Goal: Task Accomplishment & Management: Manage account settings

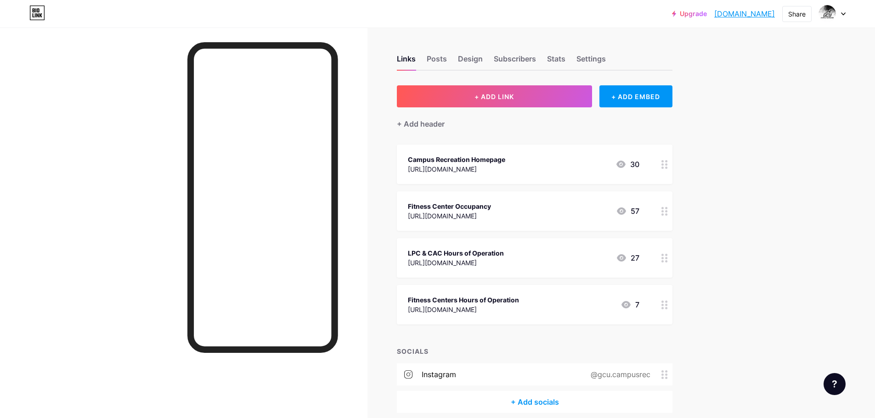
click at [477, 202] on div "Fitness Center Occupancy" at bounding box center [449, 207] width 83 height 10
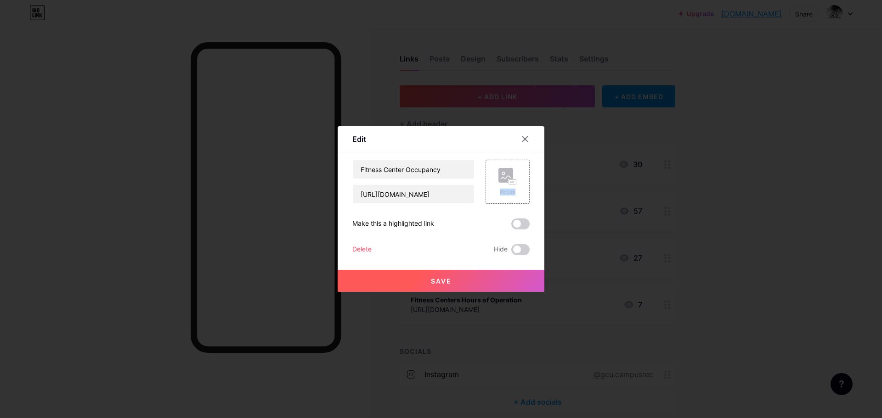
click at [477, 202] on div "Picture" at bounding box center [501, 182] width 55 height 44
drag, startPoint x: 451, startPoint y: 169, endPoint x: 270, endPoint y: 147, distance: 182.7
click at [270, 147] on div "Edit Content YouTube Play YouTube video without leaving your page. ADD Vimeo Pl…" at bounding box center [441, 209] width 882 height 418
type input "[PERSON_NAME] Tracker"
click at [446, 276] on button "Save" at bounding box center [441, 281] width 207 height 22
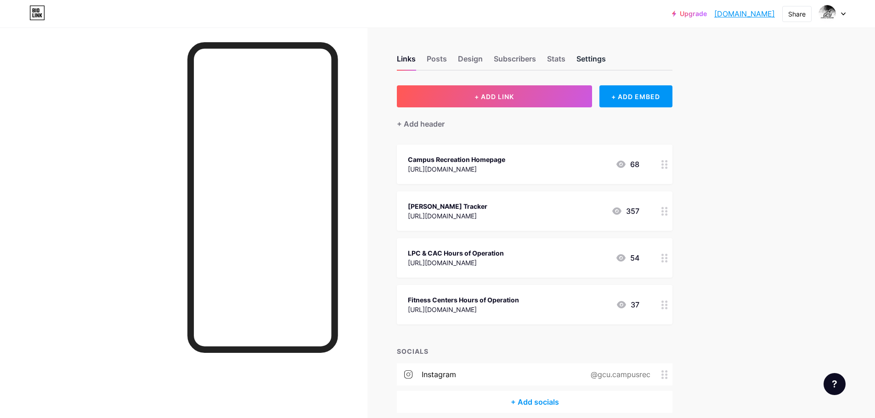
click at [601, 59] on div "Settings" at bounding box center [590, 61] width 29 height 17
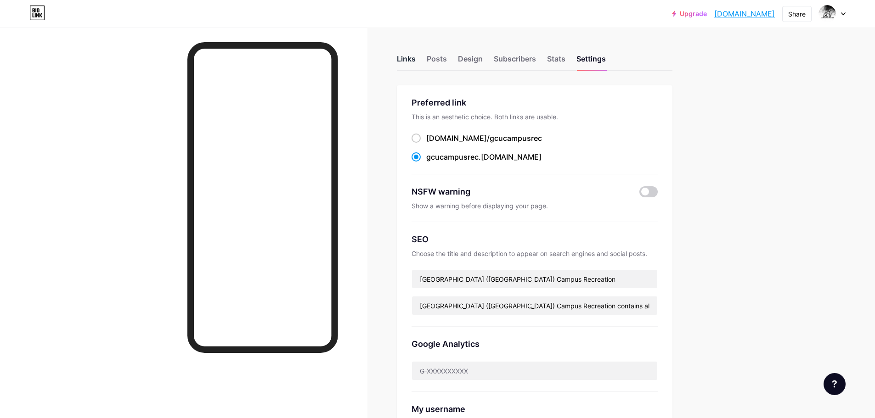
click at [412, 57] on div "Links" at bounding box center [406, 61] width 19 height 17
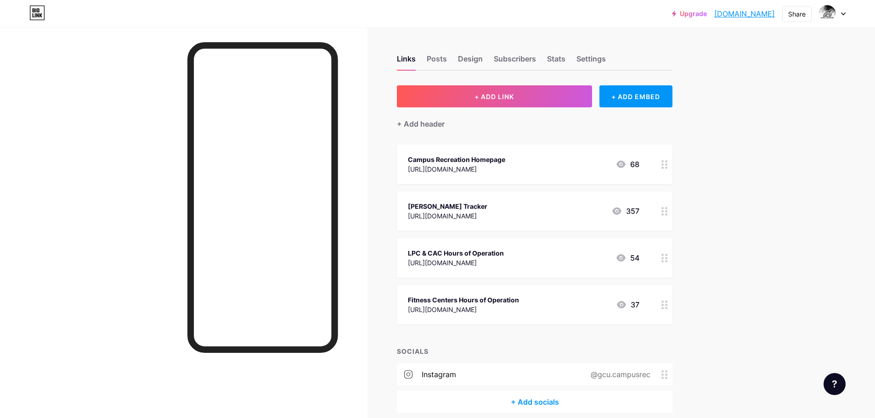
click at [487, 208] on div "[PERSON_NAME] Tracker" at bounding box center [447, 207] width 79 height 10
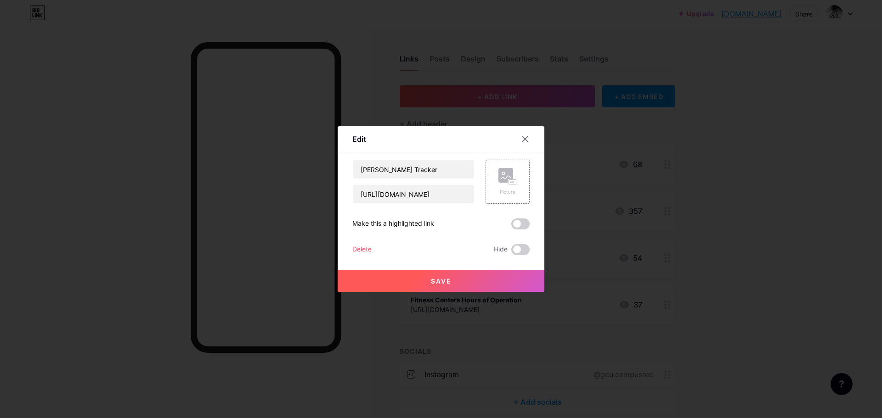
click at [491, 207] on div "[PERSON_NAME] Gym Tracker [URL][DOMAIN_NAME] Picture Make this a highlighted li…" at bounding box center [440, 208] width 177 height 96
click at [526, 136] on icon at bounding box center [524, 138] width 7 height 7
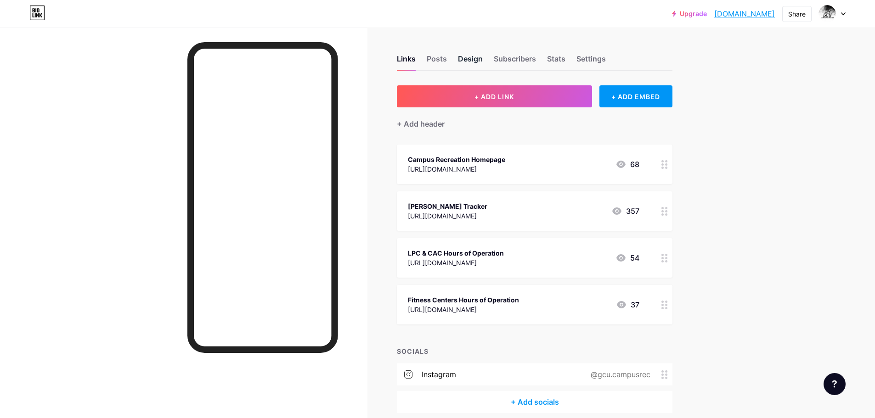
click at [471, 59] on div "Design" at bounding box center [470, 61] width 25 height 17
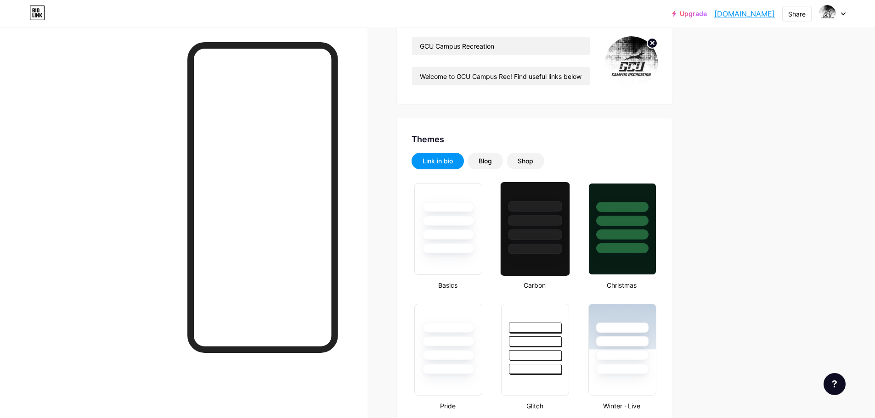
type input "#e8e1fe"
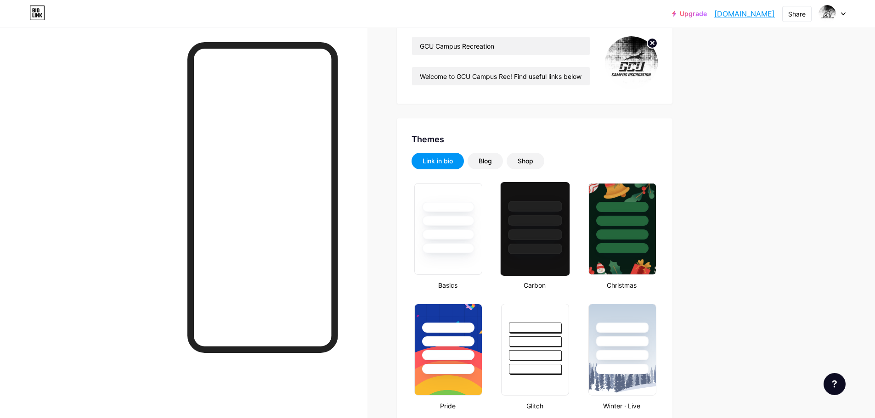
type input "#000000"
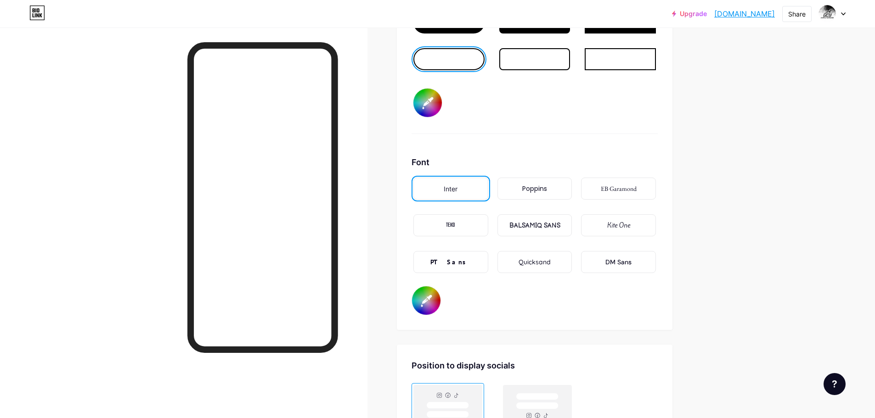
scroll to position [1516, 0]
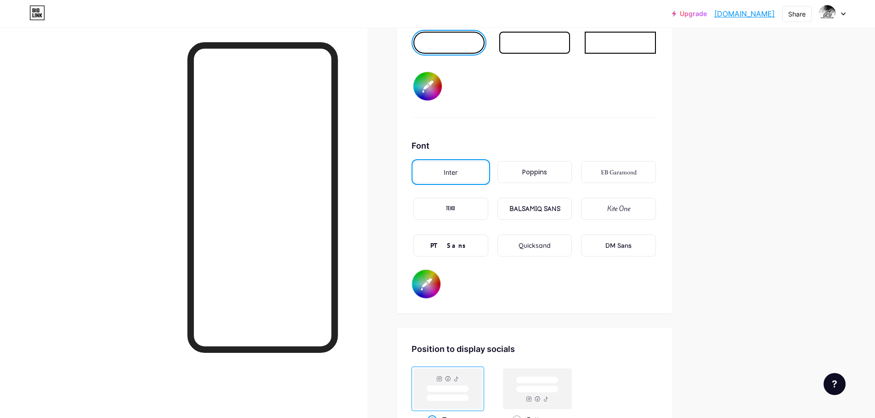
click at [533, 173] on div "Poppins" at bounding box center [534, 173] width 25 height 10
type input "#e8e1fe"
type input "#000000"
type input "#e8e1fe"
type input "#000000"
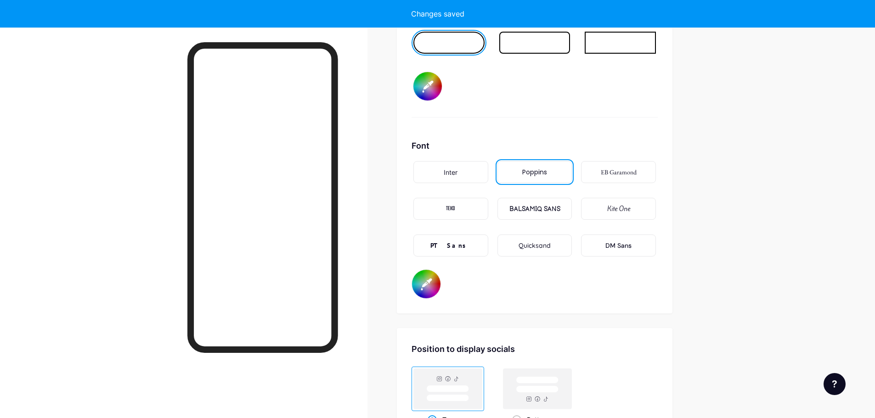
type input "#e8e1fe"
type input "#000000"
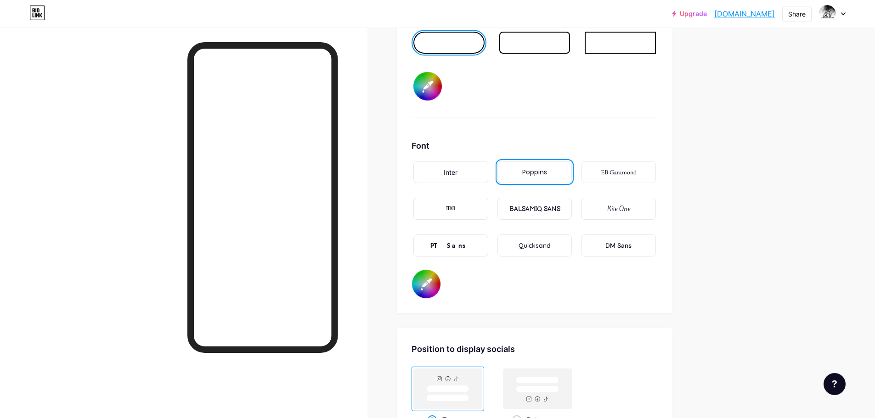
click at [612, 207] on div "Kite One" at bounding box center [618, 209] width 23 height 10
type input "#e8e1fe"
type input "#000000"
type input "#e8e1fe"
type input "#000000"
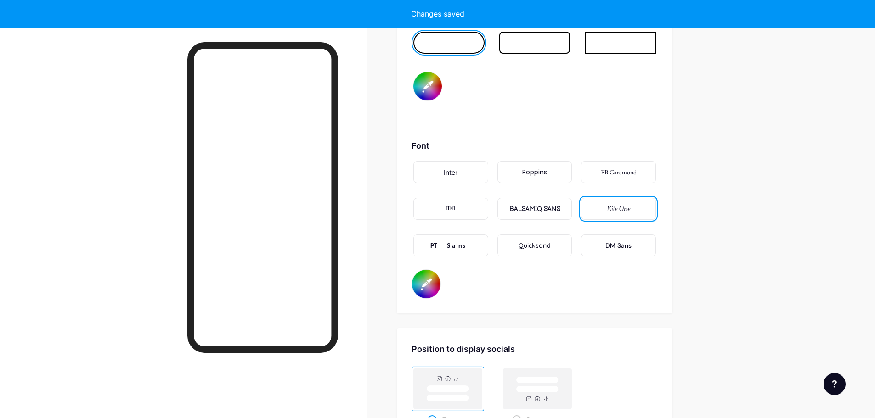
type input "#e8e1fe"
type input "#000000"
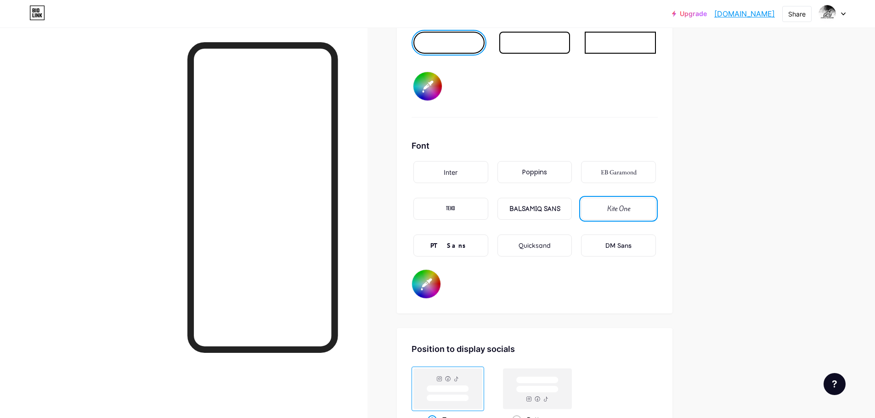
click at [537, 246] on div "Quicksand" at bounding box center [535, 246] width 32 height 10
type input "#e8e1fe"
type input "#000000"
type input "#e8e1fe"
type input "#000000"
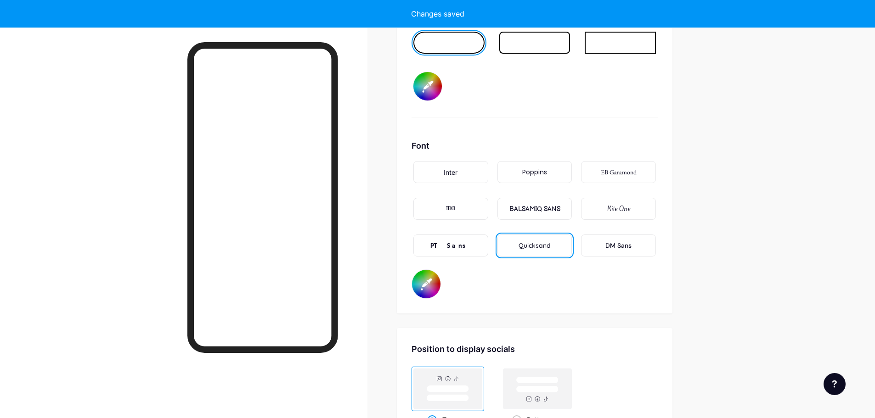
type input "#e8e1fe"
type input "#000000"
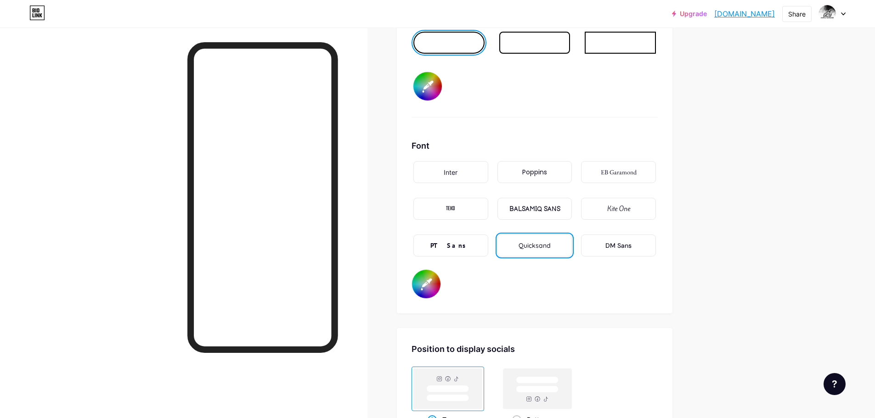
click at [537, 183] on div "Poppins" at bounding box center [535, 172] width 79 height 26
type input "#e8e1fe"
type input "#000000"
type input "#e8e1fe"
type input "#000000"
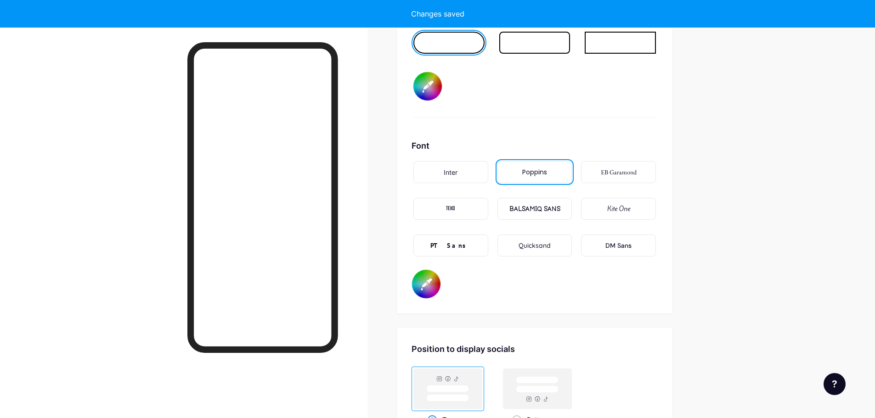
type input "#e8e1fe"
type input "#000000"
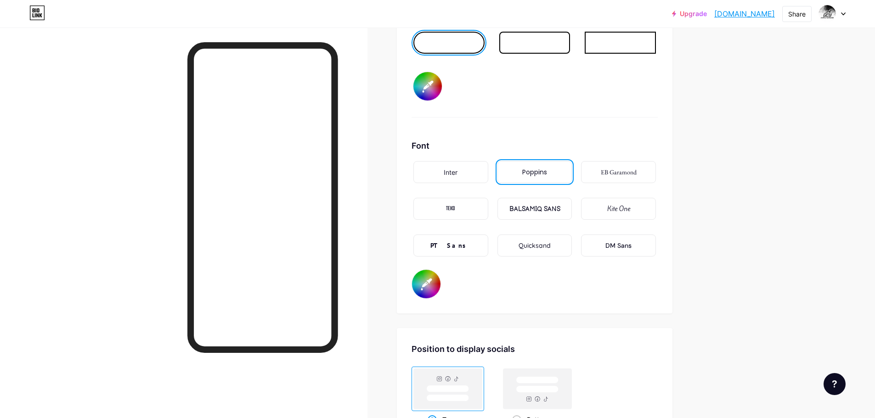
click at [475, 173] on div "Inter" at bounding box center [450, 172] width 75 height 22
type input "#e8e1fe"
type input "#000000"
type input "#e8e1fe"
type input "#000000"
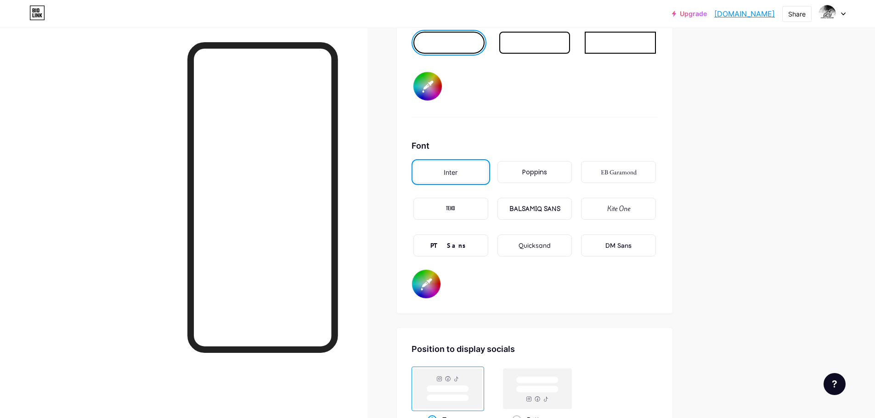
type input "#e8e1fe"
type input "#000000"
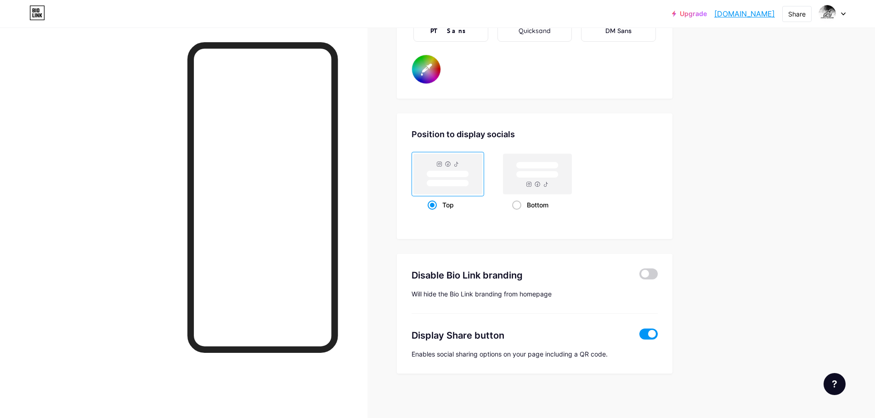
scroll to position [1732, 0]
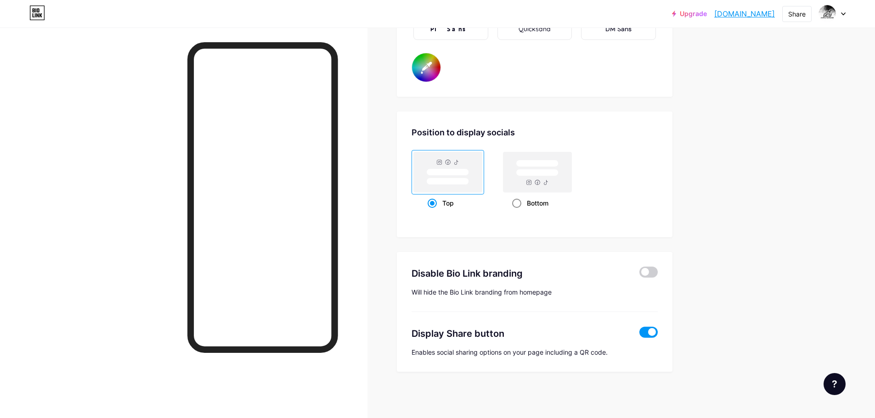
click at [521, 203] on span at bounding box center [516, 203] width 9 height 9
click at [518, 212] on input "Bottom" at bounding box center [515, 215] width 6 height 6
radio input "true"
type input "#e8e1fe"
type input "#000000"
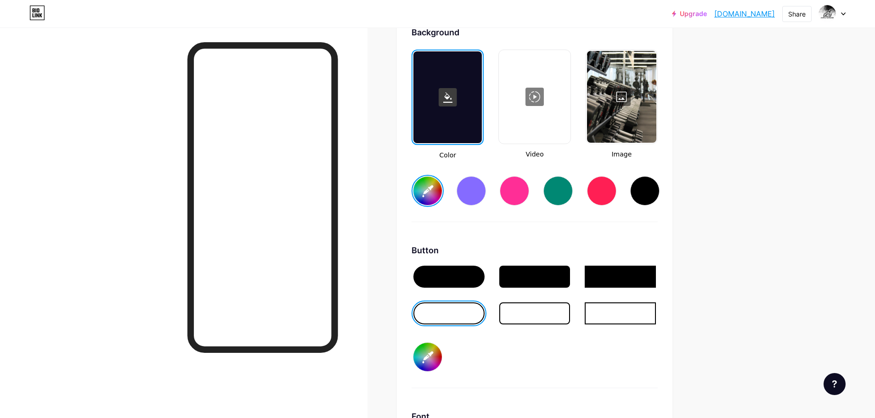
scroll to position [1273, 0]
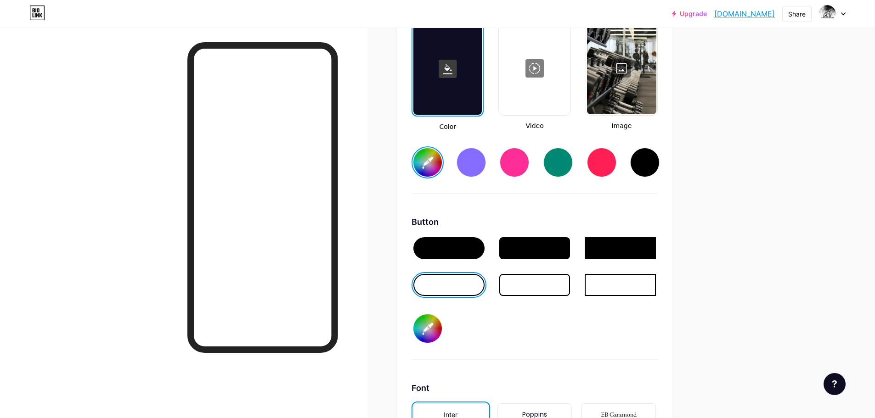
click at [469, 242] on div at bounding box center [448, 248] width 71 height 22
click at [475, 288] on div at bounding box center [448, 285] width 71 height 22
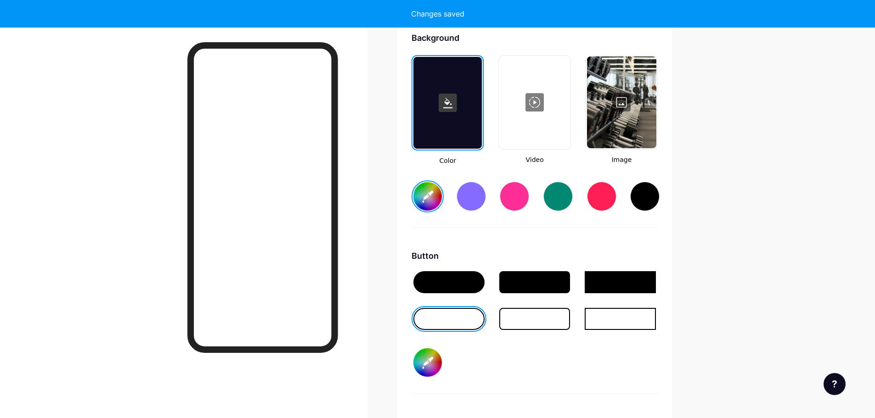
scroll to position [1181, 0]
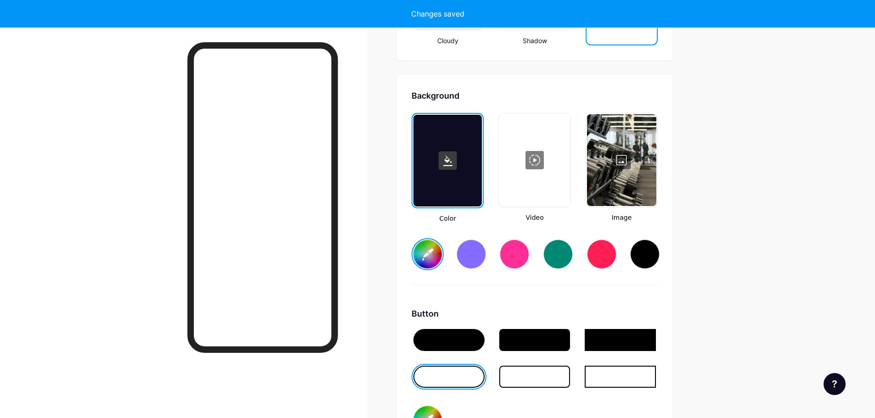
type input "#e8e1fe"
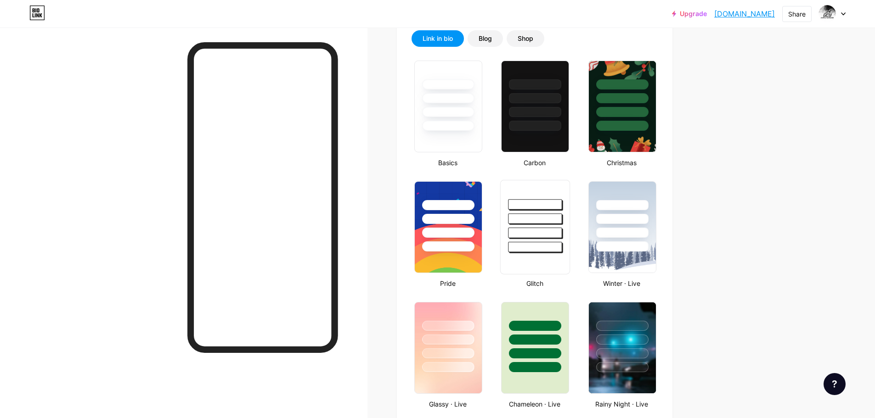
scroll to position [0, 0]
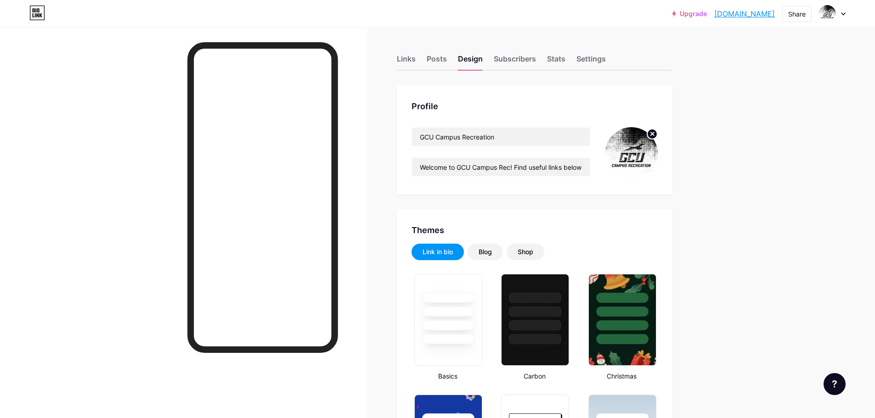
click at [654, 133] on icon at bounding box center [652, 133] width 3 height 3
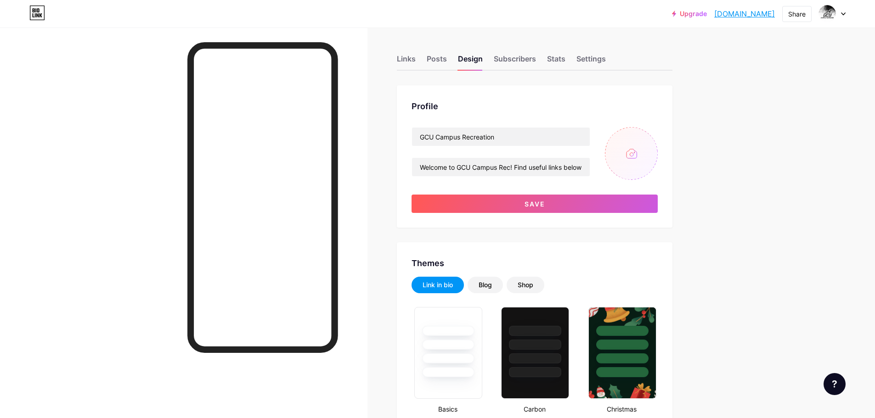
click at [633, 149] on input "file" at bounding box center [631, 153] width 53 height 53
type input "C:\fakepath\fall logo.png"
click at [654, 135] on icon at bounding box center [652, 133] width 3 height 3
click at [630, 149] on input "file" at bounding box center [631, 153] width 53 height 53
type input "C:\fakepath\WW logo.png"
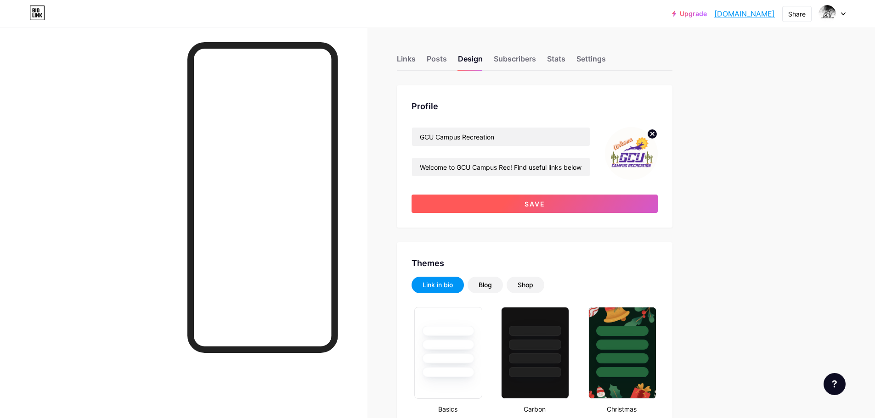
click at [572, 203] on button "Save" at bounding box center [535, 204] width 246 height 18
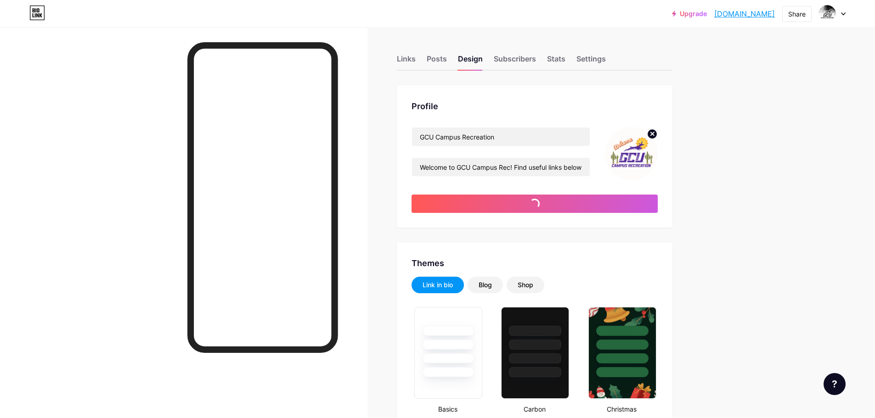
type input "#e8e1fe"
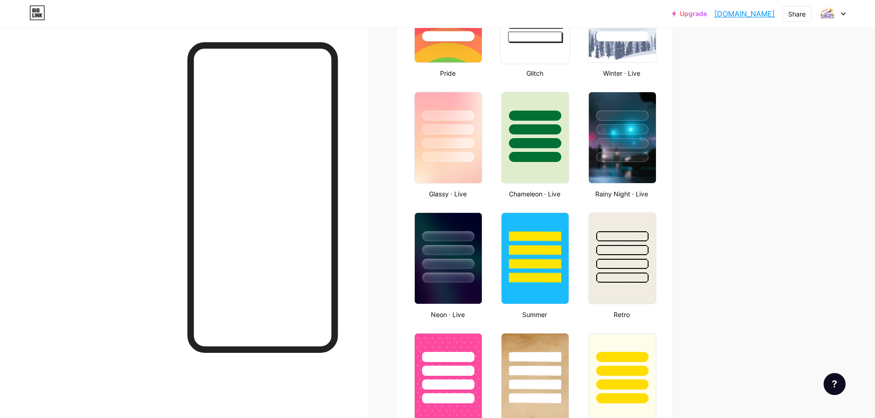
scroll to position [230, 0]
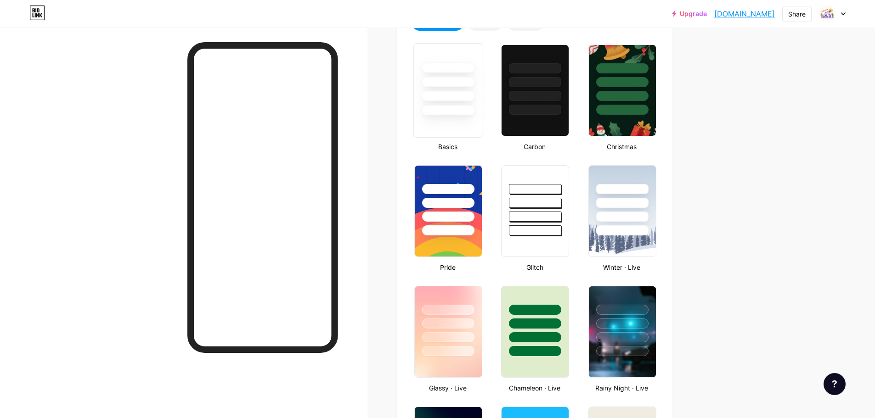
click at [466, 105] on div at bounding box center [448, 110] width 54 height 11
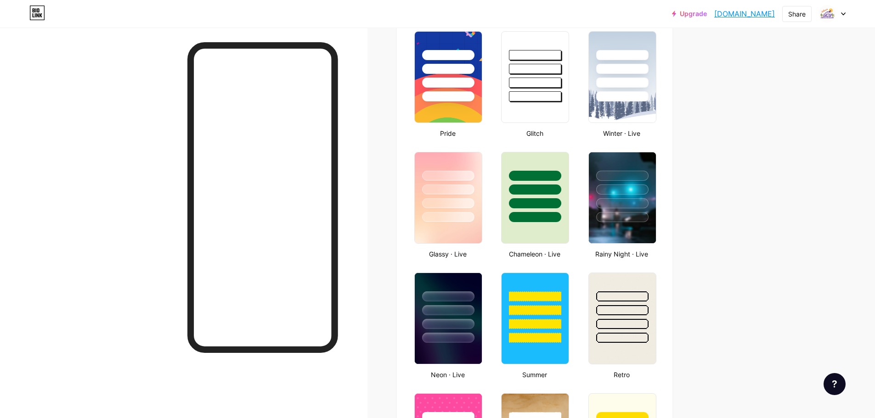
scroll to position [367, 0]
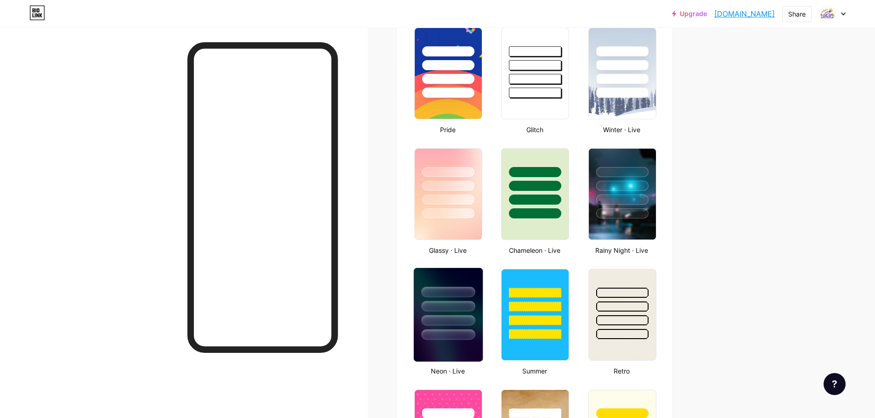
click at [455, 315] on div at bounding box center [448, 304] width 69 height 72
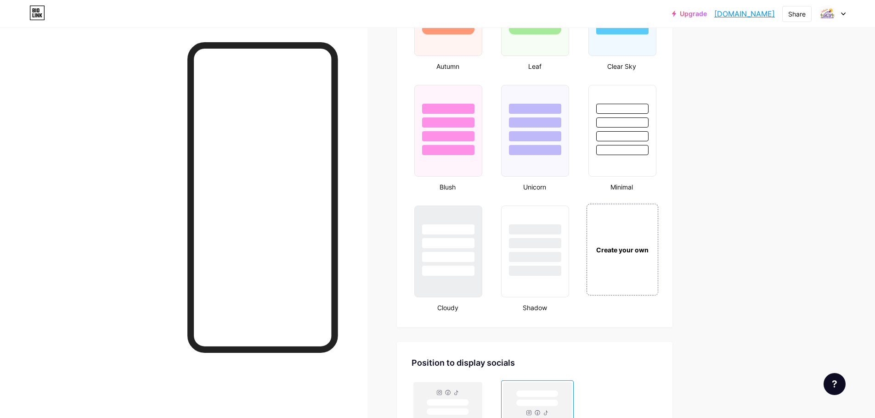
scroll to position [919, 0]
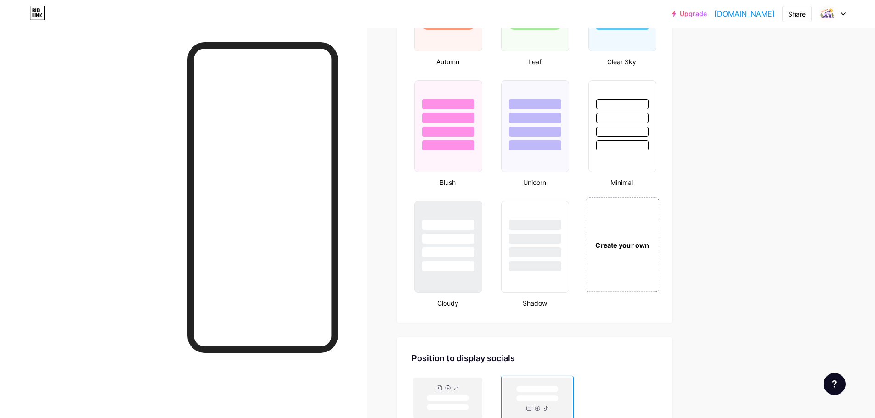
click at [623, 251] on div "Create your own" at bounding box center [622, 244] width 74 height 95
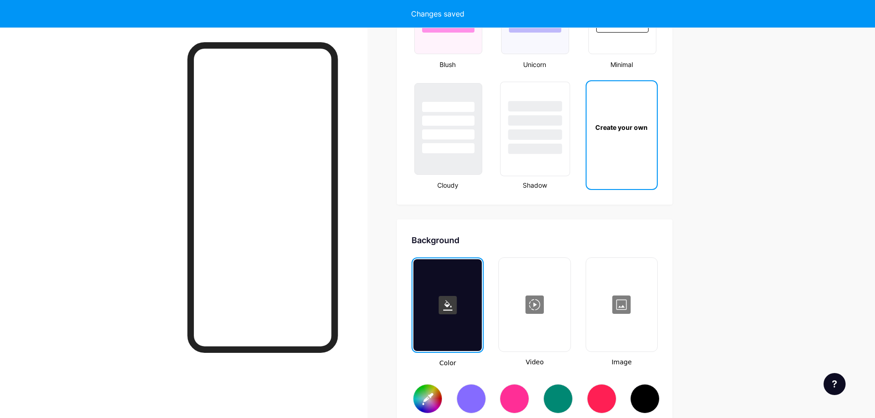
type input "#ffffff"
type input "#000000"
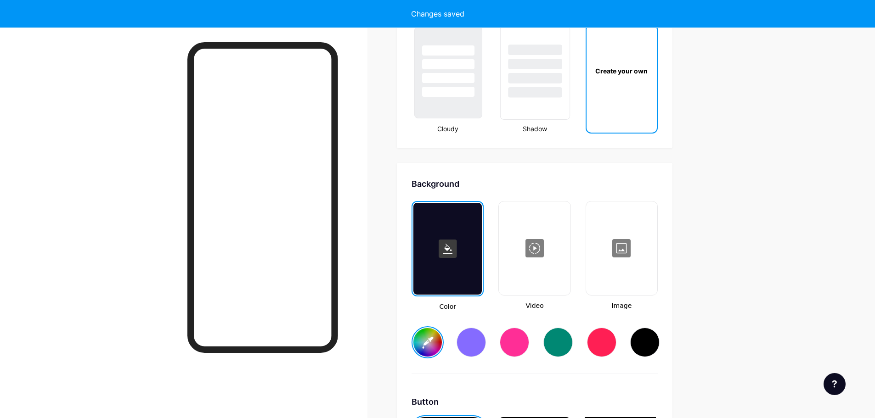
scroll to position [1219, 0]
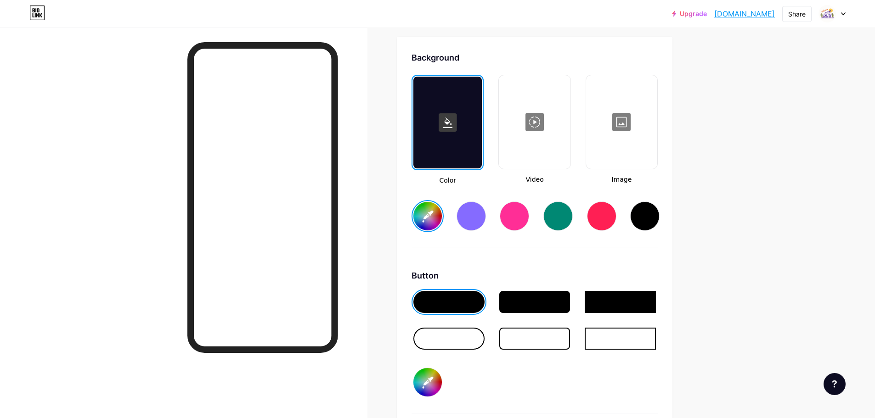
click at [461, 217] on div at bounding box center [471, 216] width 29 height 29
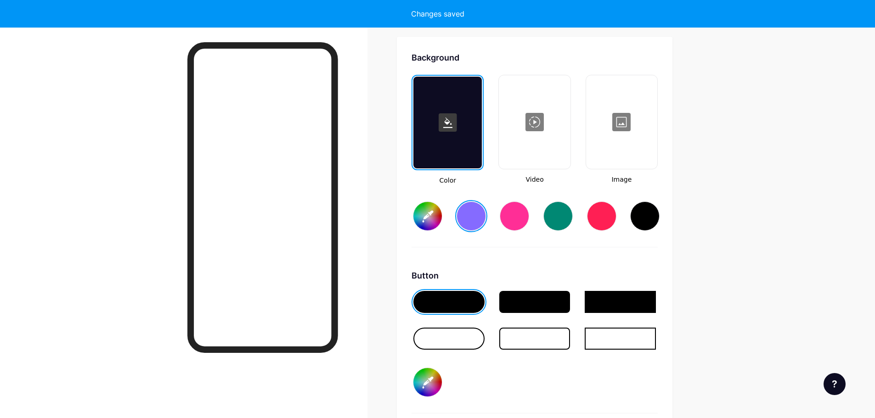
click at [429, 217] on input "#856bff" at bounding box center [427, 216] width 28 height 28
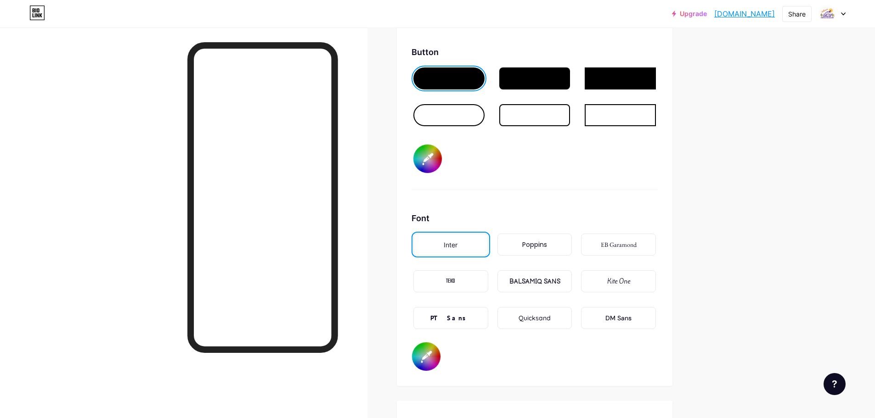
scroll to position [1449, 0]
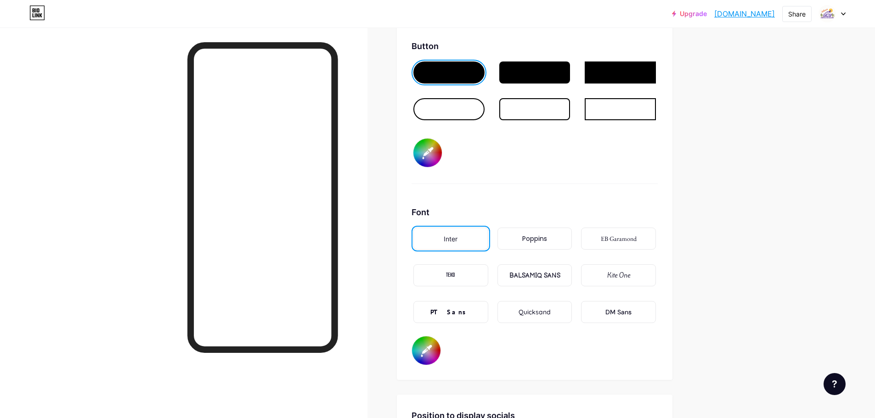
click at [443, 118] on div at bounding box center [448, 109] width 71 height 22
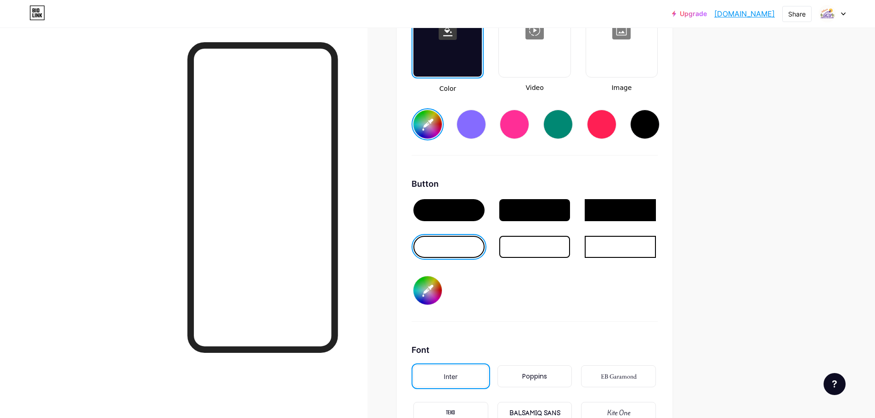
scroll to position [1265, 0]
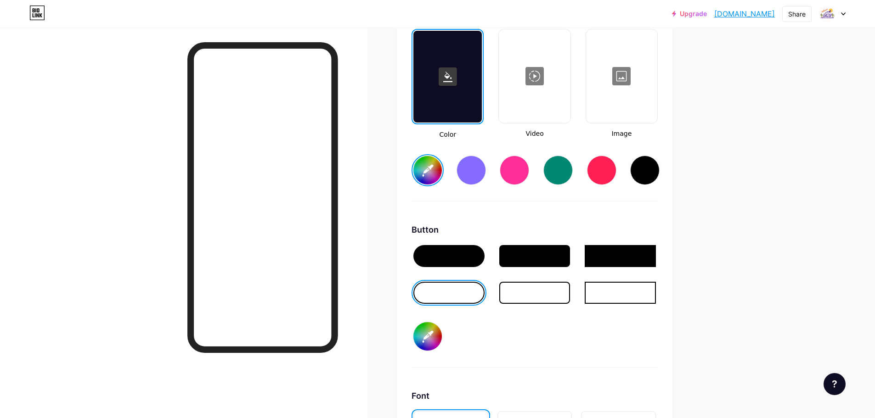
click at [428, 161] on input "#d9d2f9" at bounding box center [427, 170] width 28 height 28
type input "#ebe8fd"
click at [616, 218] on div "Background Color Video Image #ebe8fd Button #000000 Font Inter Poppins EB Garam…" at bounding box center [535, 278] width 246 height 544
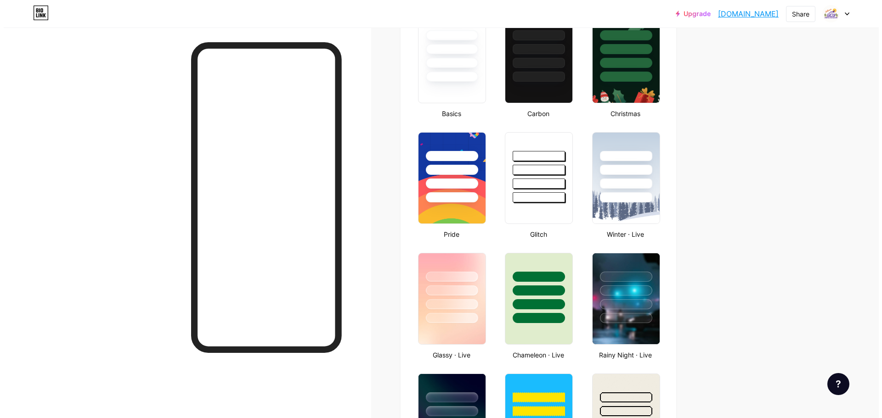
scroll to position [0, 0]
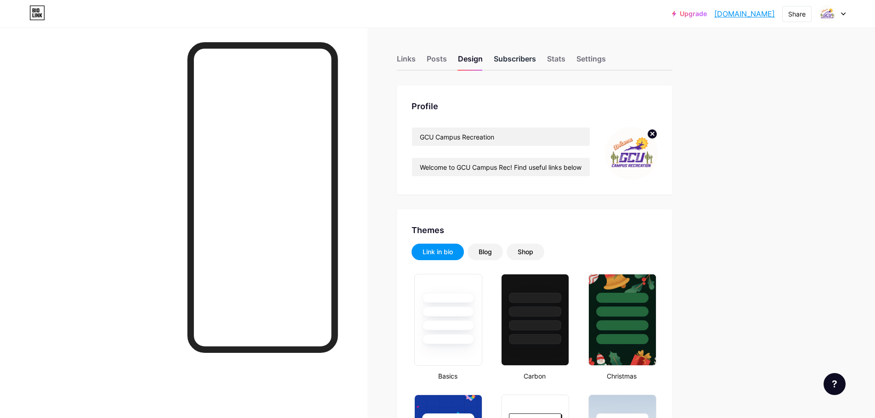
click at [506, 63] on div "Subscribers" at bounding box center [515, 61] width 42 height 17
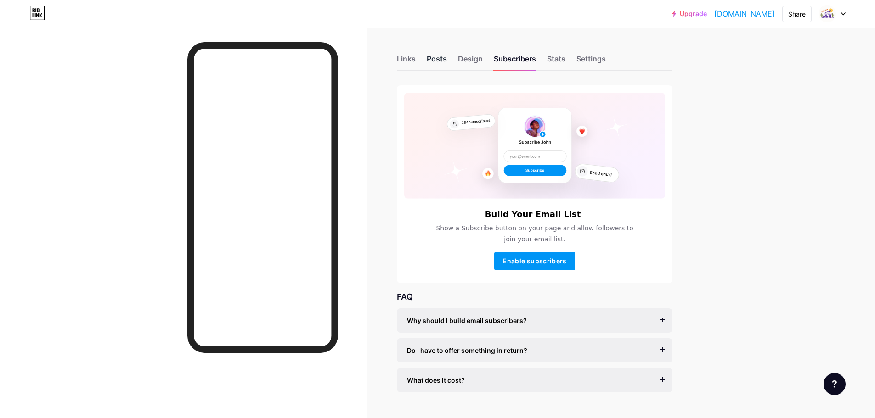
click at [447, 60] on div "Posts" at bounding box center [437, 61] width 20 height 17
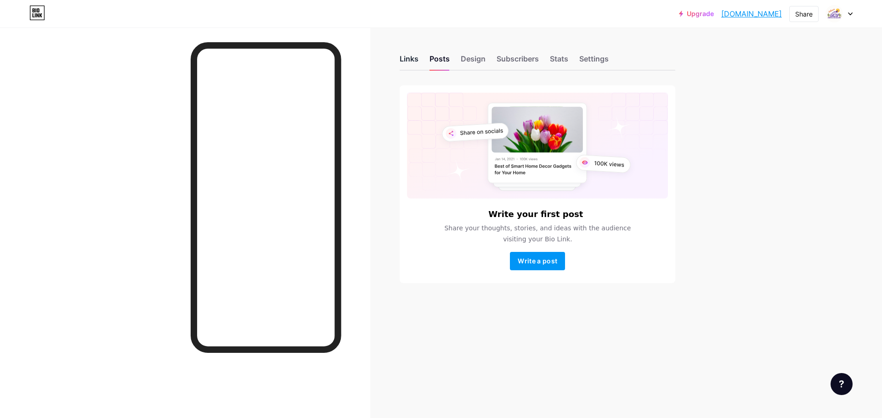
click at [412, 62] on div "Links" at bounding box center [409, 61] width 19 height 17
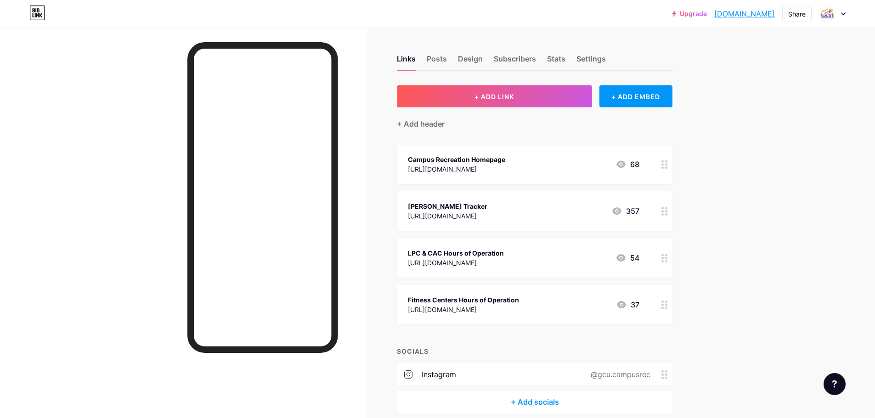
click at [578, 158] on div "Campus Recreation Homepage [URL][DOMAIN_NAME] 68" at bounding box center [523, 164] width 231 height 21
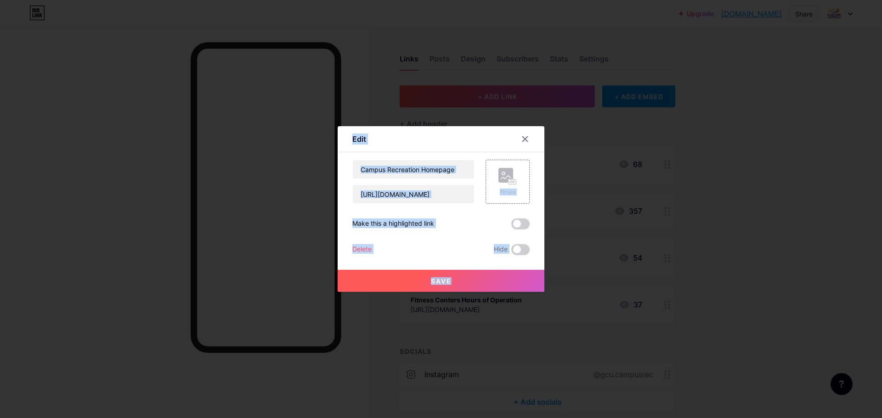
click at [578, 158] on div at bounding box center [441, 209] width 882 height 418
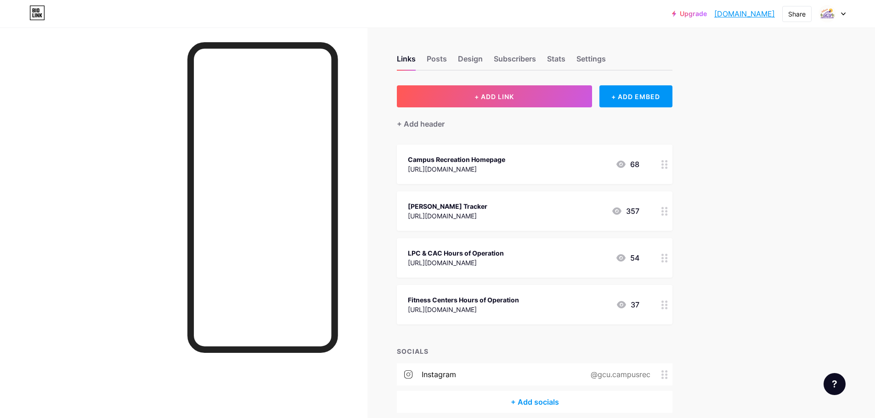
click at [578, 158] on div "Campus Recreation Homepage [URL][DOMAIN_NAME] 68" at bounding box center [523, 164] width 231 height 21
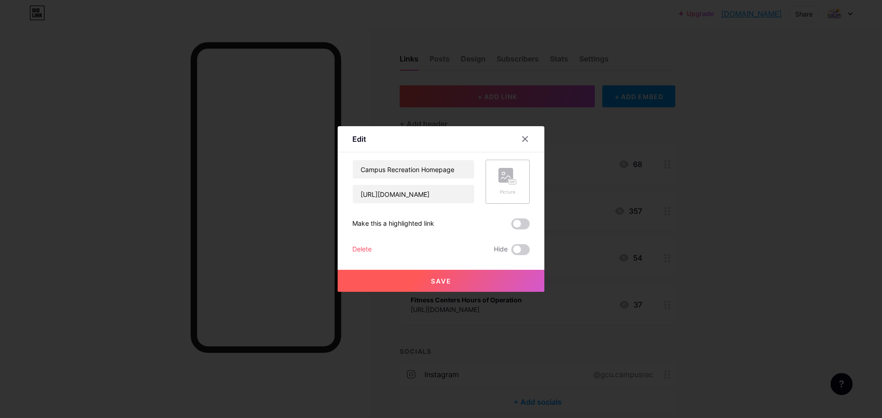
click at [516, 174] on icon at bounding box center [507, 176] width 18 height 17
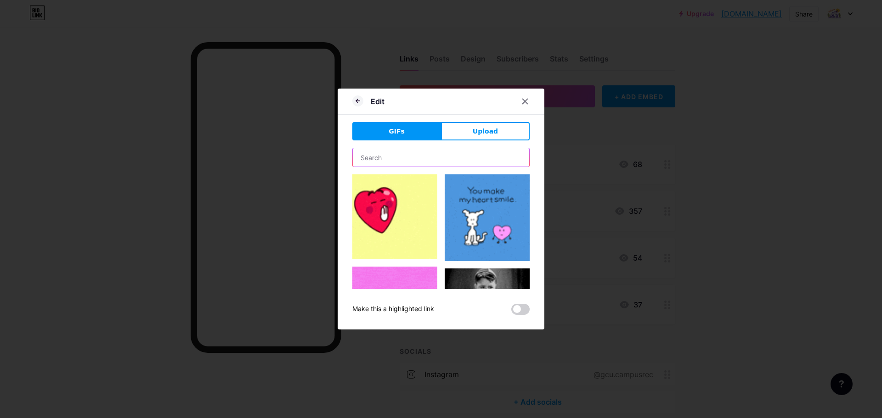
click at [460, 159] on input "text" at bounding box center [441, 157] width 176 height 18
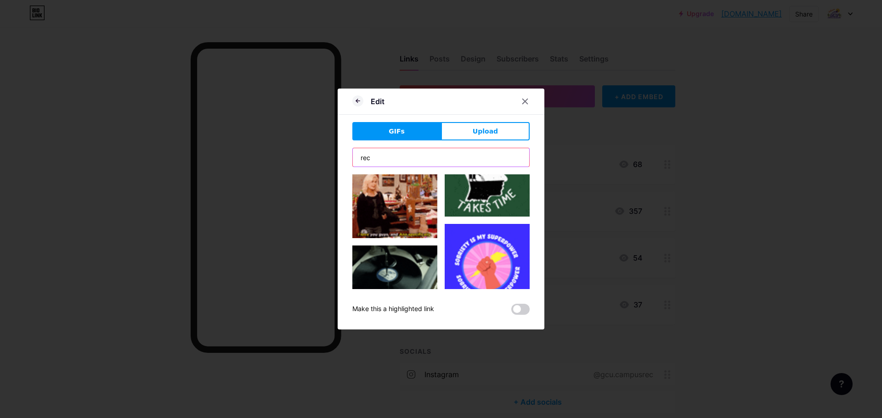
scroll to position [92, 0]
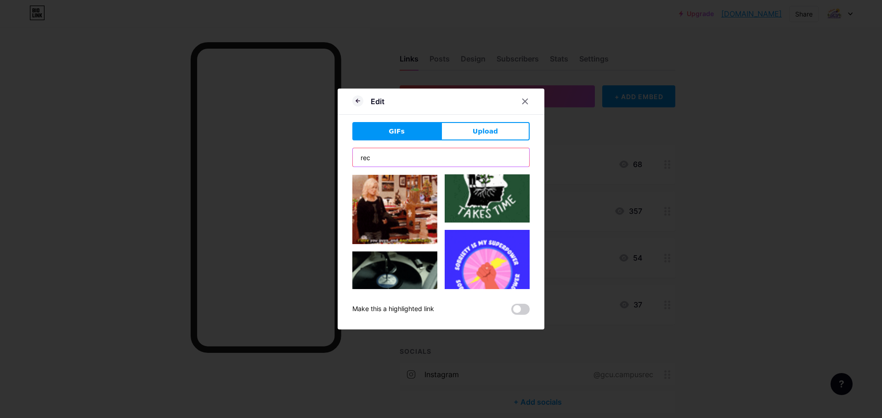
click at [464, 163] on input "rec" at bounding box center [441, 157] width 176 height 18
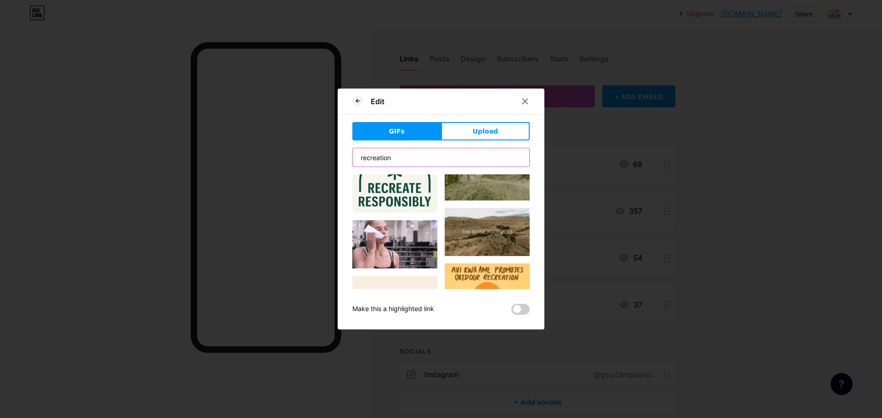
scroll to position [945, 0]
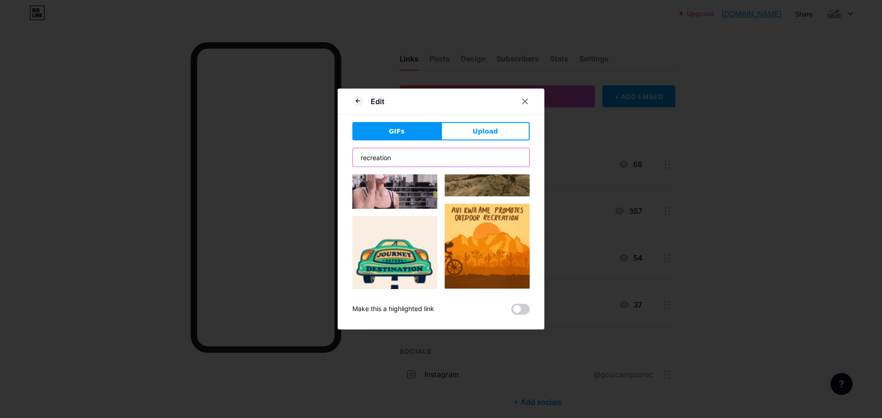
drag, startPoint x: 423, startPoint y: 157, endPoint x: 331, endPoint y: 158, distance: 92.3
click at [331, 158] on div "Edit GIFs Upload Content YouTube Play YouTube video without leaving your page. …" at bounding box center [441, 209] width 882 height 418
type input "fun"
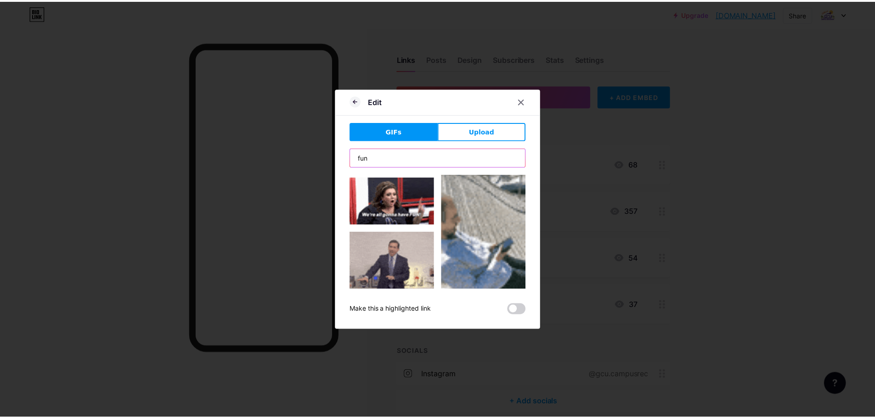
scroll to position [459, 0]
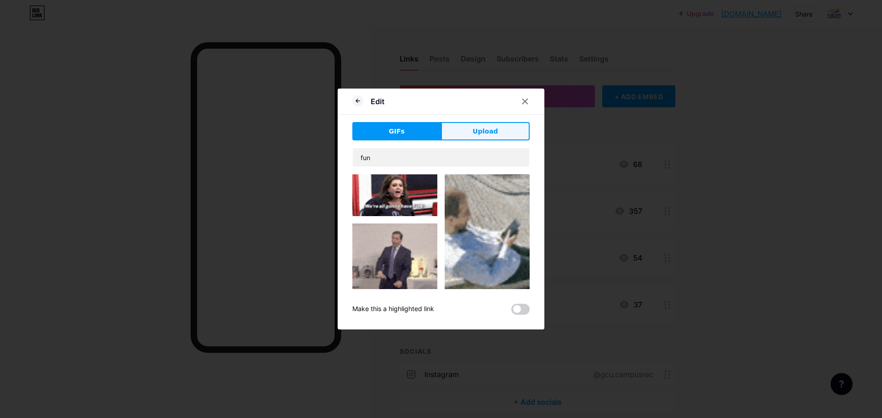
click at [486, 132] on span "Upload" at bounding box center [485, 132] width 25 height 10
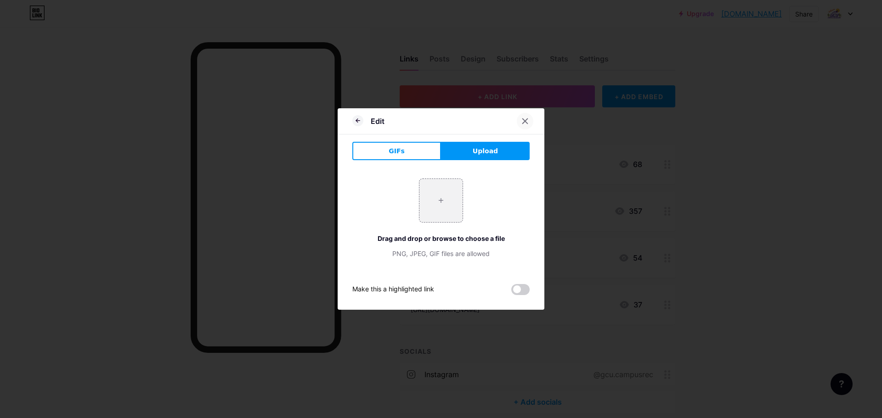
click at [525, 118] on icon at bounding box center [524, 121] width 7 height 7
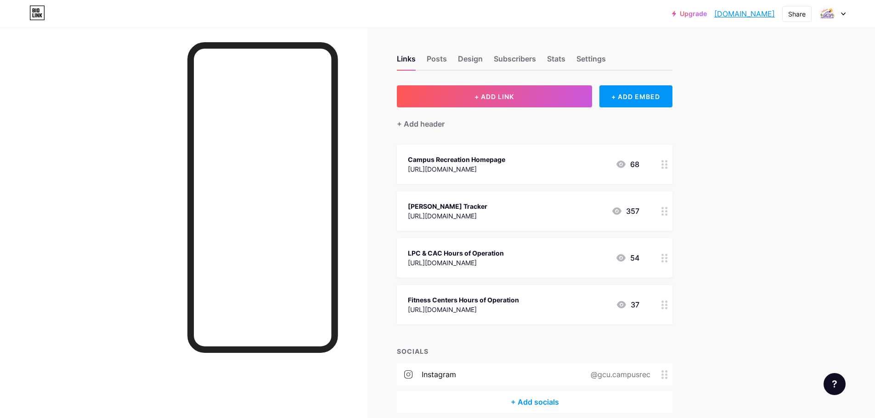
click at [667, 167] on icon at bounding box center [664, 164] width 6 height 9
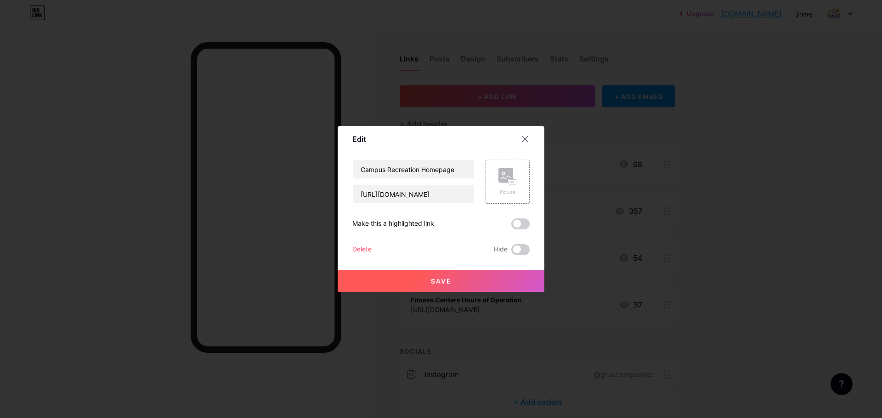
click at [667, 167] on div at bounding box center [441, 209] width 882 height 418
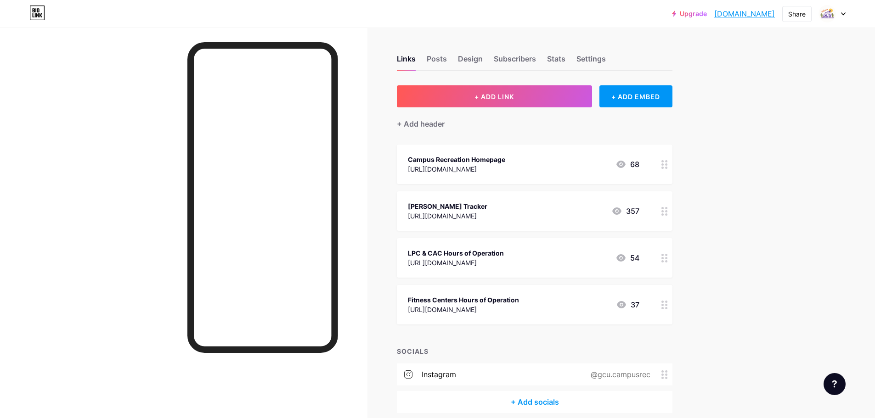
click at [666, 170] on div at bounding box center [665, 164] width 16 height 39
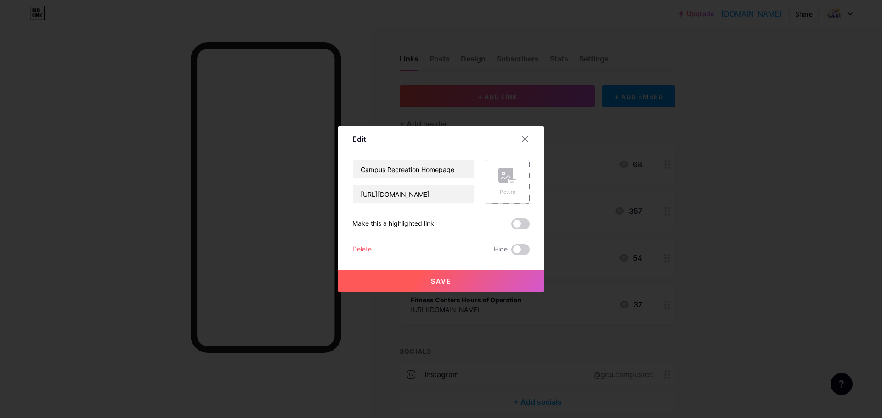
click at [506, 178] on rect at bounding box center [505, 175] width 15 height 15
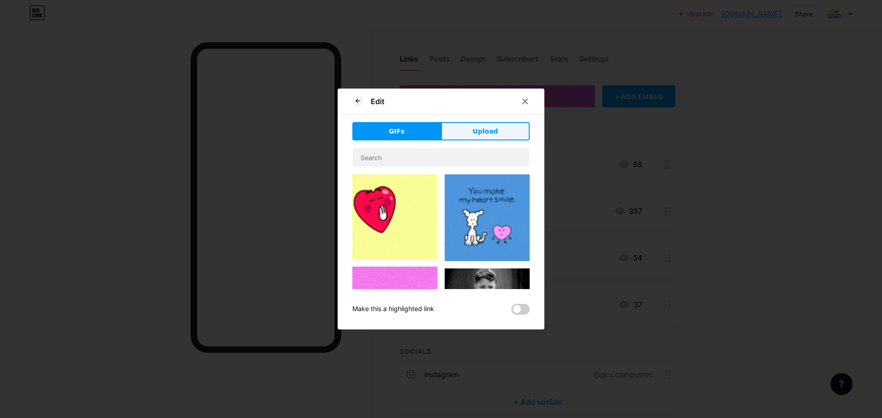
click at [473, 135] on button "Upload" at bounding box center [485, 131] width 89 height 18
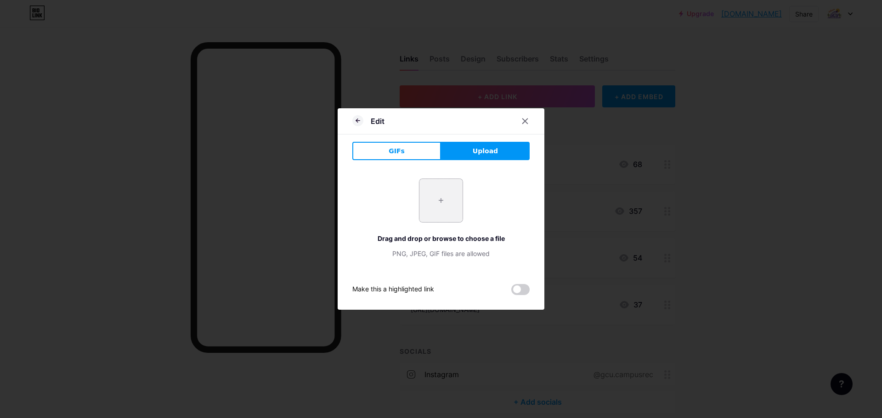
click at [443, 192] on input "file" at bounding box center [440, 200] width 43 height 43
type input "C:\fakepath\main logo.png"
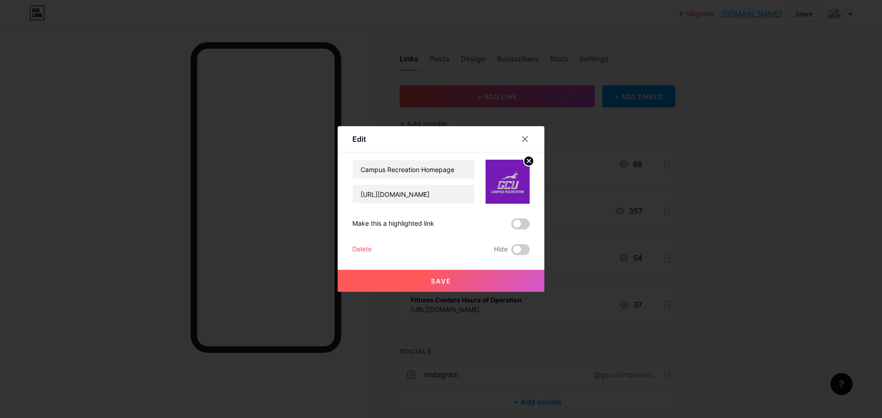
click at [450, 275] on button "Save" at bounding box center [441, 281] width 207 height 22
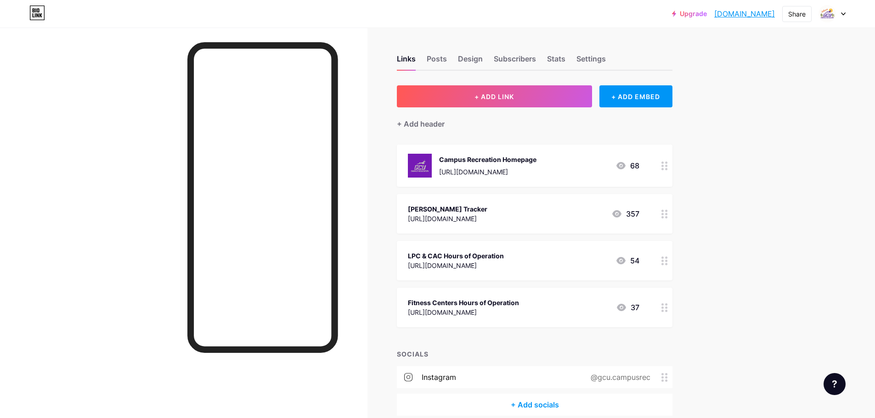
click at [668, 215] on icon at bounding box center [664, 214] width 6 height 9
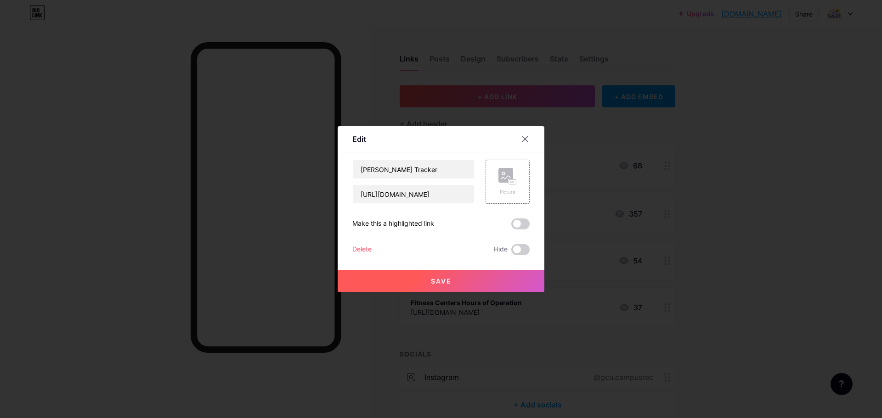
click at [670, 215] on div at bounding box center [441, 209] width 882 height 418
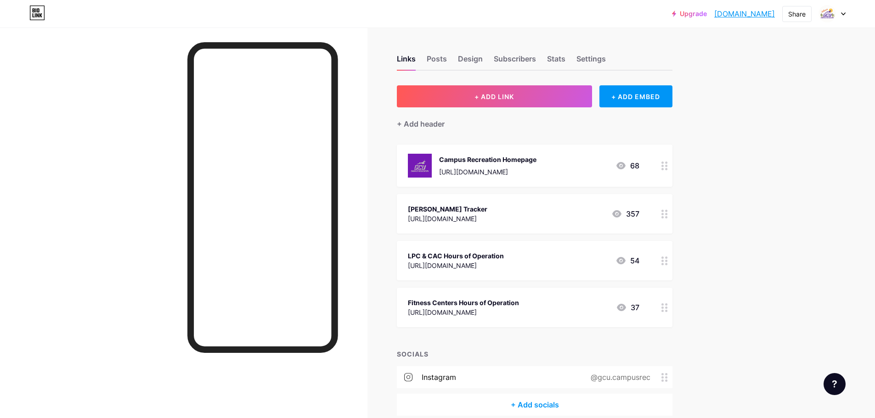
click at [668, 215] on icon at bounding box center [664, 214] width 6 height 9
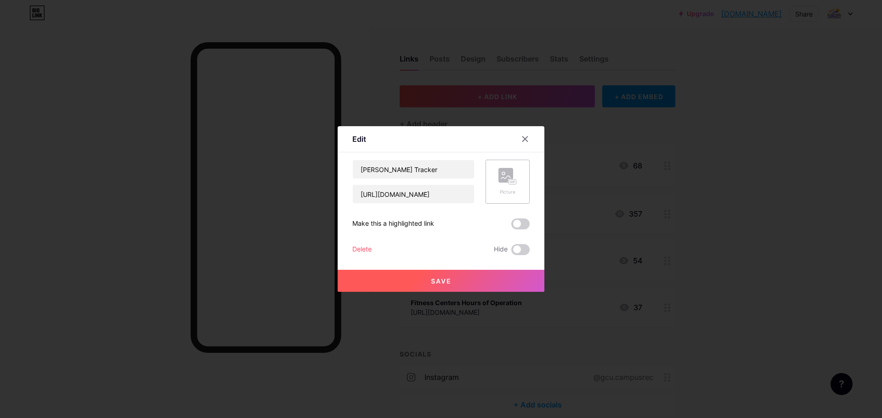
click at [507, 185] on icon at bounding box center [507, 176] width 18 height 17
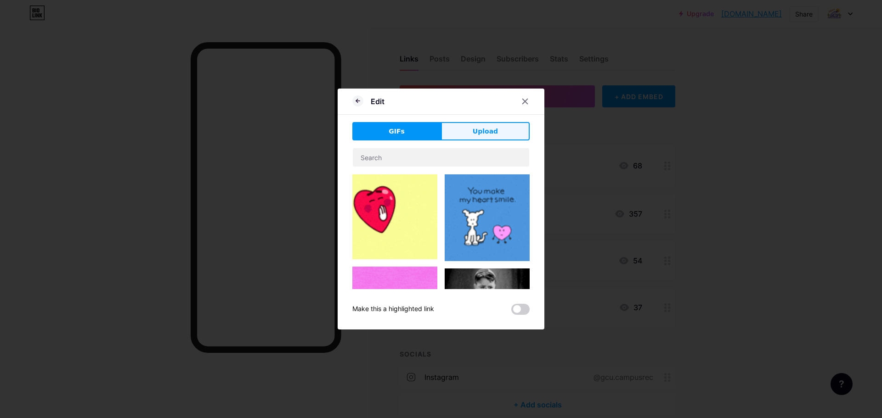
click at [478, 124] on button "Upload" at bounding box center [485, 131] width 89 height 18
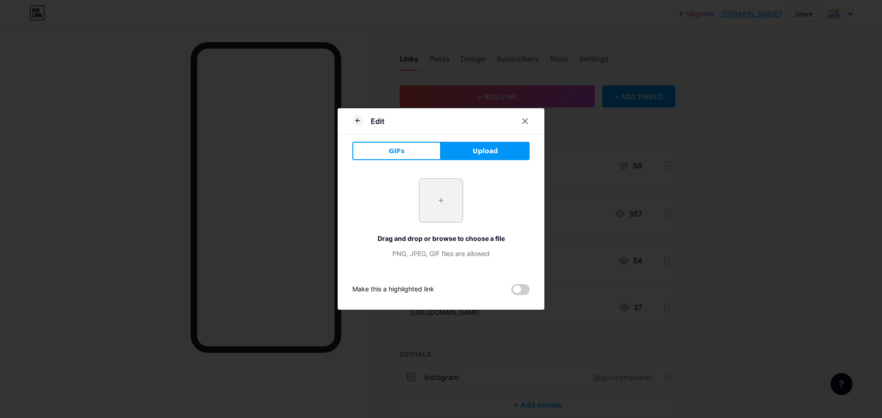
click at [443, 214] on input "file" at bounding box center [440, 200] width 43 height 43
type input "C:\fakepath\ai lope lifting.png"
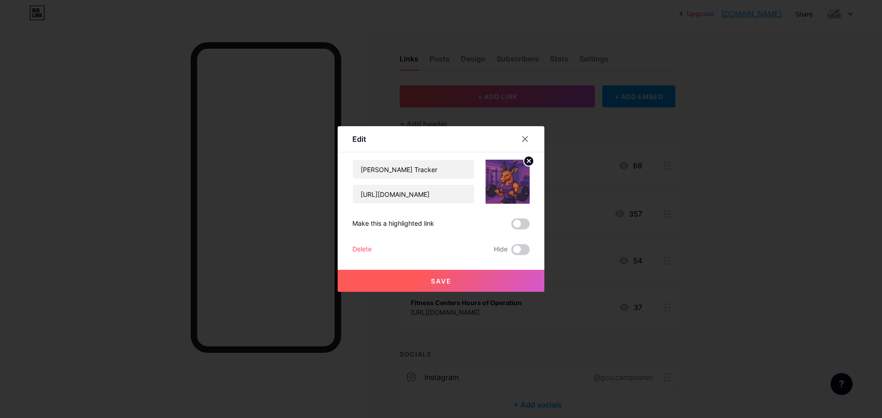
click at [469, 279] on button "Save" at bounding box center [441, 281] width 207 height 22
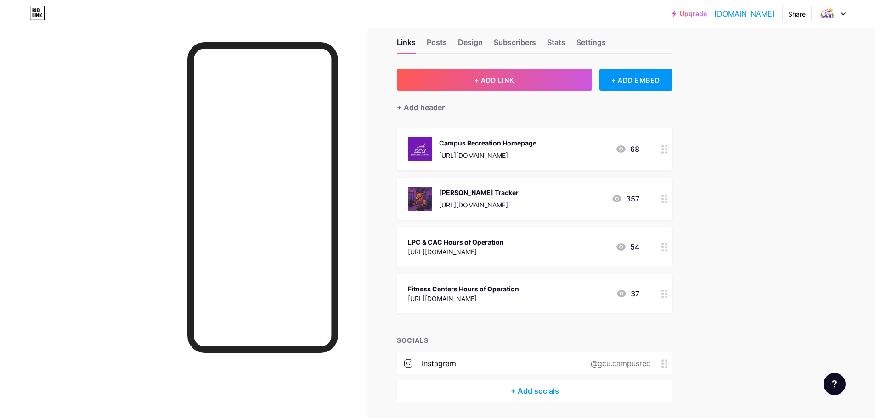
scroll to position [46, 0]
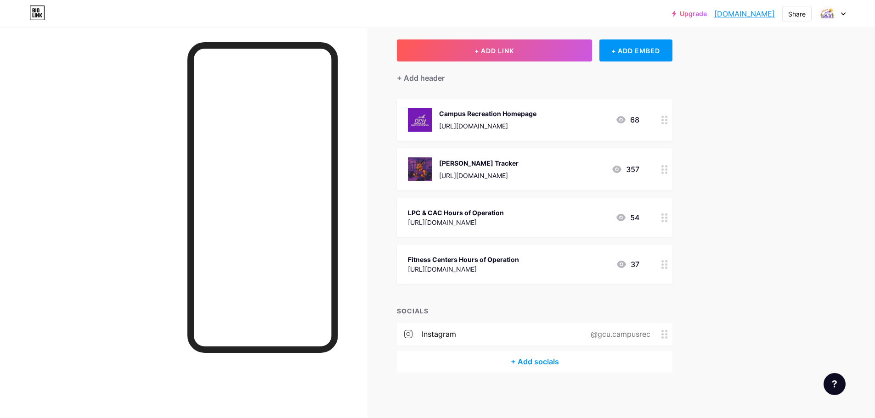
click at [668, 118] on icon at bounding box center [664, 120] width 6 height 9
click at [667, 119] on circle at bounding box center [666, 120] width 2 height 2
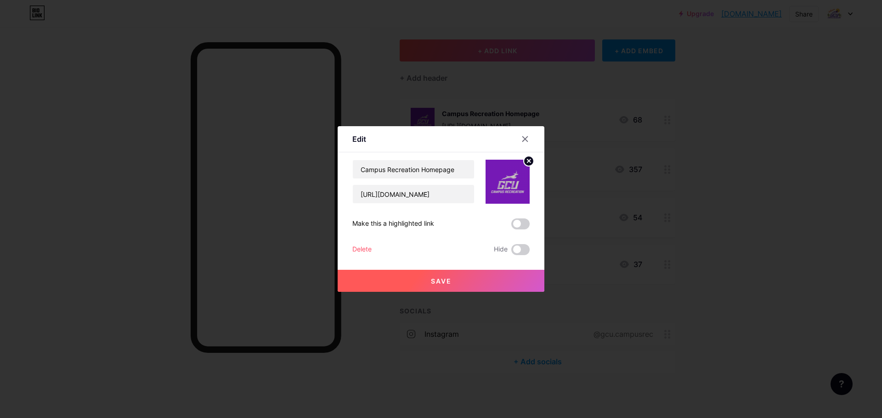
click at [527, 163] on circle at bounding box center [529, 161] width 10 height 10
click at [519, 171] on div "Picture" at bounding box center [507, 182] width 44 height 44
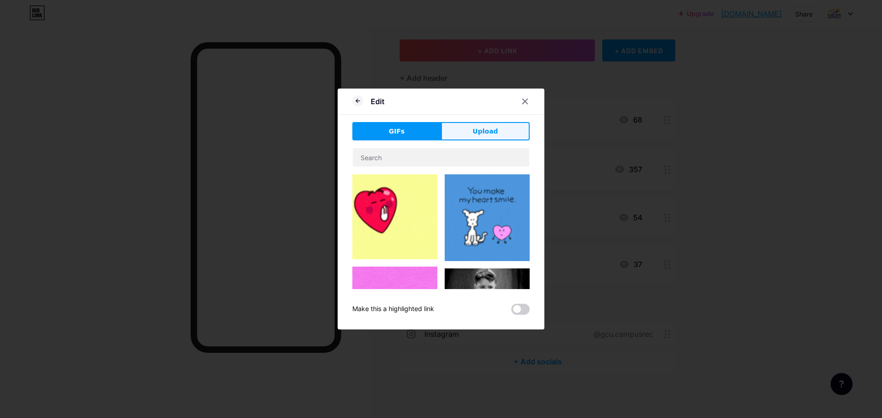
click at [507, 122] on button "Upload" at bounding box center [485, 131] width 89 height 18
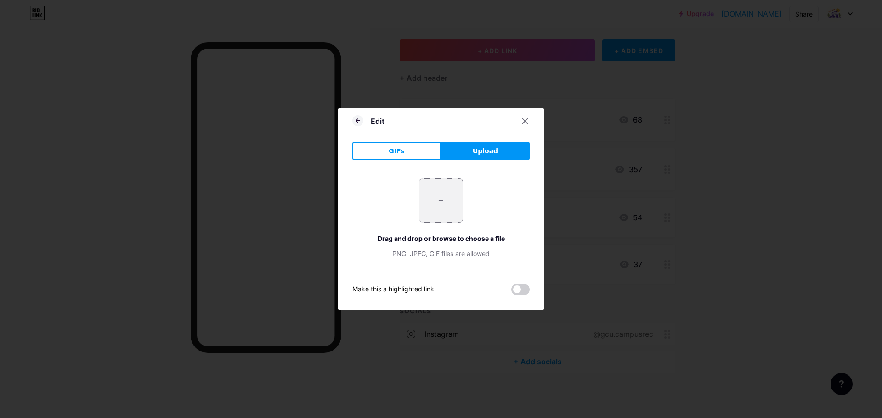
click at [437, 206] on input "file" at bounding box center [440, 200] width 43 height 43
type input "C:\fakepath\pinky.png"
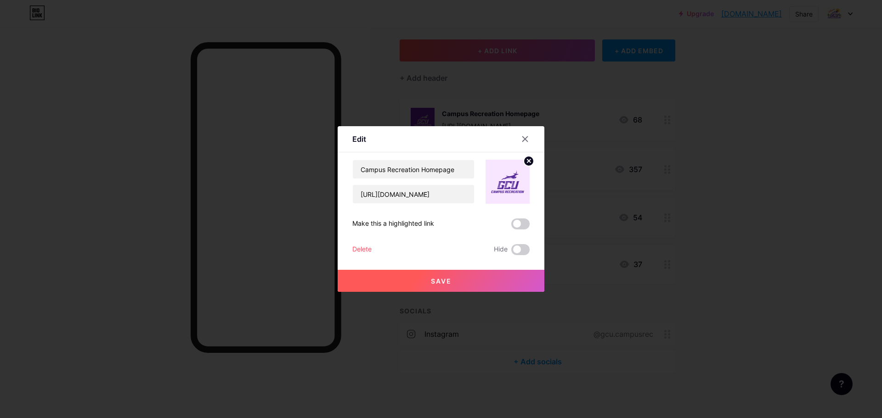
click at [446, 280] on span "Save" at bounding box center [441, 281] width 21 height 8
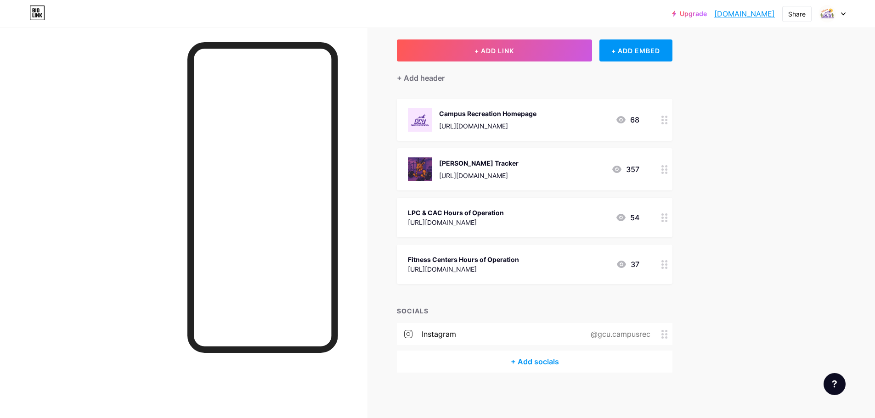
click at [667, 123] on icon at bounding box center [664, 120] width 6 height 9
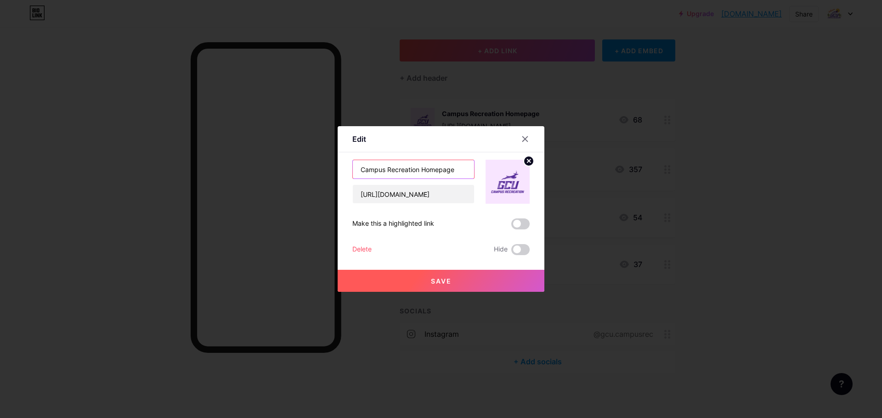
click at [418, 171] on input "Campus Recreation Homepage" at bounding box center [413, 169] width 121 height 18
type input "Campus Rec Homepage"
click at [441, 280] on span "Save" at bounding box center [441, 281] width 21 height 8
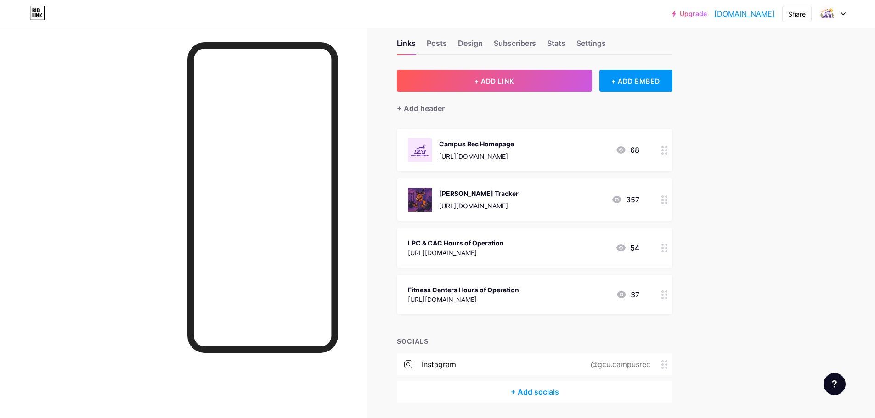
scroll to position [0, 0]
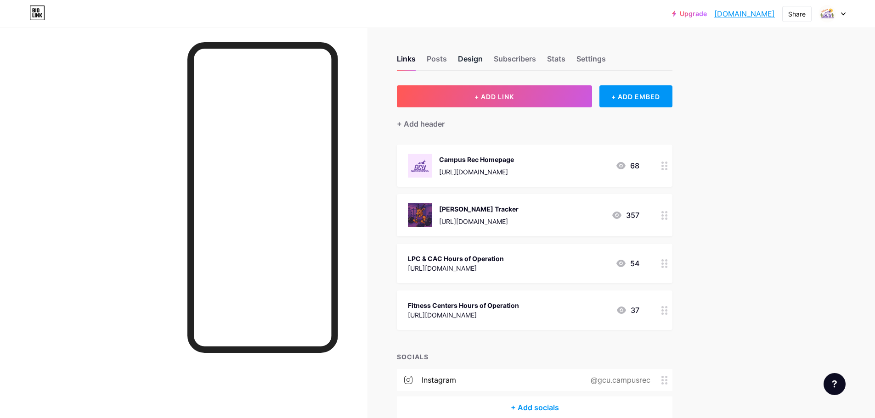
click at [462, 57] on div "Design" at bounding box center [470, 61] width 25 height 17
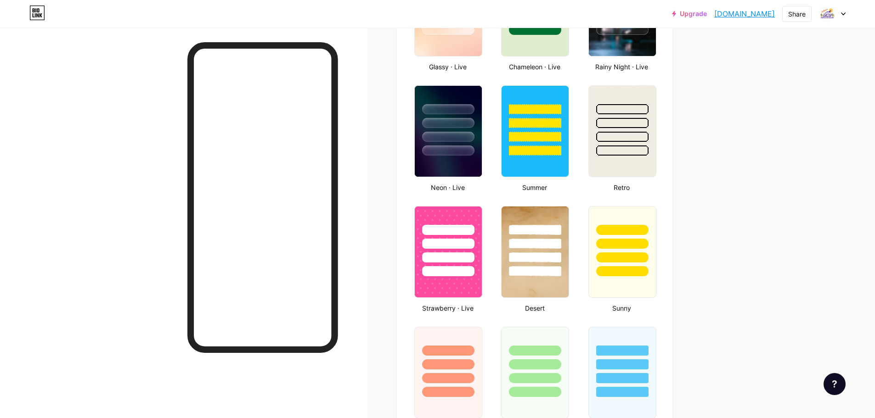
type input "#ebe8fd"
type input "#000000"
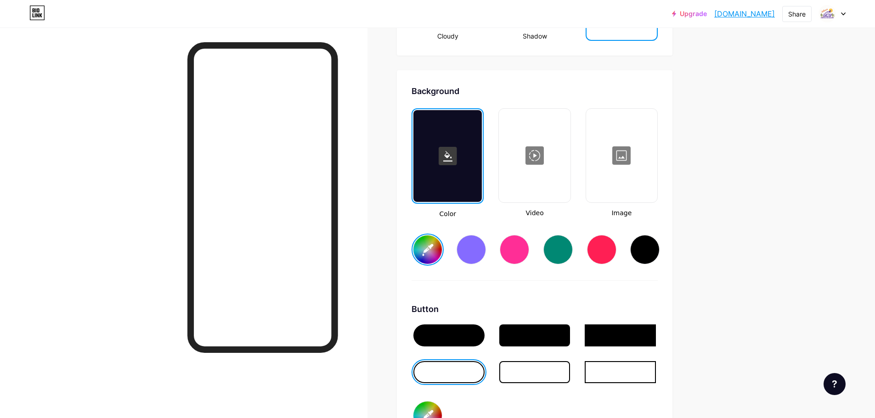
scroll to position [1194, 0]
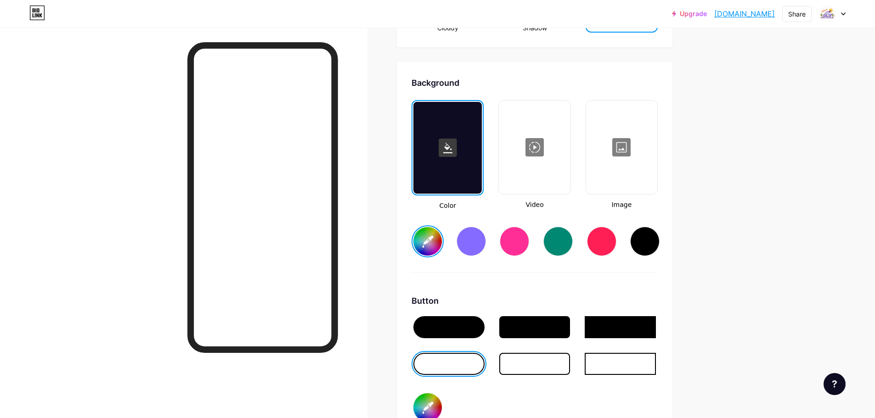
click at [439, 241] on input "#ebe8fd" at bounding box center [427, 241] width 28 height 28
type input "#ece8fd"
type input "#000000"
type input "#ede8fd"
type input "#000000"
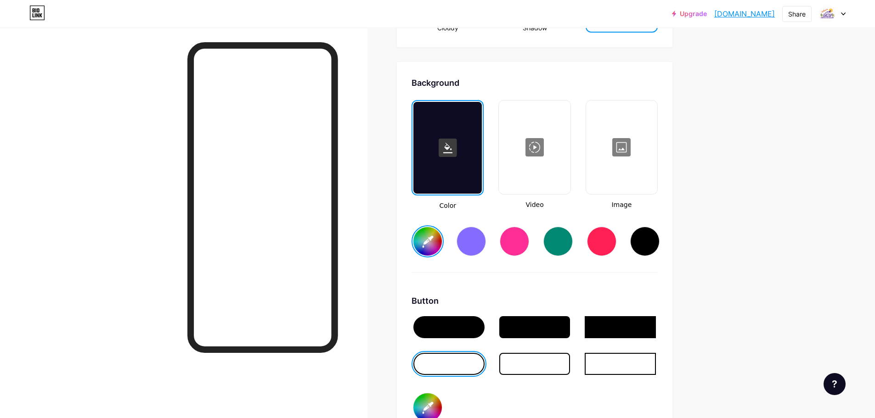
type input "#eee8fd"
type input "#000000"
type input "#efe8fd"
type input "#000000"
type input "#f0e8fd"
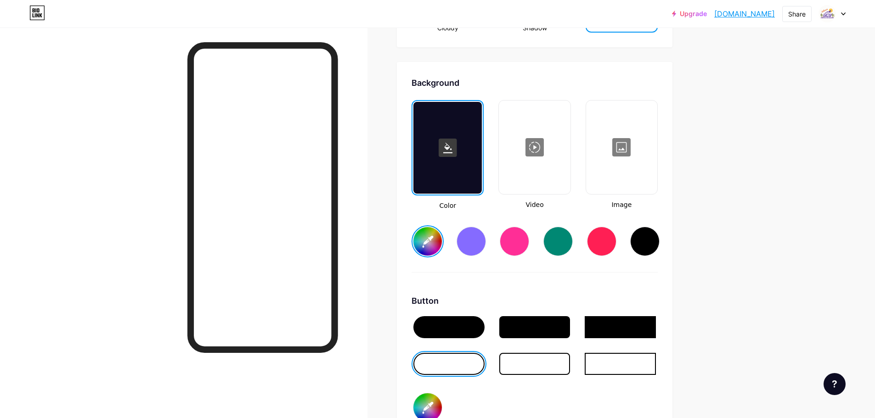
type input "#000000"
type input "#f2e8fd"
type input "#000000"
type input "#f2e8fd"
type input "#000000"
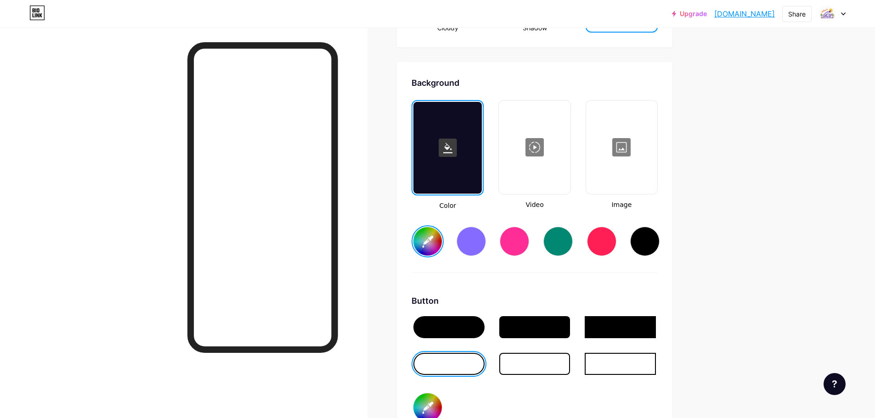
type input "#f3e8fd"
type input "#000000"
type input "#f4e8fd"
type input "#000000"
type input "#f5e8fd"
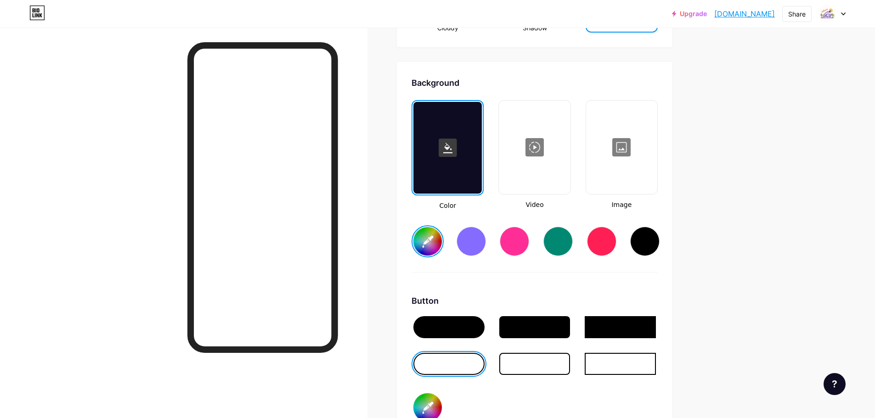
type input "#000000"
type input "#f5e8fd"
type input "#000000"
type input "#f5e8fd"
type input "#000000"
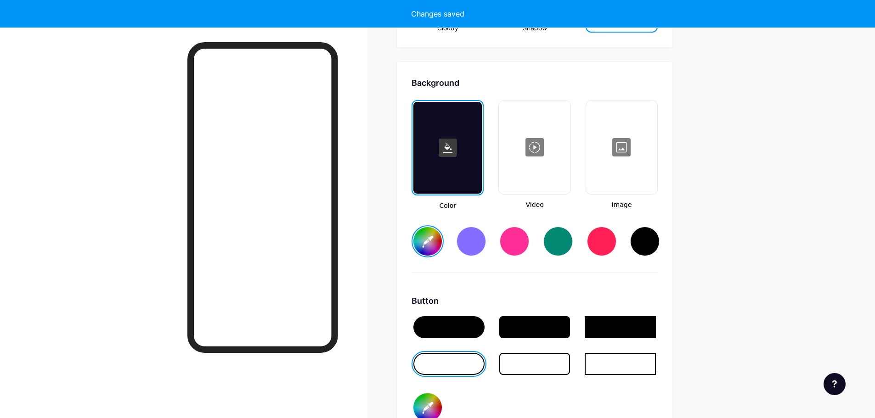
type input "#f1d6ff"
type input "#000000"
type input "#f1d6ff"
type input "#000000"
type input "#f1d6ff"
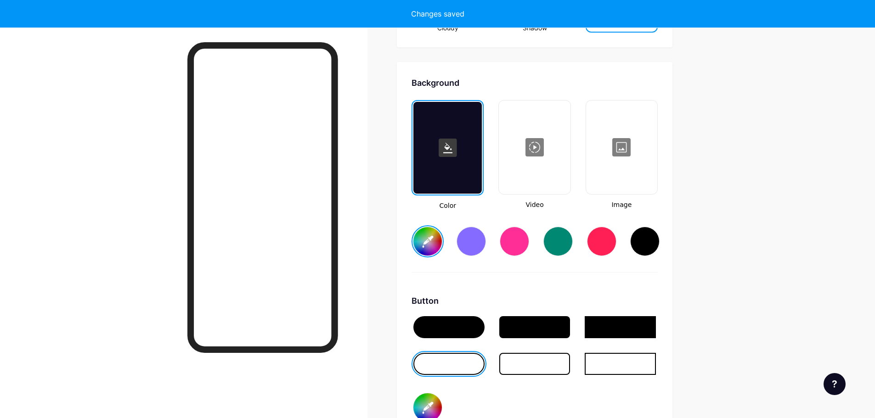
type input "#000000"
type input "#f1d6ff"
type input "#000000"
type input "#f1d6ff"
type input "#000000"
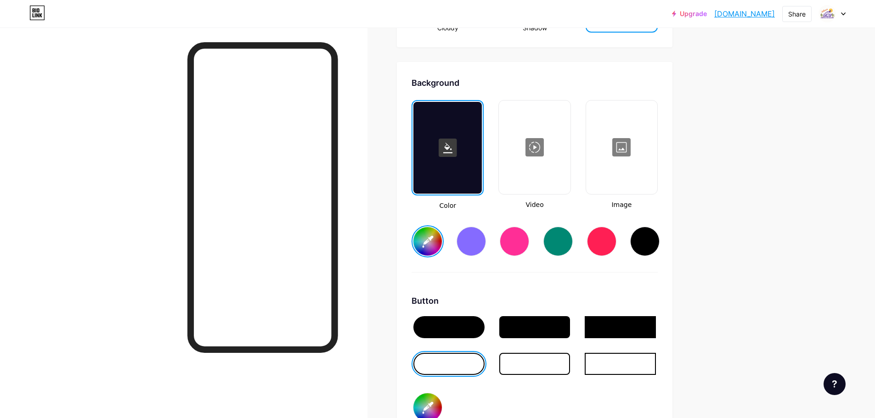
type input "#f1d6ff"
type input "#000000"
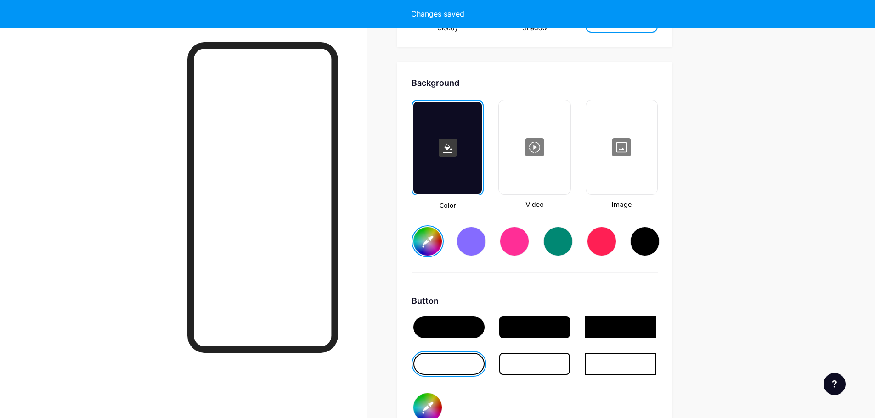
type input "#e7c9f8"
type input "#000000"
type input "#e7caf7"
type input "#000000"
type input "#e7c9f8"
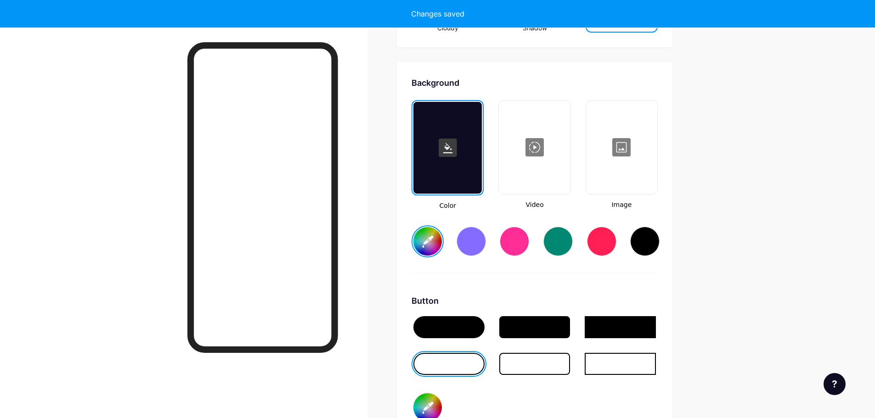
type input "#000000"
type input "#e7caf7"
type input "#000000"
type input "#e7ccf5"
type input "#000000"
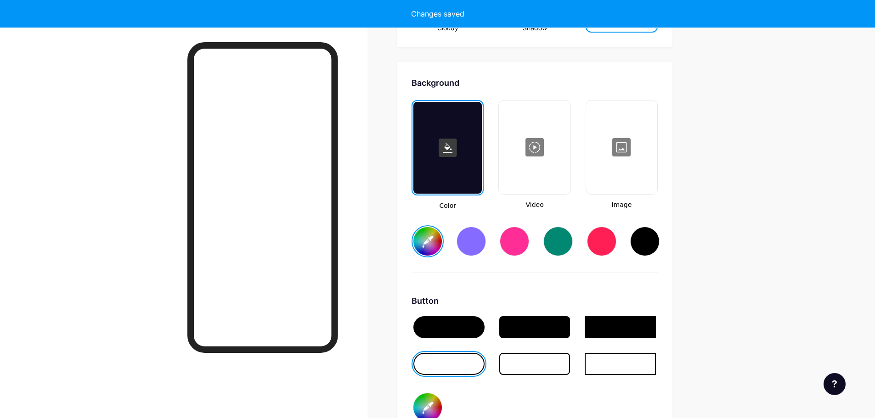
type input "#e6ccf5"
type input "#000000"
type input "#e9d0f5"
type input "#000000"
type input "#e8d1f5"
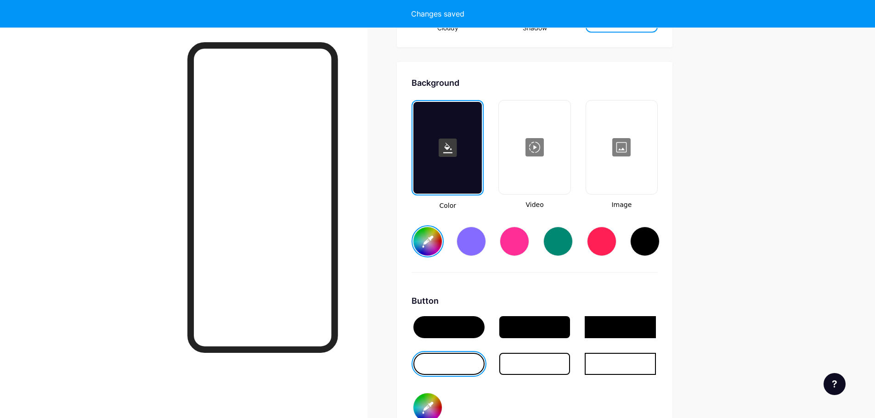
type input "#000000"
type input "#ead6f5"
type input "#000000"
type input "#edd8f8"
type input "#000000"
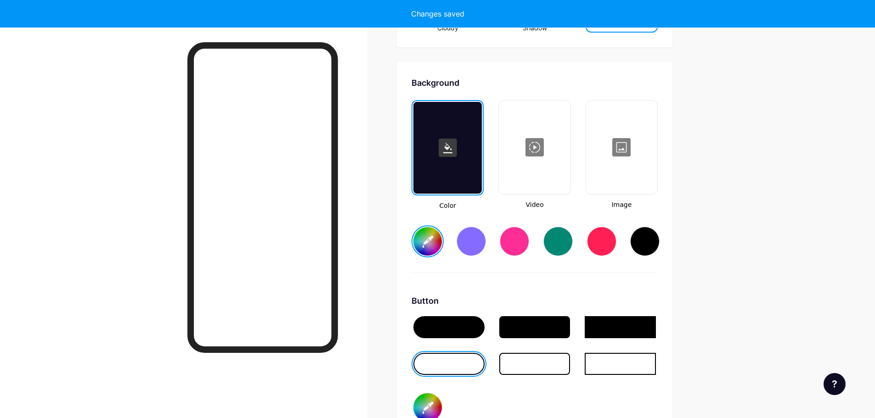
type input "#edd9f7"
type input "#000000"
type input "#efdcf9"
type input "#000000"
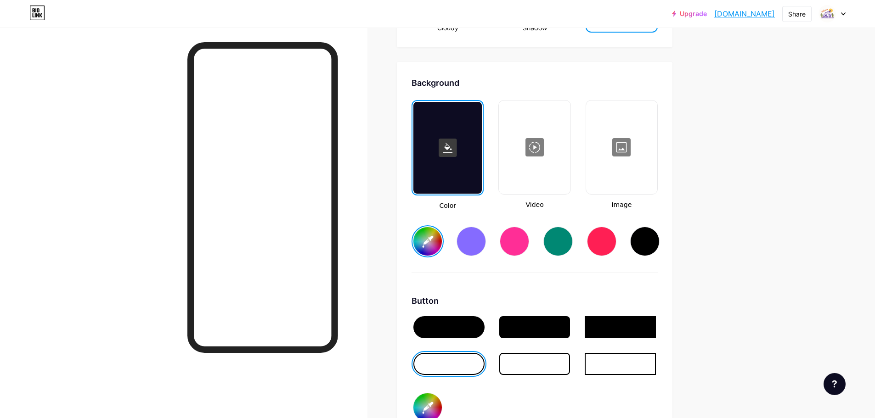
type input "#efdcf9"
type input "#000000"
type input "#f3e4fb"
type input "#000000"
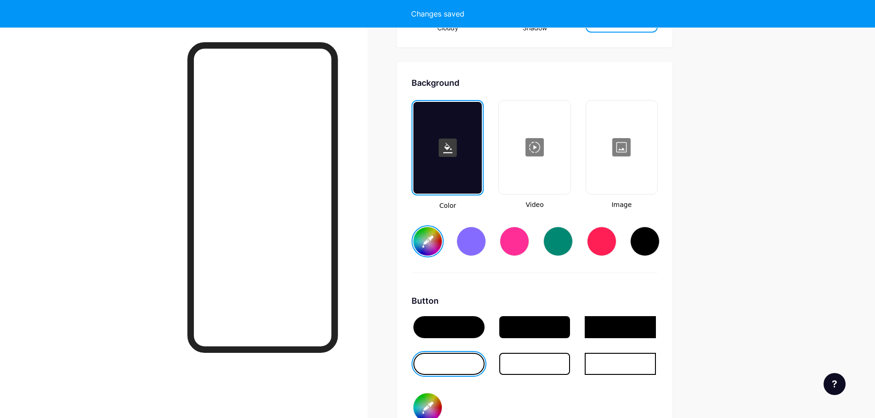
type input "#f3e4fb"
type input "#000000"
type input "#f3e4fb"
type input "#000000"
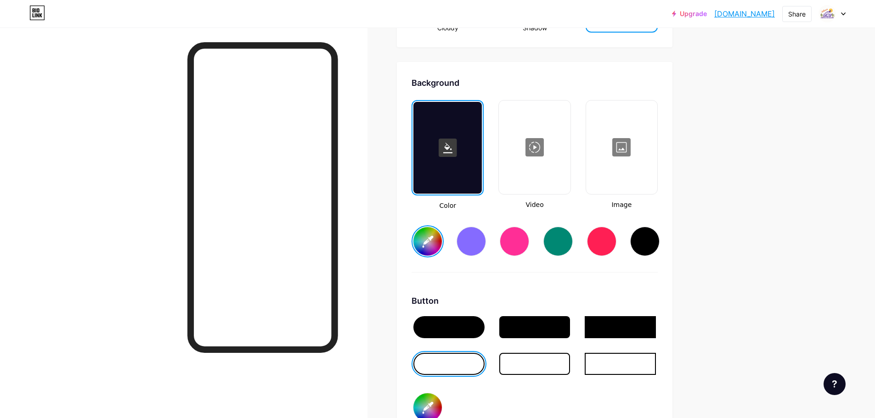
type input "#f8ebff"
type input "#000000"
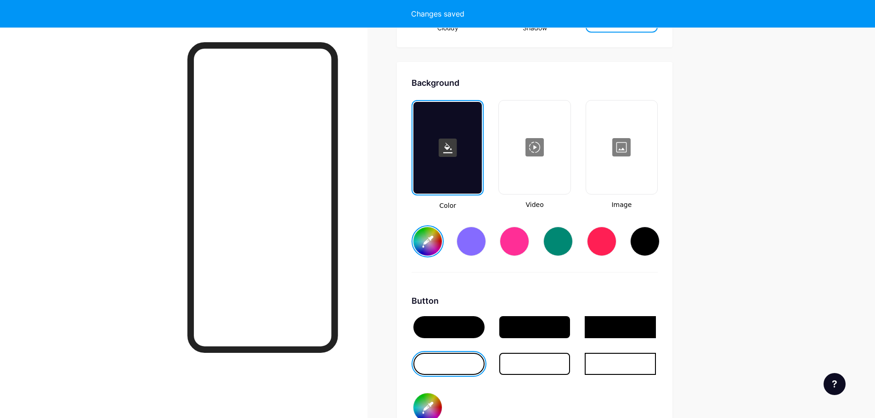
type input "#f8ebff"
type input "#000000"
type input "#f8ebff"
type input "#000000"
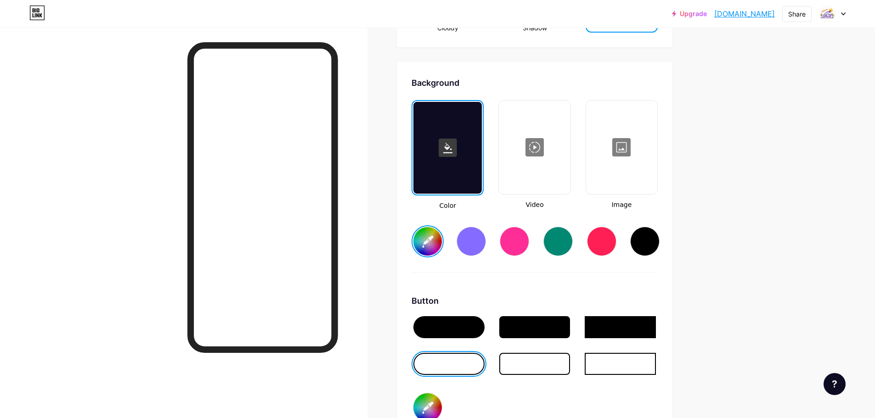
type input "#f8ebff"
type input "#000000"
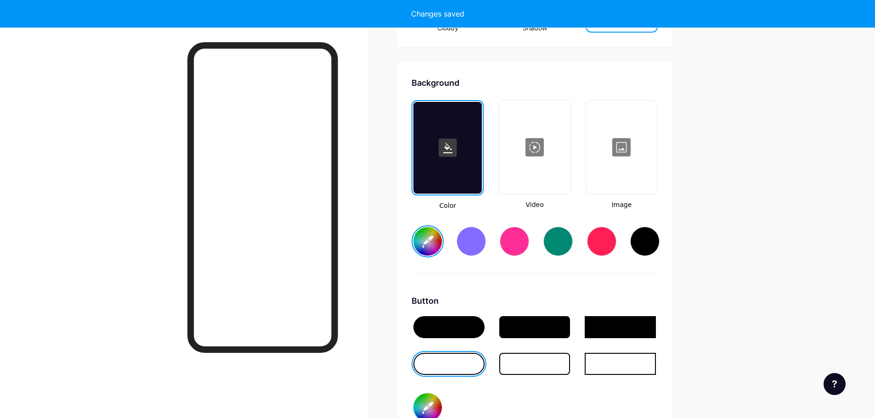
type input "#f8ebff"
type input "#000000"
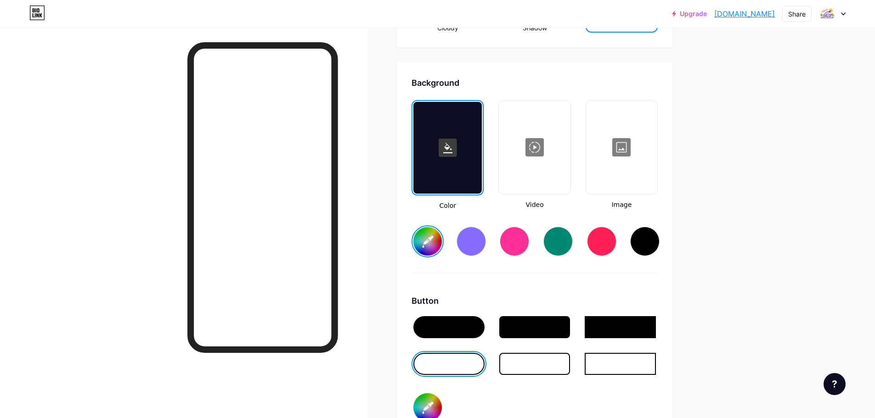
type input "#f6e5ff"
type input "#000000"
type input "#f6e5ff"
type input "#000000"
type input "#ecd9f7"
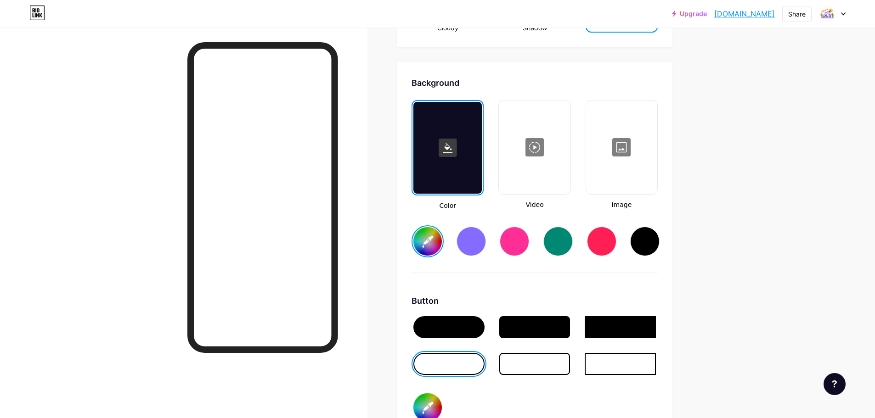
type input "#000000"
type input "#ecd9f7"
type input "#000000"
type input "#ecd9f7"
type input "#000000"
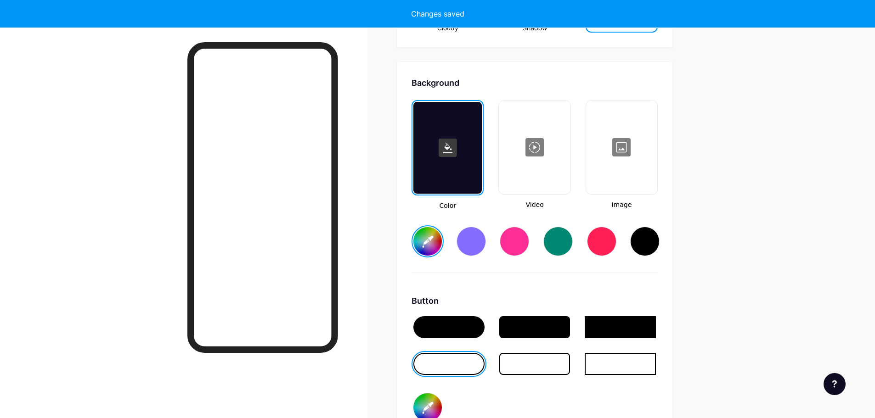
type input "#ecd9f7"
type input "#000000"
type input "#ecd9f7"
type input "#000000"
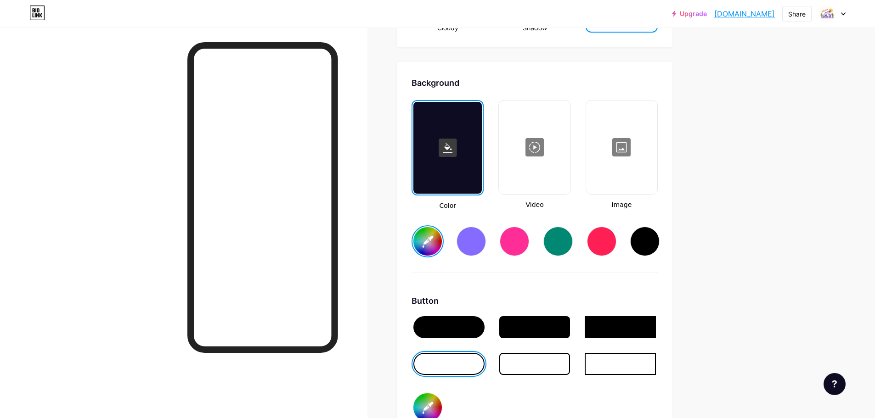
type input "#ecdbf5"
type input "#000000"
type input "#ecdbf5"
type input "#000000"
type input "#ecdbf5"
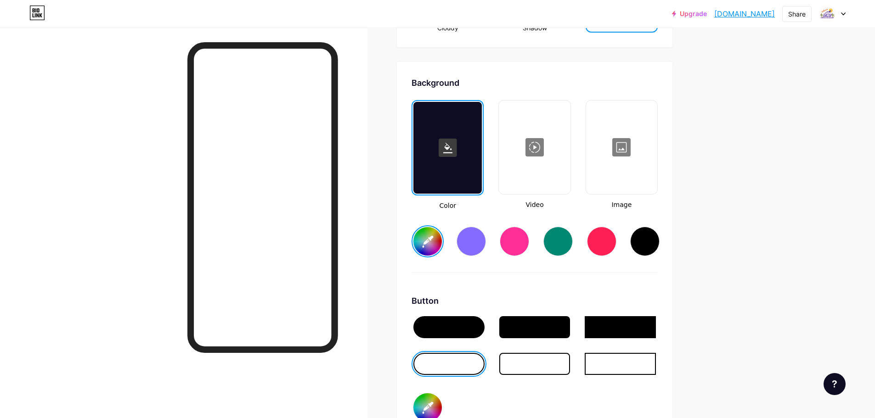
type input "#000000"
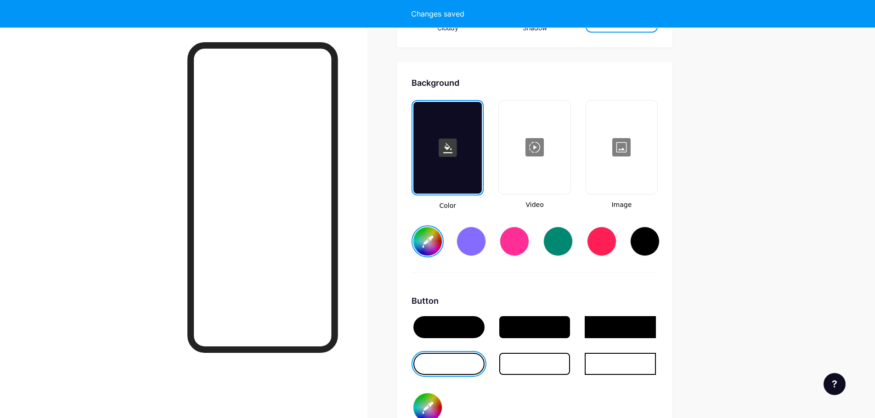
type input "#ecdbf5"
type input "#000000"
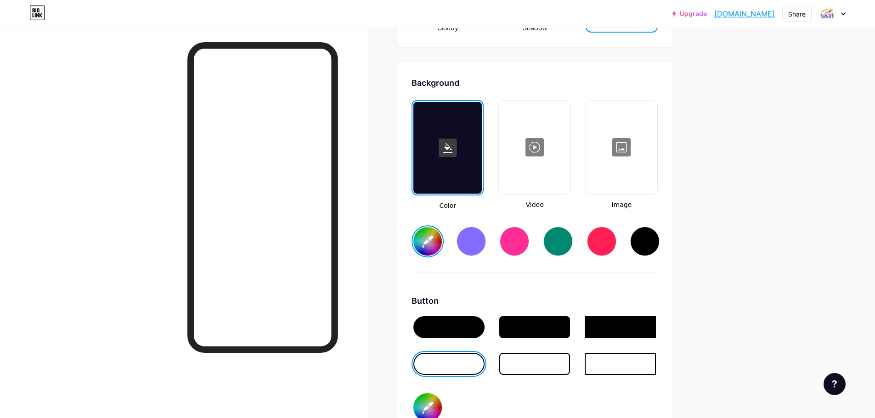
type input "#f2dbf5"
type input "#000000"
type input "#f2dbf5"
type input "#000000"
type input "#f3dbf5"
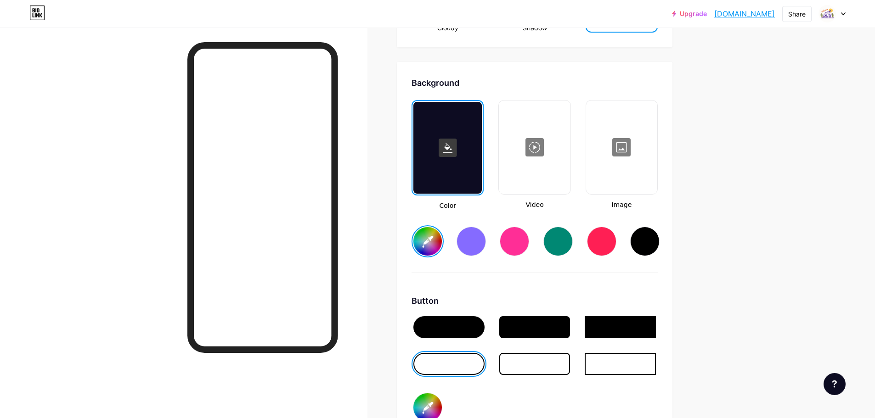
type input "#000000"
type input "#f3dbf5"
type input "#000000"
type input "#f2dbf5"
type input "#000000"
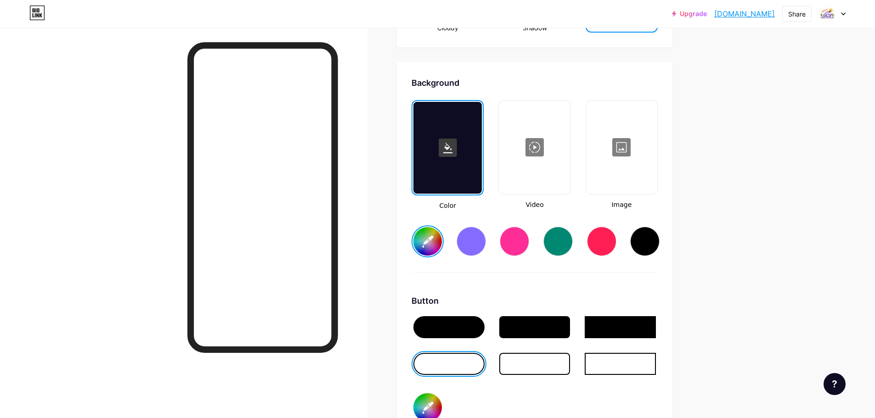
type input "#f0dbf5"
type input "#000000"
type input "#efdbf5"
type input "#000000"
type input "#efdbf5"
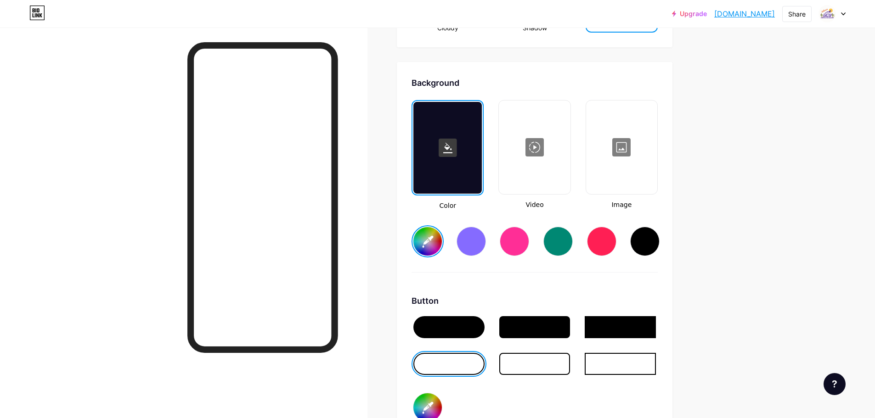
type input "#000000"
type input "#efdbf5"
type input "#000000"
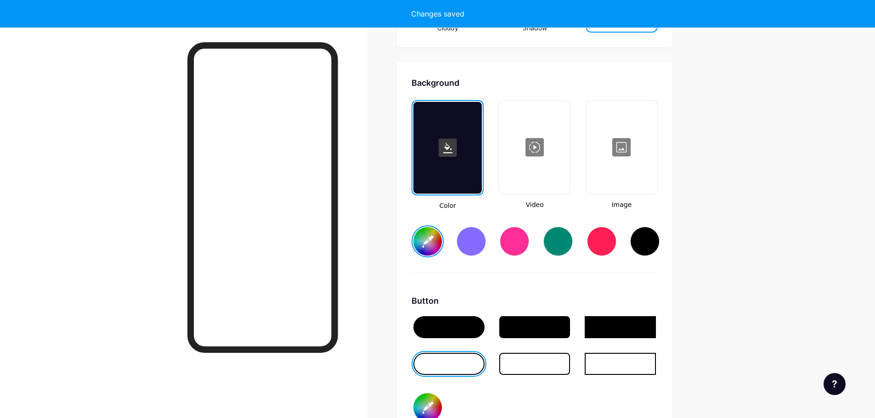
type input "#efdbf5"
type input "#000000"
type input "#efdbf5"
type input "#000000"
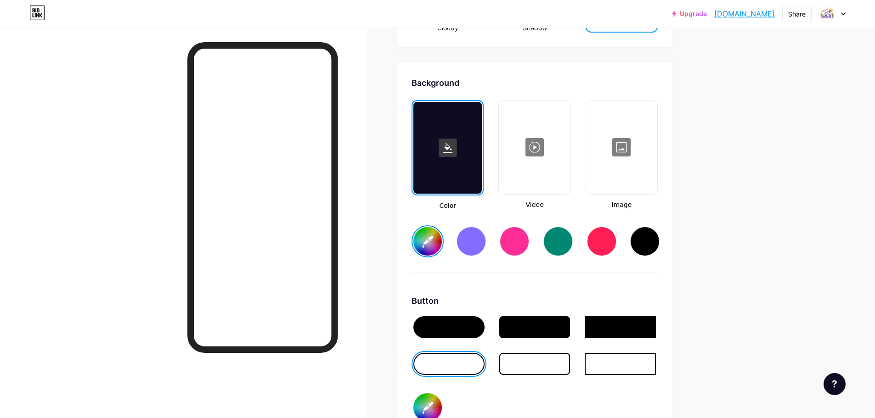
type input "#efdbf5"
type input "#000000"
type input "#efdbf5"
type input "#000000"
type input "#ede0f1"
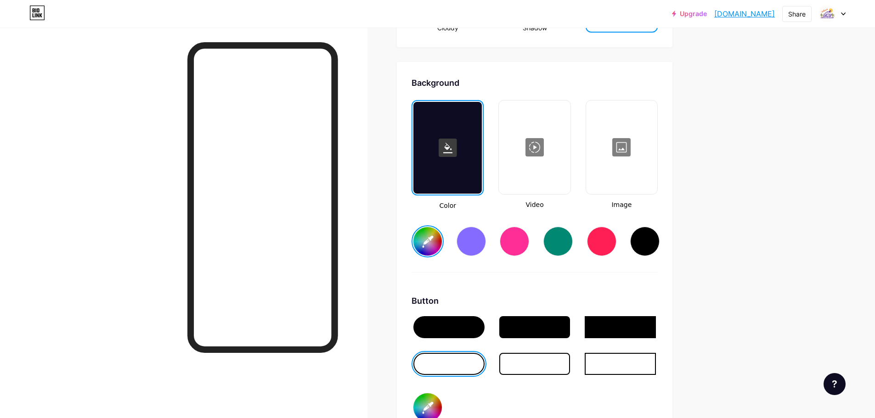
type input "#000000"
type input "#ede0f1"
type input "#000000"
type input "#ede0f1"
type input "#000000"
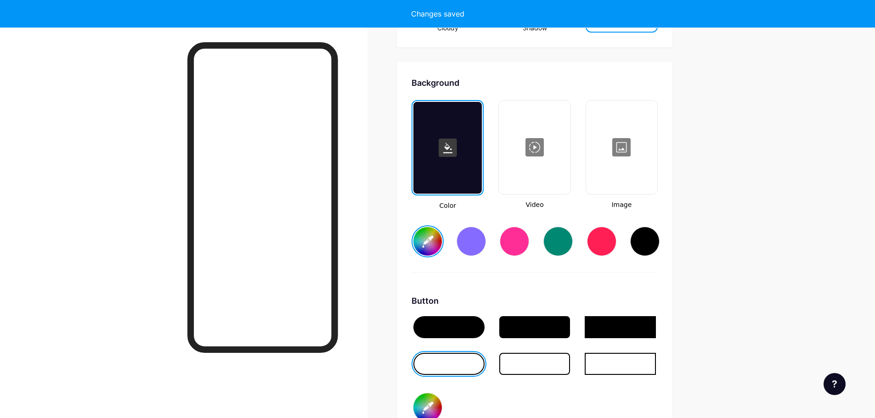
type input "#ede0f1"
type input "#000000"
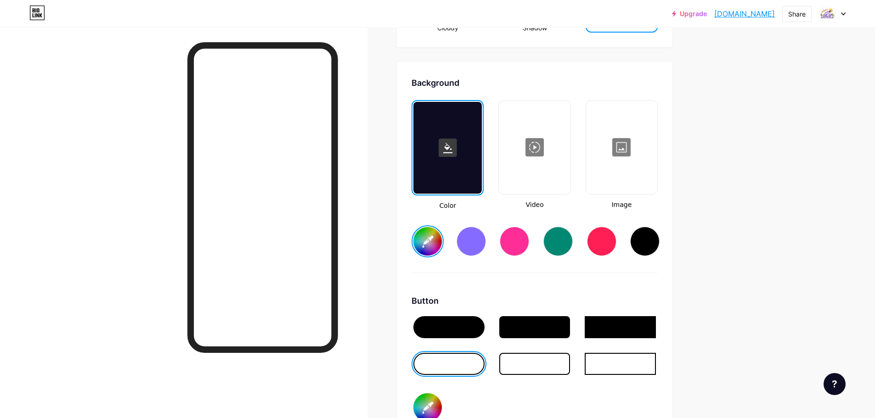
type input "#ead7ef"
type input "#000000"
type input "#ead7ef"
type input "#000000"
type input "#ead7ef"
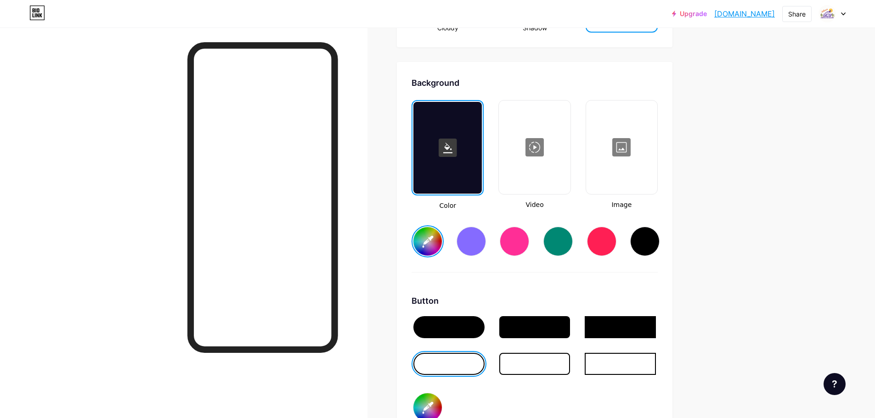
type input "#000000"
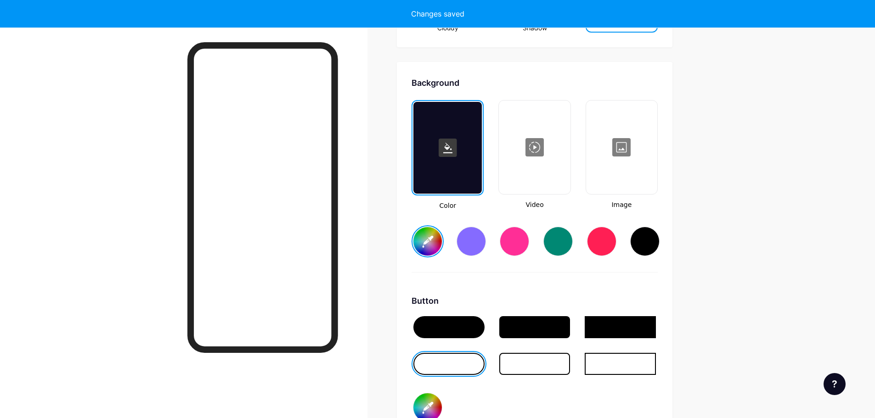
type input "#ead7ef"
type input "#000000"
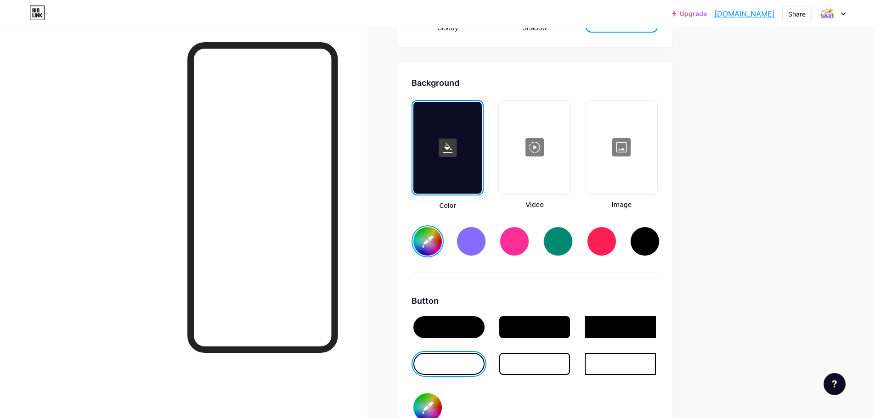
type input "#ead7ef"
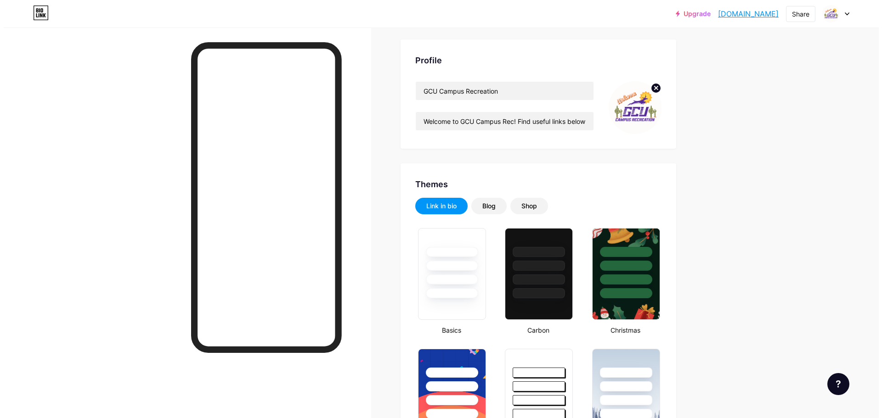
scroll to position [0, 0]
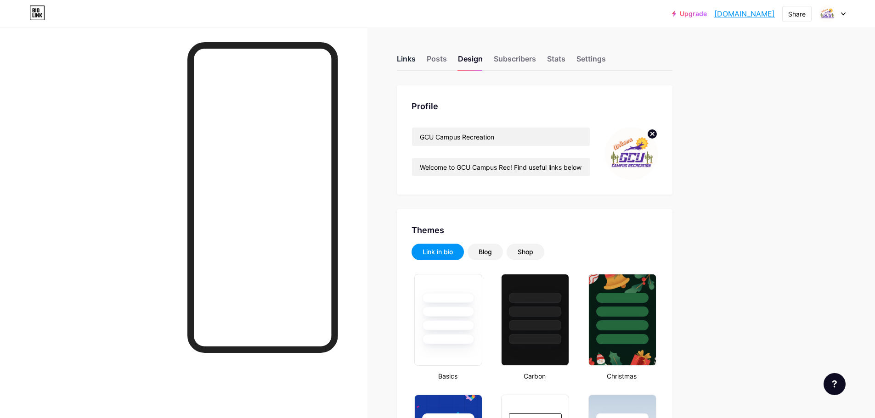
click at [416, 56] on div "Links" at bounding box center [406, 61] width 19 height 17
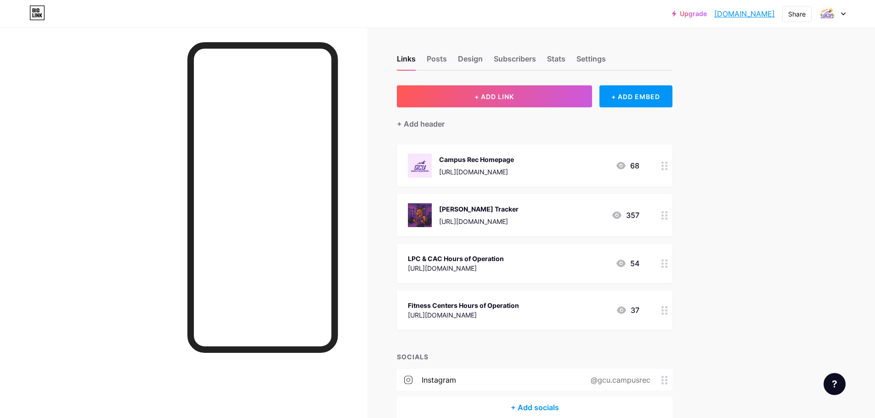
click at [672, 262] on div at bounding box center [665, 263] width 16 height 39
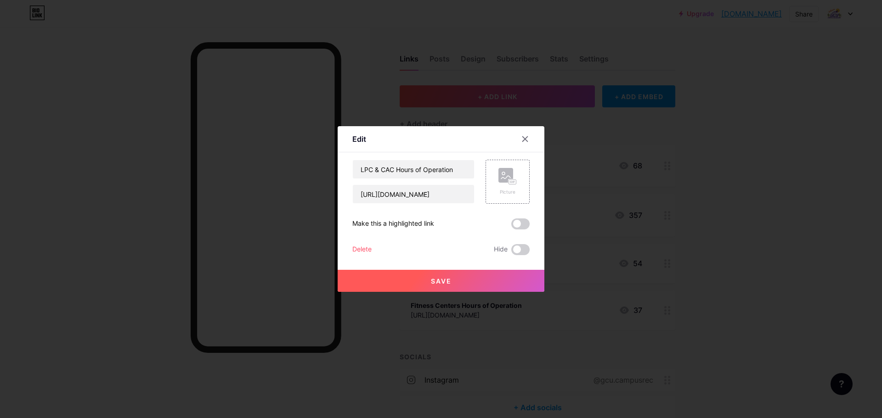
click at [673, 262] on div at bounding box center [441, 209] width 882 height 418
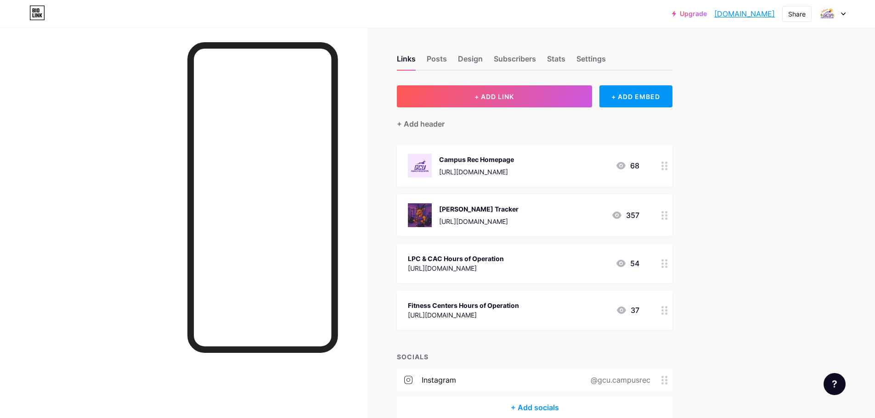
click at [668, 262] on icon at bounding box center [664, 263] width 6 height 9
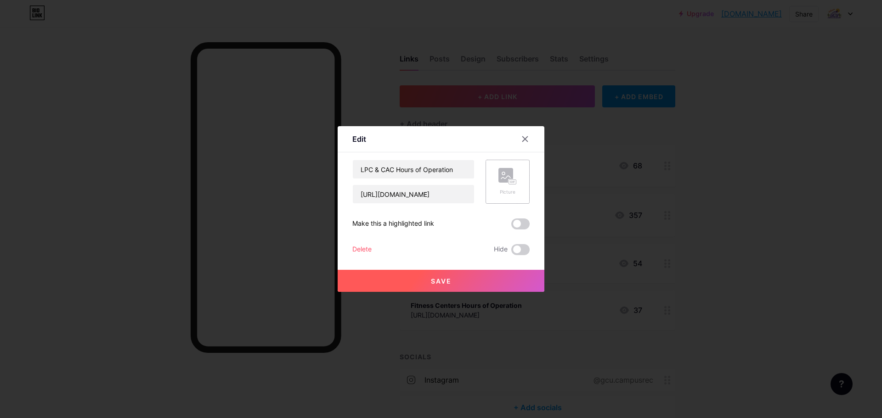
click at [508, 175] on rect at bounding box center [505, 175] width 15 height 15
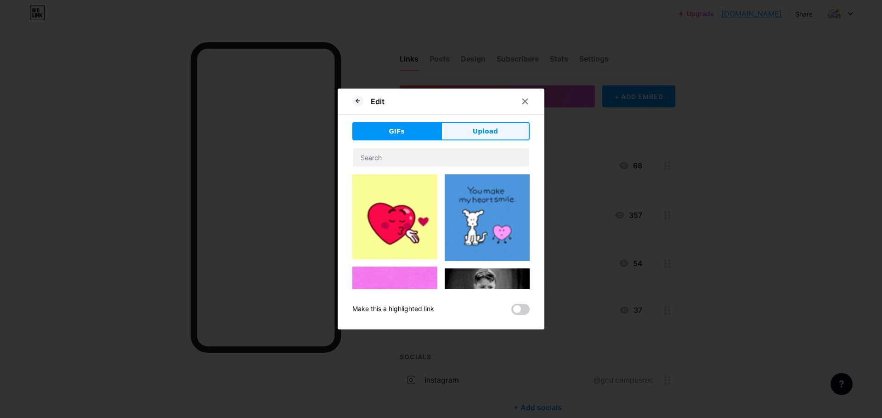
click at [467, 124] on button "Upload" at bounding box center [485, 131] width 89 height 18
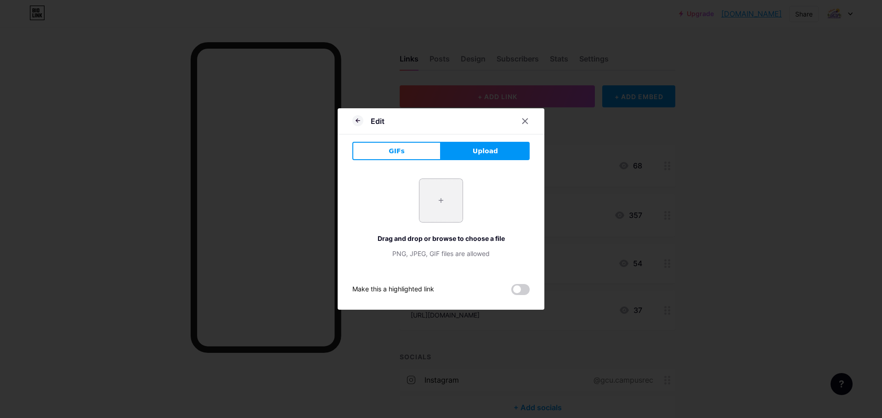
click at [443, 200] on input "file" at bounding box center [440, 200] width 43 height 43
type input "C:\fakepath\thunder time.png"
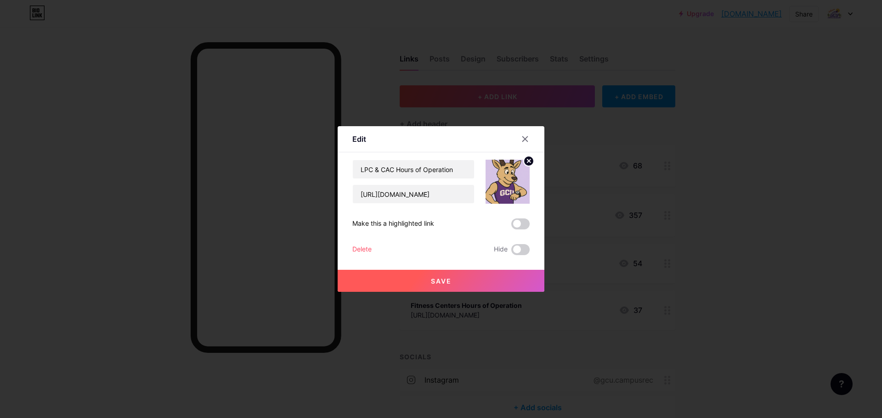
click at [451, 278] on span "Save" at bounding box center [441, 281] width 21 height 8
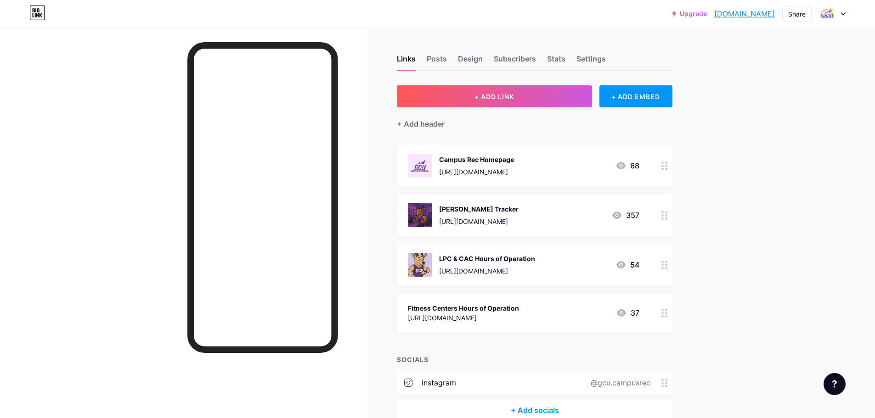
click at [664, 212] on circle at bounding box center [662, 212] width 2 height 2
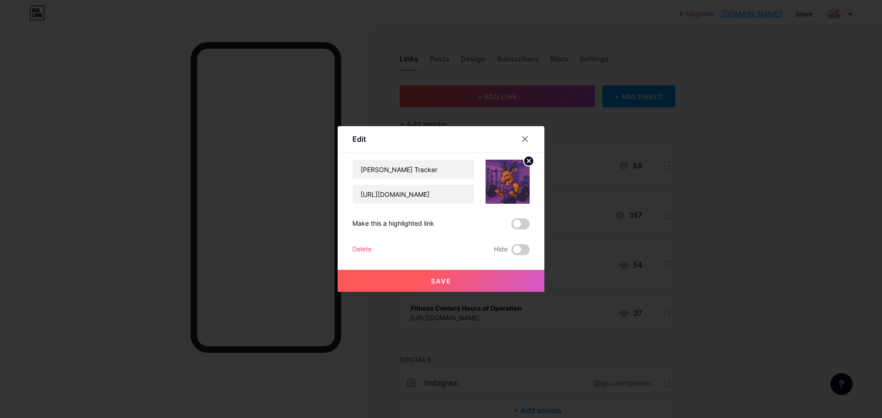
click at [665, 212] on div at bounding box center [441, 209] width 882 height 418
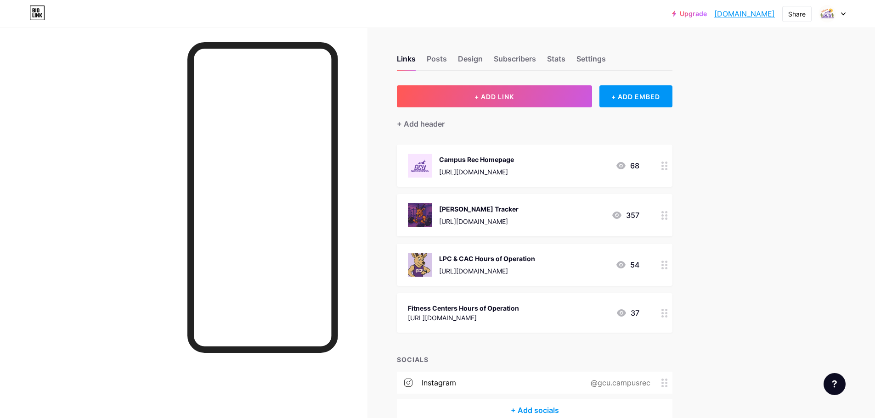
click at [519, 214] on div "[PERSON_NAME] Tracker [URL][DOMAIN_NAME]" at bounding box center [478, 215] width 79 height 24
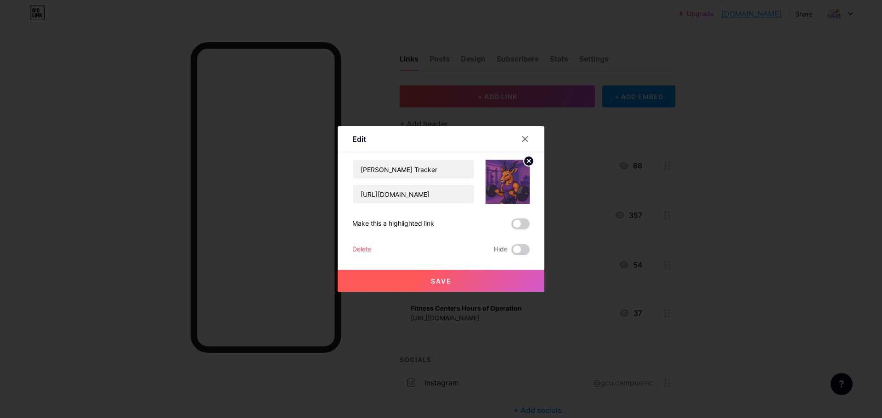
click at [599, 214] on div at bounding box center [441, 209] width 882 height 418
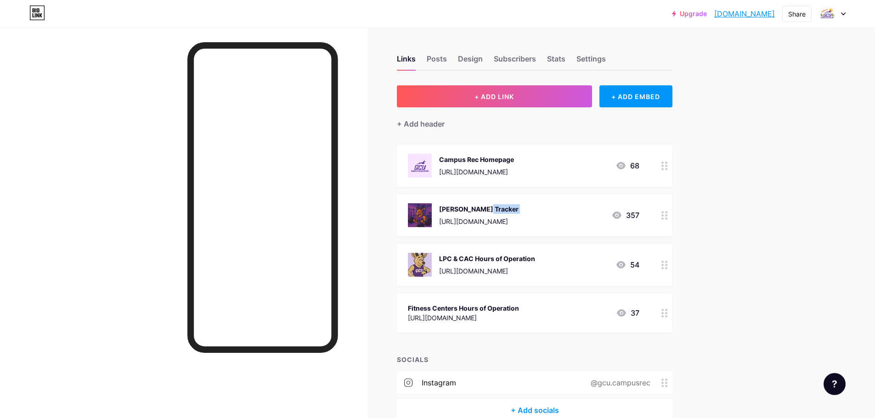
click at [519, 214] on div "[PERSON_NAME] Tracker [URL][DOMAIN_NAME]" at bounding box center [478, 215] width 79 height 24
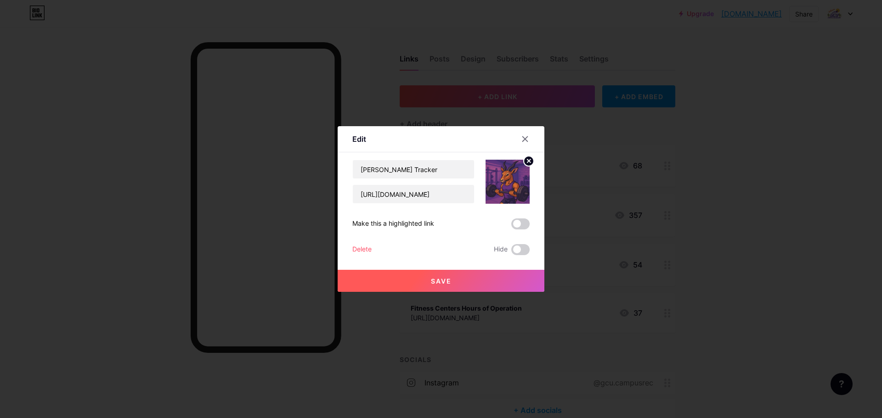
click at [528, 162] on icon at bounding box center [528, 160] width 3 height 3
click at [517, 181] on div "Picture" at bounding box center [507, 182] width 44 height 44
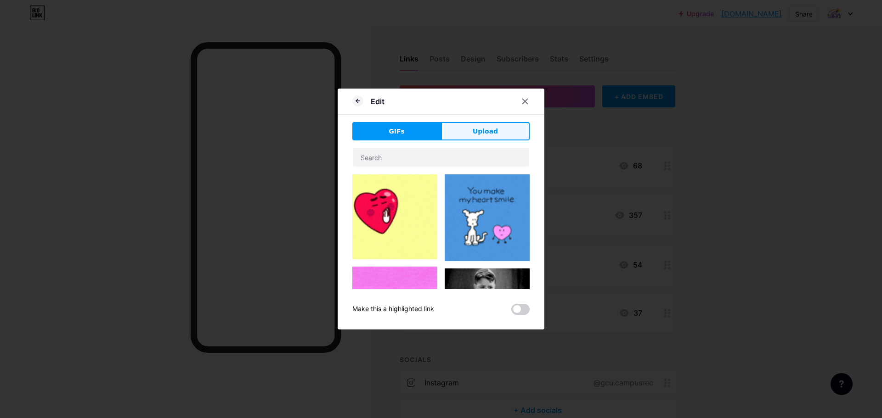
click at [489, 135] on span "Upload" at bounding box center [485, 132] width 25 height 10
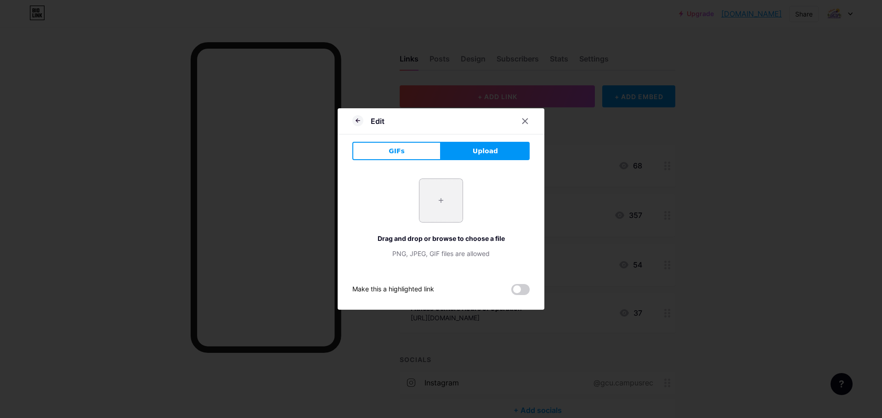
click at [448, 186] on input "file" at bounding box center [440, 200] width 43 height 43
type input "C:\fakepath\thunder lift.png"
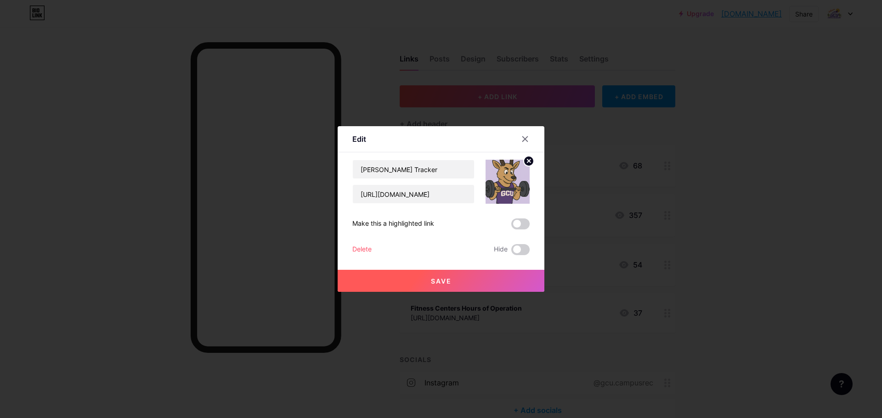
click at [455, 277] on button "Save" at bounding box center [441, 281] width 207 height 22
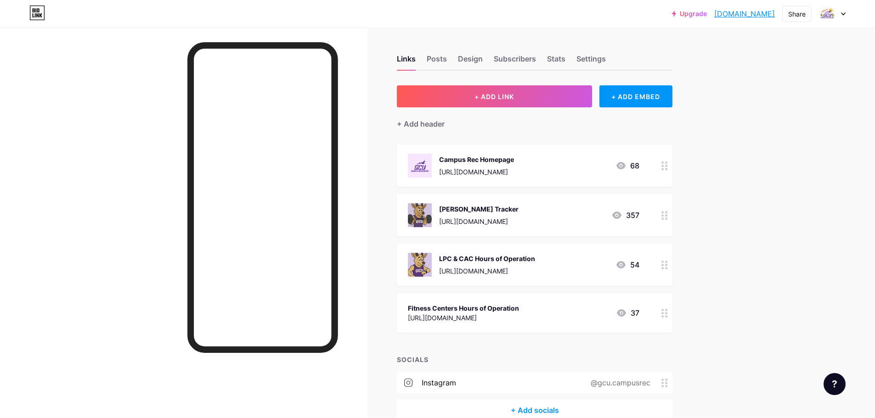
click at [667, 313] on icon at bounding box center [664, 313] width 6 height 9
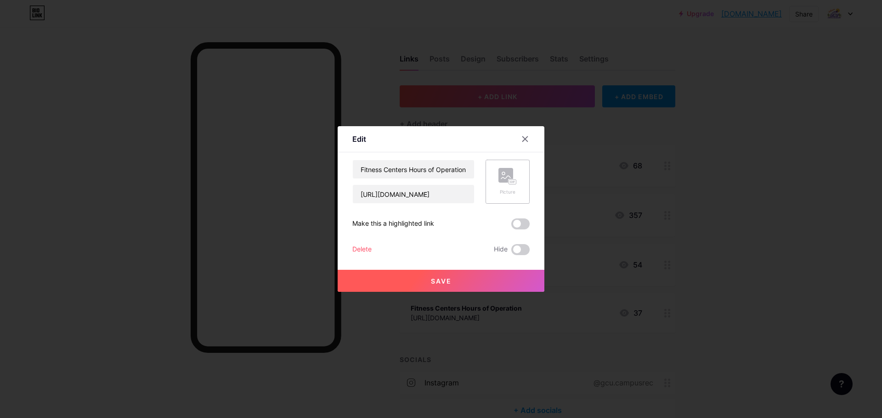
click at [513, 183] on rect at bounding box center [512, 182] width 7 height 5
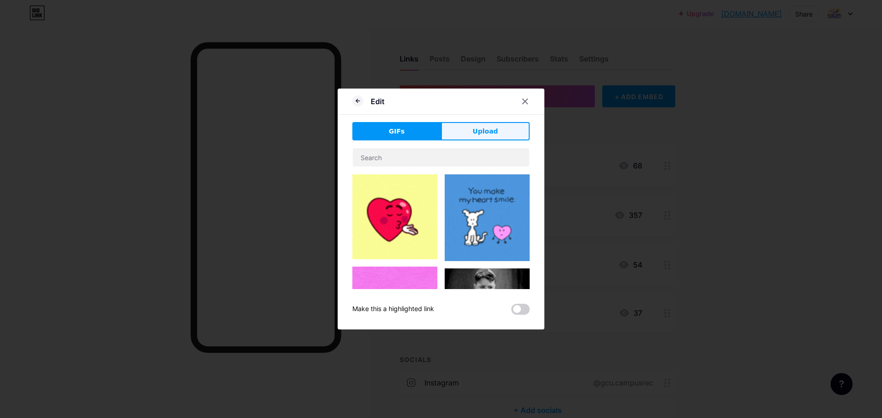
click at [484, 128] on span "Upload" at bounding box center [485, 132] width 25 height 10
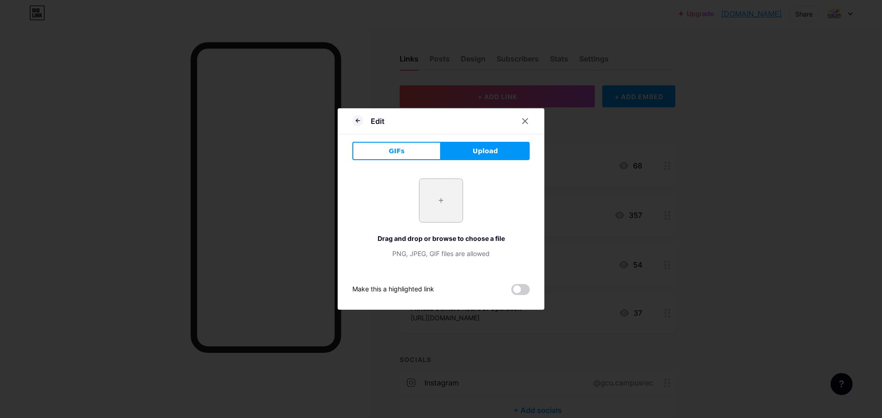
click at [451, 197] on input "file" at bounding box center [440, 200] width 43 height 43
type input "C:\fakepath\thunder time.png"
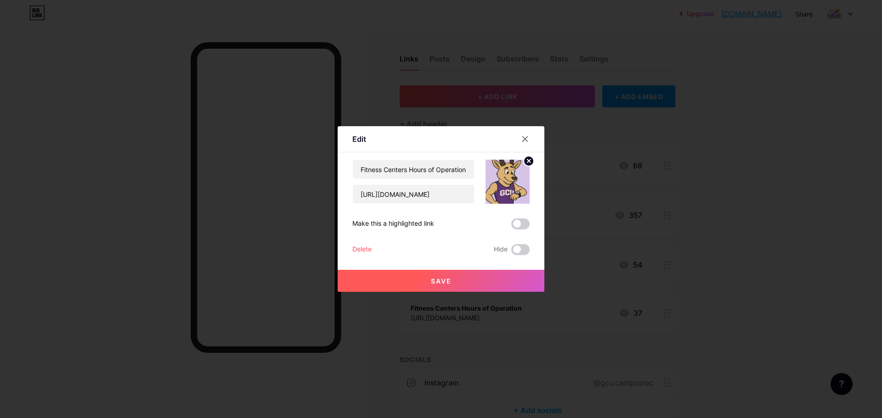
click at [459, 277] on button "Save" at bounding box center [441, 281] width 207 height 22
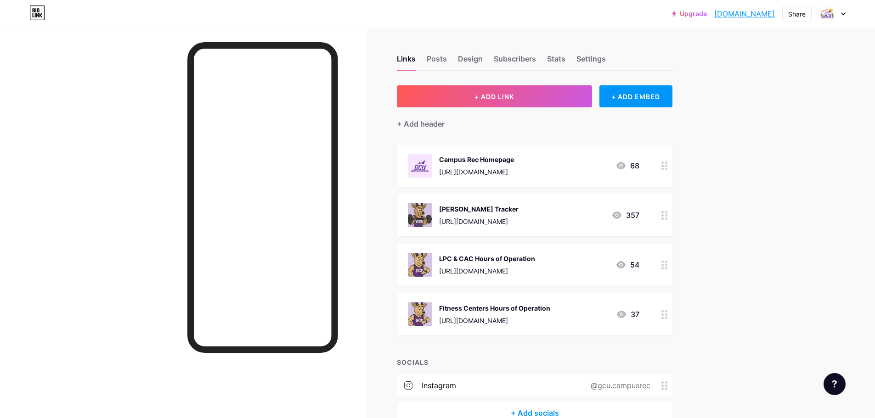
click at [531, 308] on div "Fitness Centers Hours of Operation" at bounding box center [494, 309] width 111 height 10
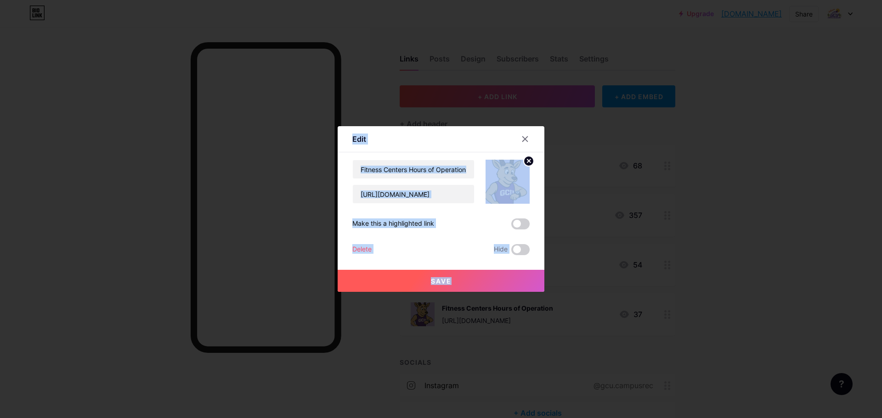
click at [531, 308] on div at bounding box center [441, 209] width 882 height 418
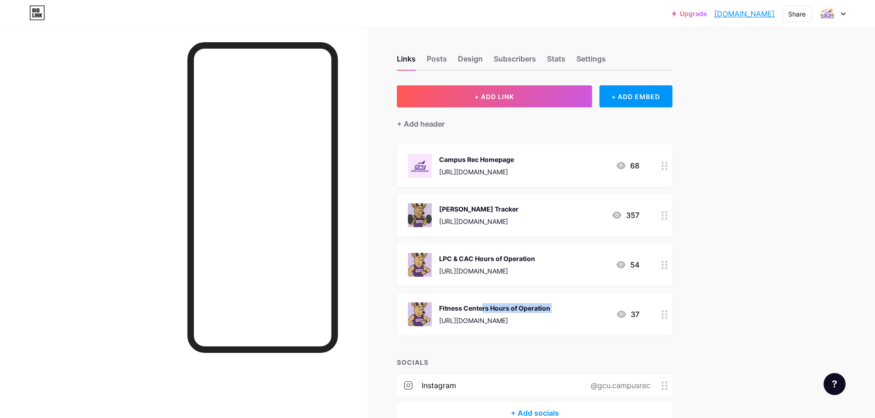
click at [531, 308] on div "Fitness Centers Hours of Operation" at bounding box center [494, 309] width 111 height 10
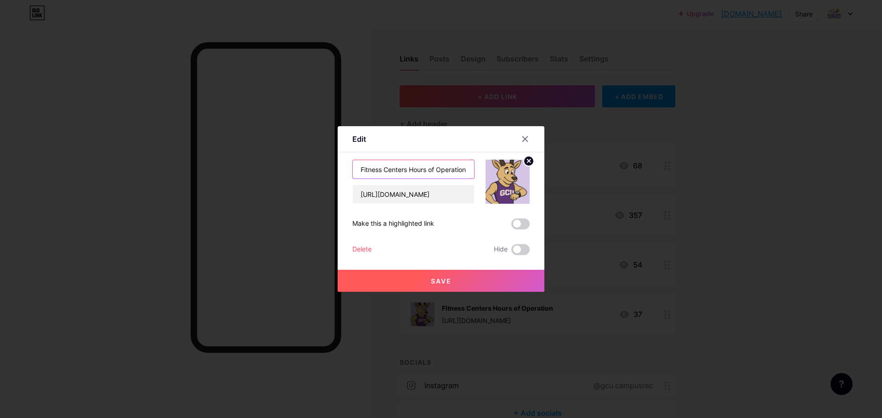
click at [462, 172] on input "Fitness Centers Hours of Operation" at bounding box center [413, 169] width 121 height 18
drag, startPoint x: 428, startPoint y: 169, endPoint x: 500, endPoint y: 175, distance: 72.4
click at [500, 175] on div "Fitness Centers Hours of Operation [URL][DOMAIN_NAME]" at bounding box center [440, 182] width 177 height 44
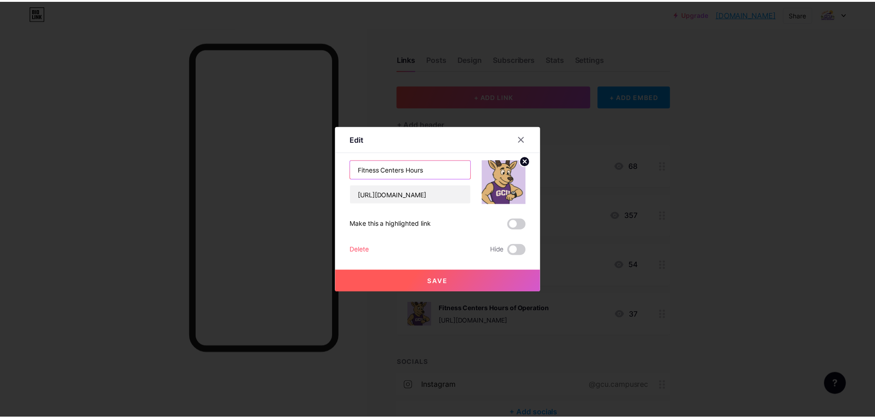
scroll to position [0, 0]
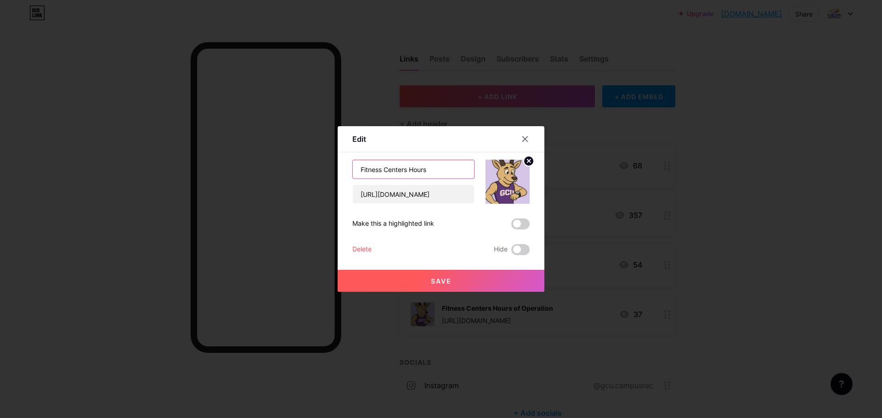
type input "Fitness Centers Hours"
click at [440, 280] on span "Save" at bounding box center [441, 281] width 21 height 8
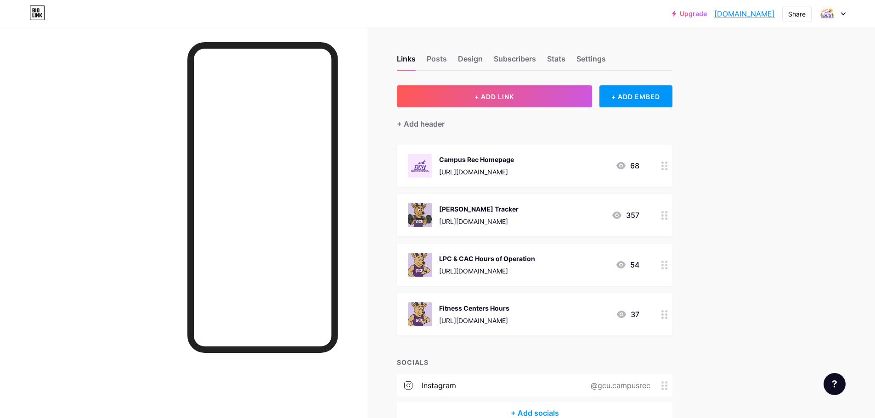
click at [530, 270] on div "[URL][DOMAIN_NAME]" at bounding box center [487, 271] width 96 height 10
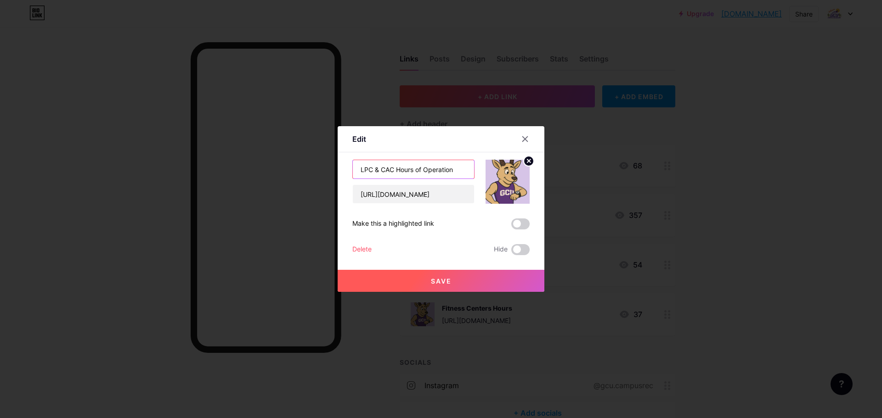
drag, startPoint x: 414, startPoint y: 170, endPoint x: 458, endPoint y: 173, distance: 44.2
click at [458, 173] on input "LPC & CAC Hours of Operation" at bounding box center [413, 169] width 121 height 18
type input "LPC & CAC Hours"
click at [439, 278] on span "Save" at bounding box center [441, 281] width 21 height 8
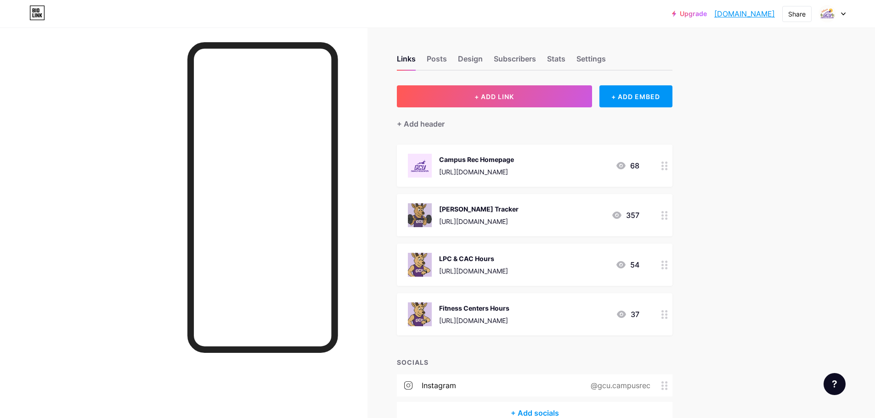
click at [667, 168] on circle at bounding box center [666, 169] width 2 height 2
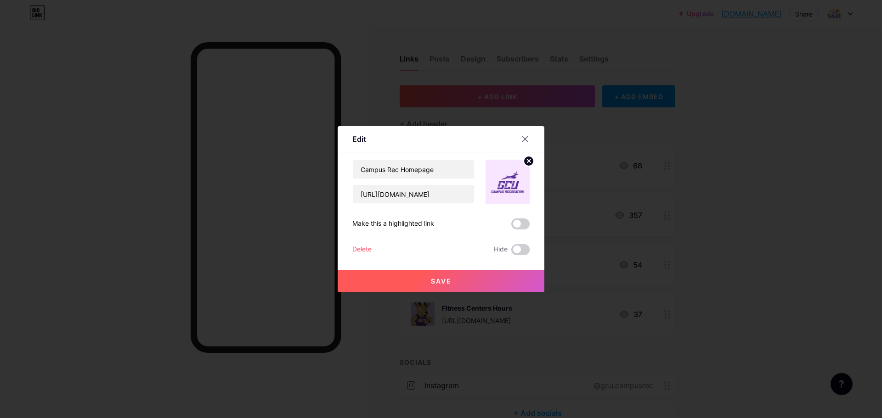
click at [530, 159] on icon at bounding box center [528, 160] width 3 height 3
click at [515, 180] on rect at bounding box center [512, 182] width 7 height 5
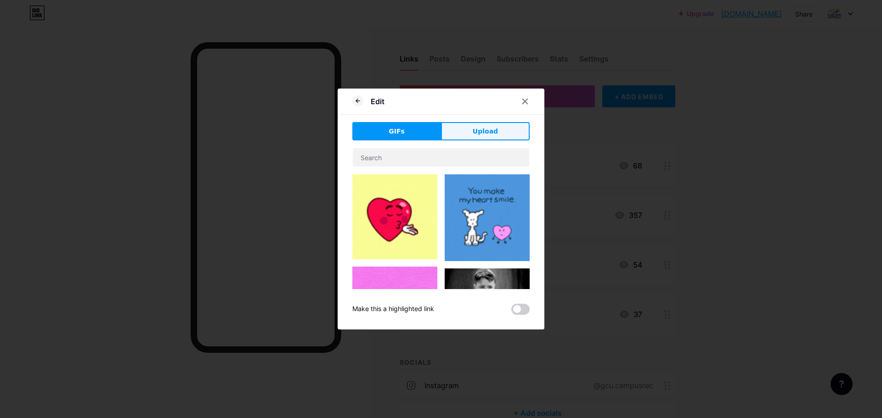
click at [497, 126] on button "Upload" at bounding box center [485, 131] width 89 height 18
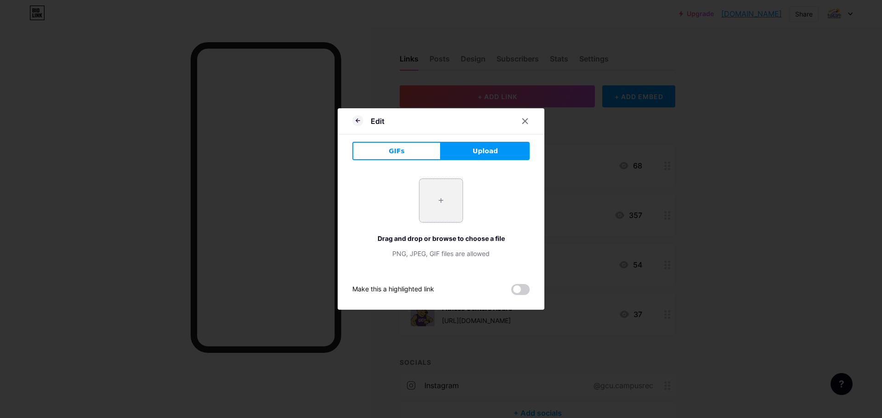
click at [441, 197] on input "file" at bounding box center [440, 200] width 43 height 43
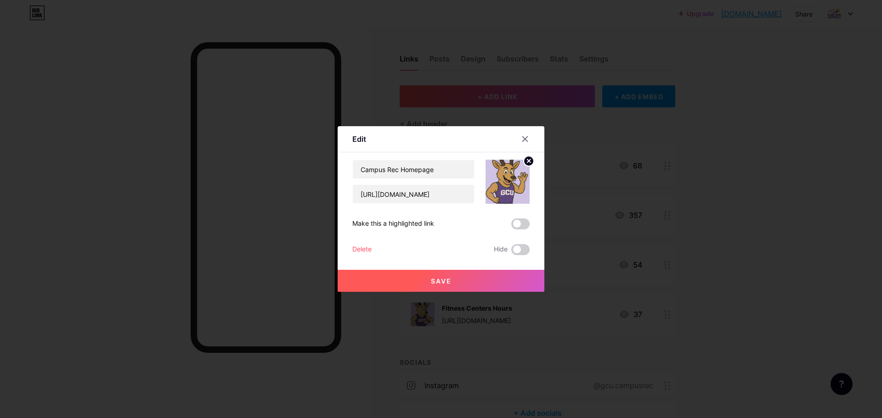
click at [455, 277] on button "Save" at bounding box center [441, 281] width 207 height 22
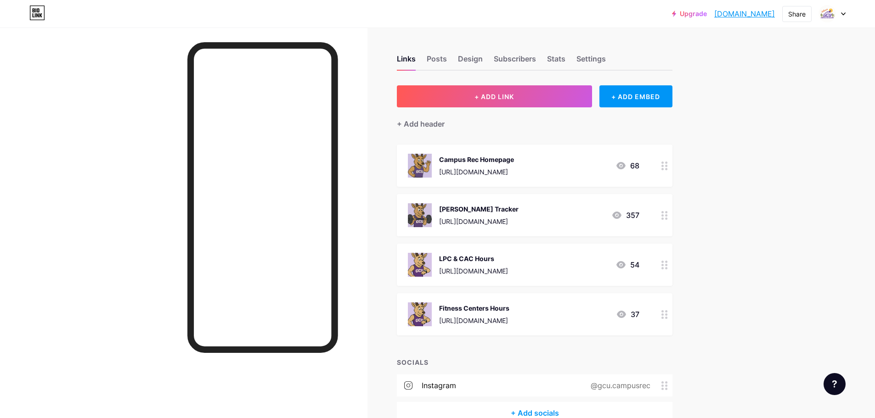
click at [740, 193] on div "Upgrade [DOMAIN_NAME]... [DOMAIN_NAME] Share Switch accounts GCU Campus Recreat…" at bounding box center [437, 235] width 875 height 470
click at [445, 55] on div "Posts" at bounding box center [437, 61] width 20 height 17
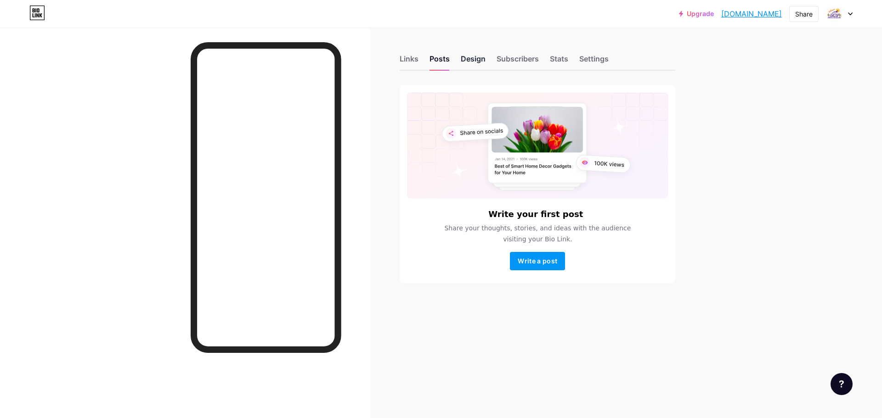
click at [475, 62] on div "Design" at bounding box center [473, 61] width 25 height 17
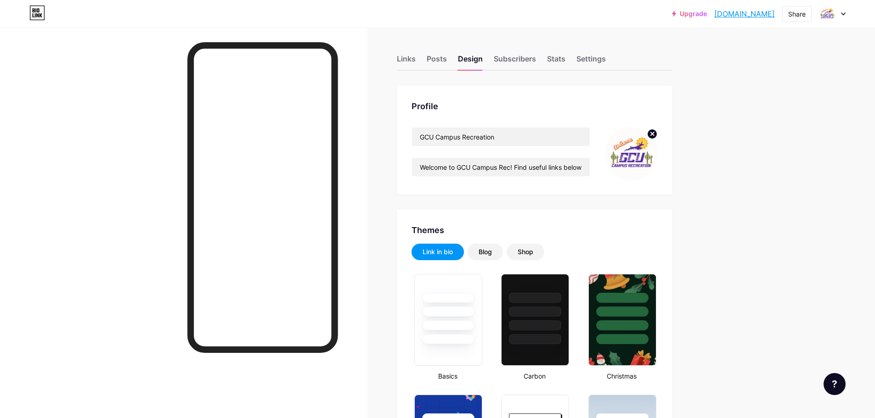
click at [652, 136] on circle at bounding box center [652, 134] width 10 height 10
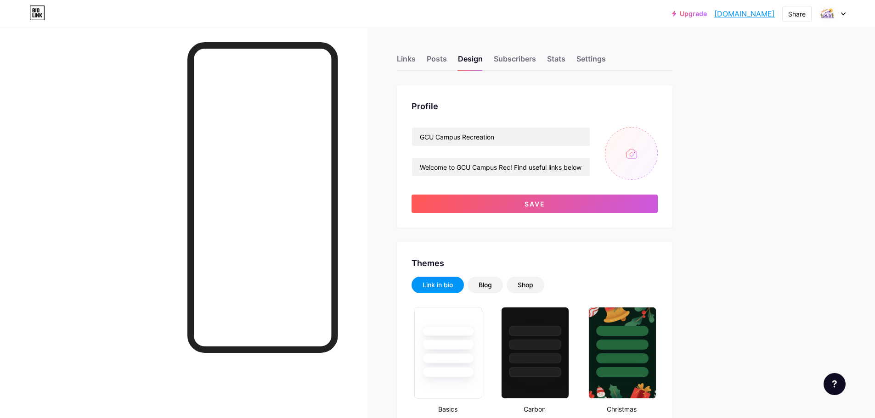
click at [626, 156] on input "file" at bounding box center [631, 153] width 53 height 53
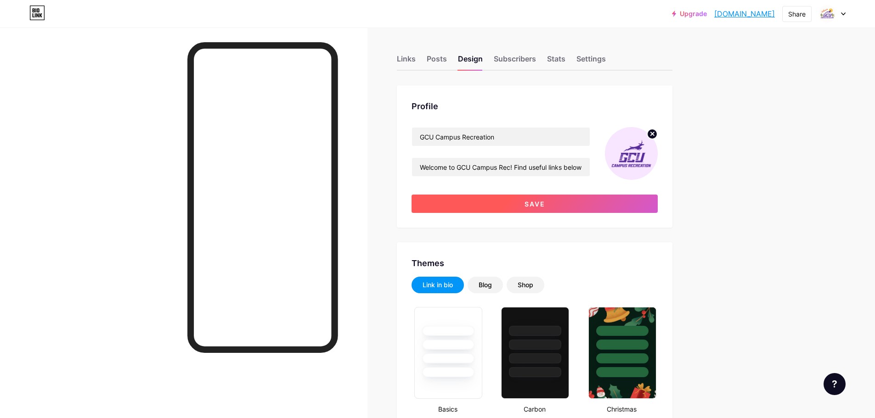
click at [518, 199] on button "Save" at bounding box center [535, 204] width 246 height 18
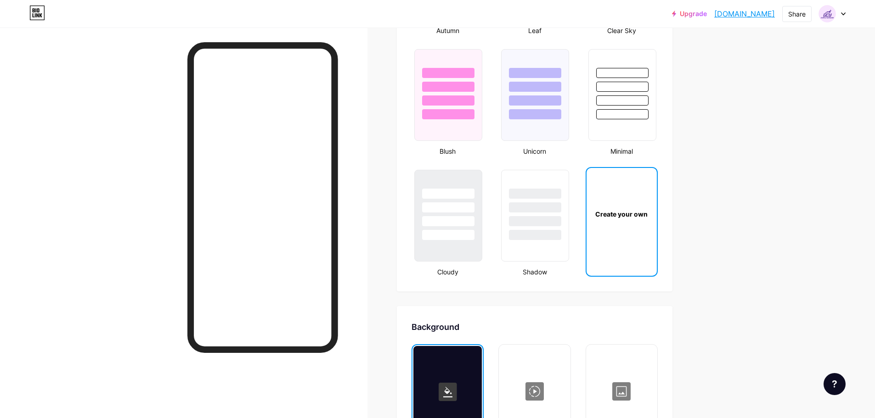
scroll to position [964, 0]
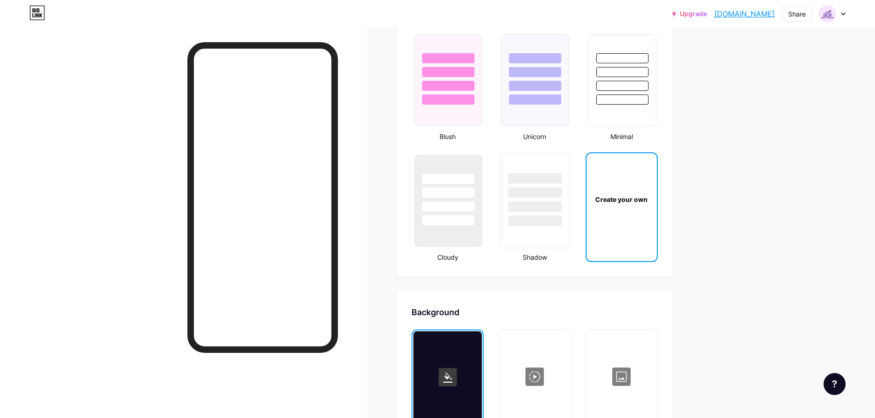
click at [536, 193] on div at bounding box center [535, 192] width 54 height 11
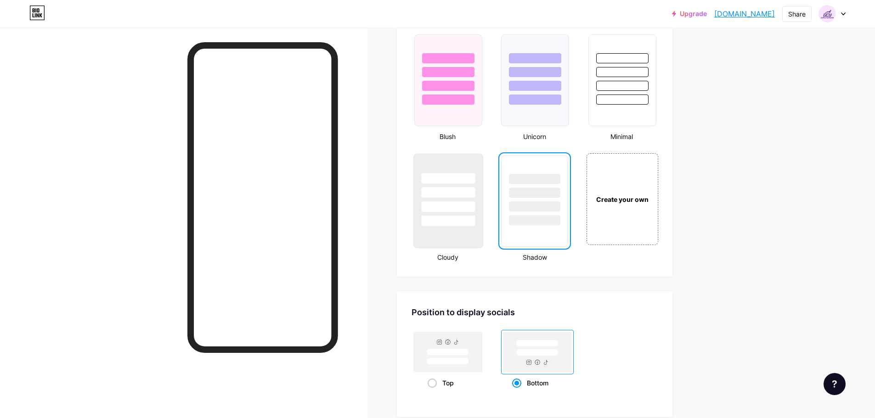
click at [445, 189] on div at bounding box center [448, 192] width 54 height 11
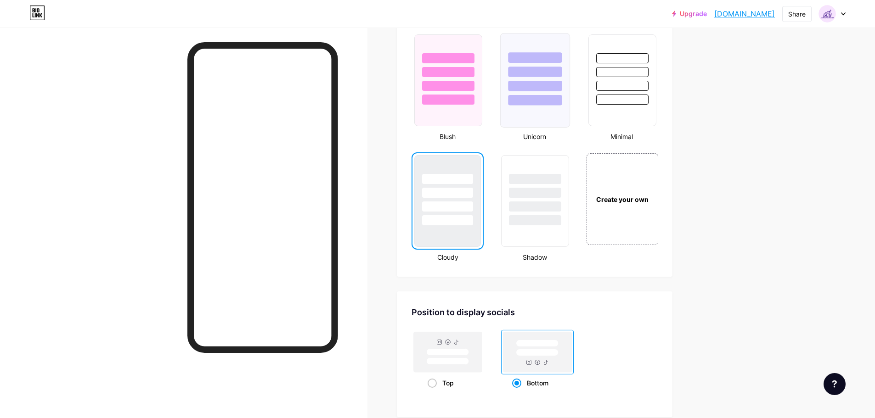
scroll to position [919, 0]
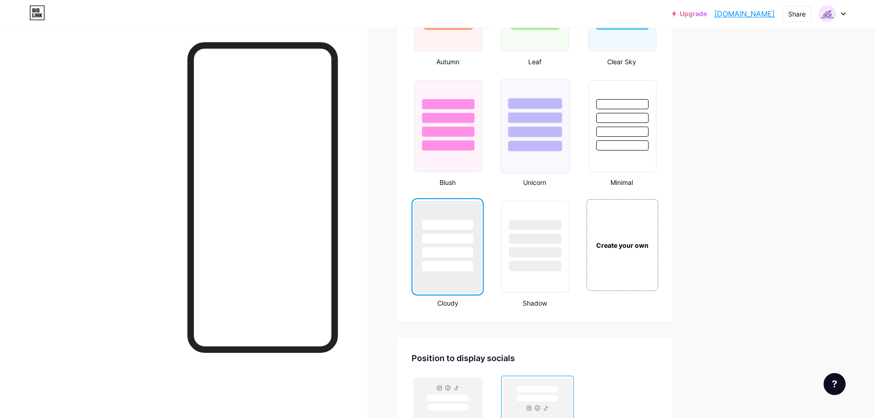
click at [541, 169] on div at bounding box center [535, 126] width 70 height 95
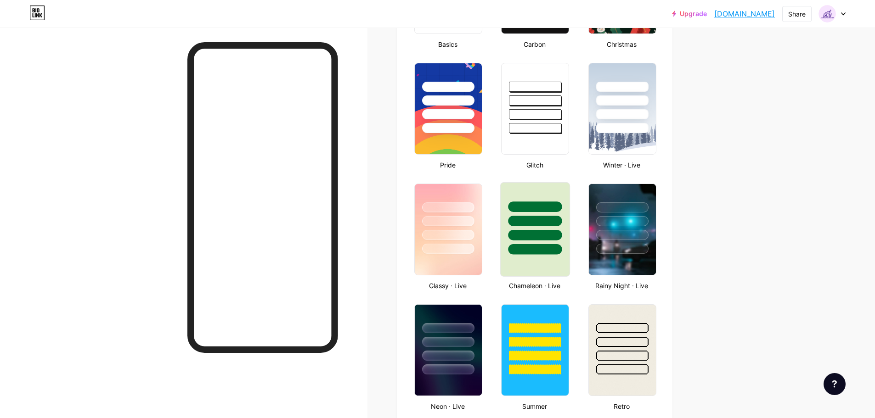
scroll to position [276, 0]
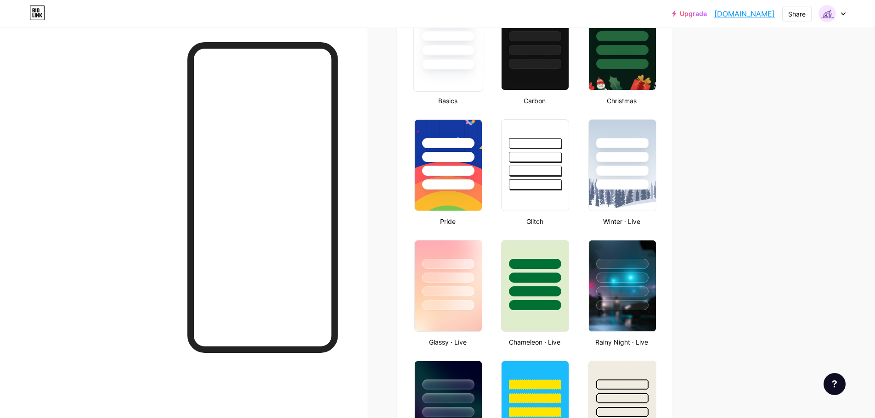
click at [478, 85] on div at bounding box center [448, 44] width 70 height 95
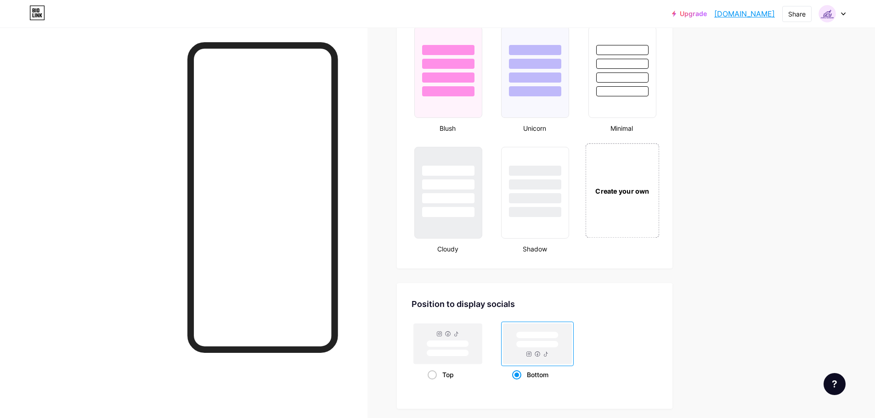
scroll to position [961, 0]
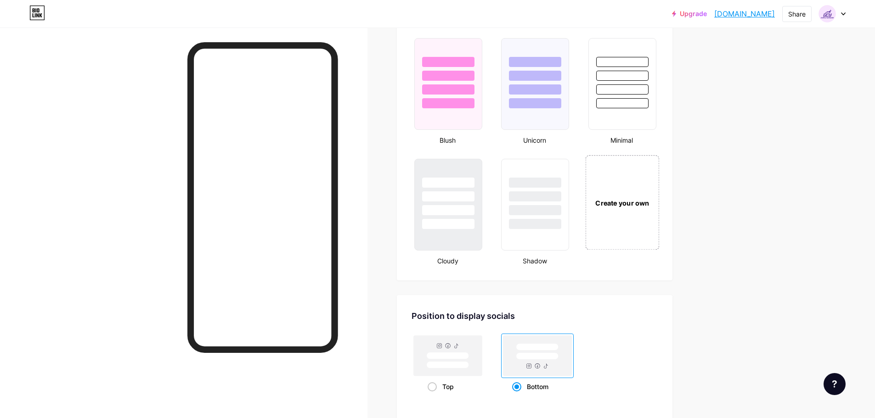
click at [615, 177] on div "Create your own" at bounding box center [622, 202] width 74 height 95
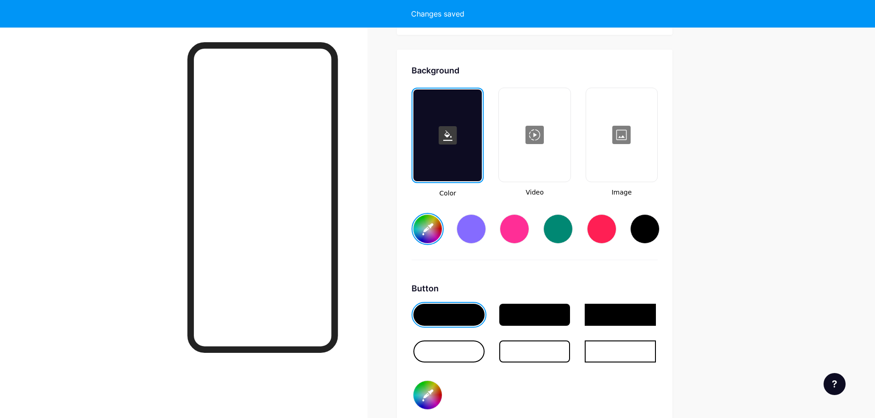
scroll to position [1219, 0]
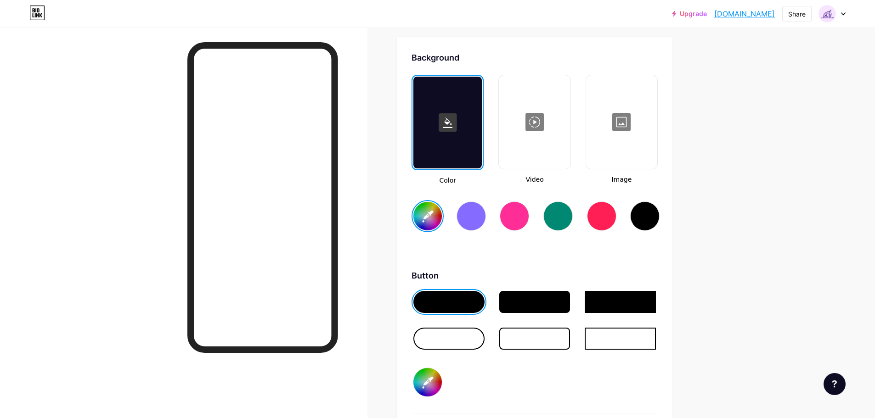
click at [436, 212] on input "#ffffff" at bounding box center [427, 216] width 28 height 28
click at [479, 215] on div at bounding box center [471, 216] width 29 height 29
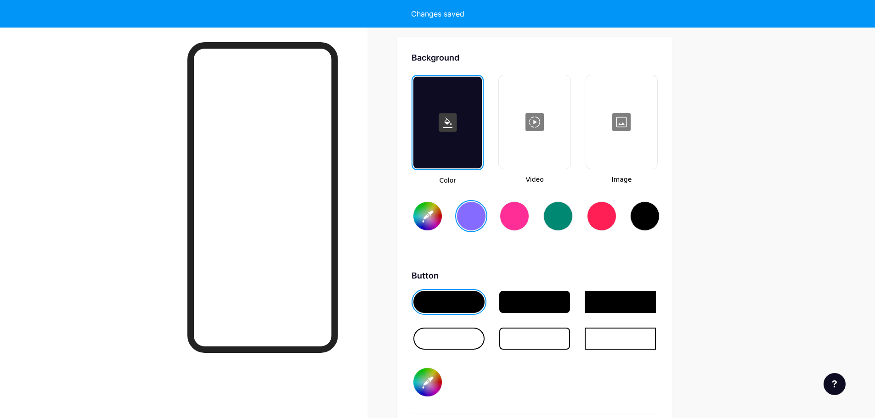
click at [428, 213] on input "#856bff" at bounding box center [427, 216] width 28 height 28
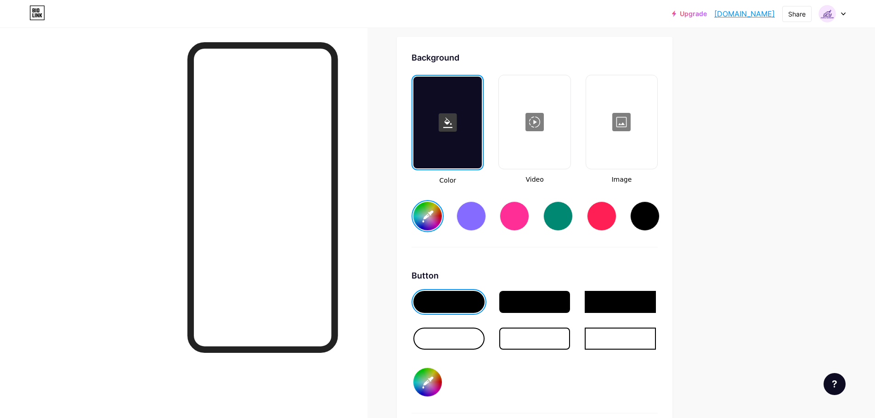
click at [566, 267] on div "Background Color Video Image #fcfcfc Button #000000 Font Inter Poppins EB Garam…" at bounding box center [535, 323] width 246 height 544
click at [434, 378] on input "#000000" at bounding box center [427, 382] width 28 height 28
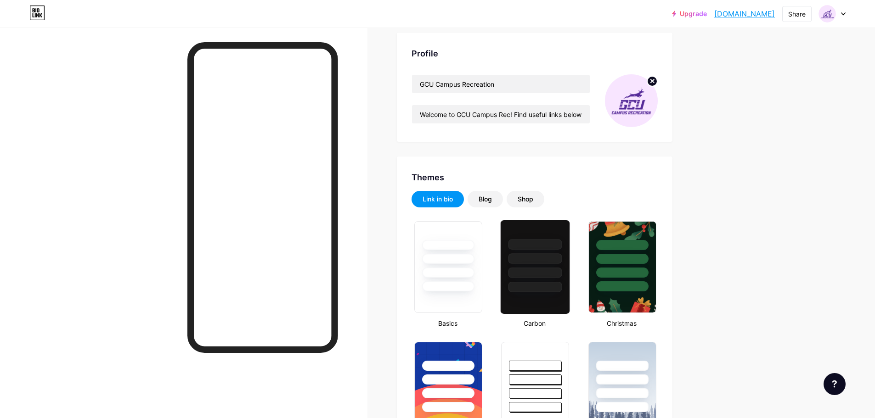
scroll to position [0, 0]
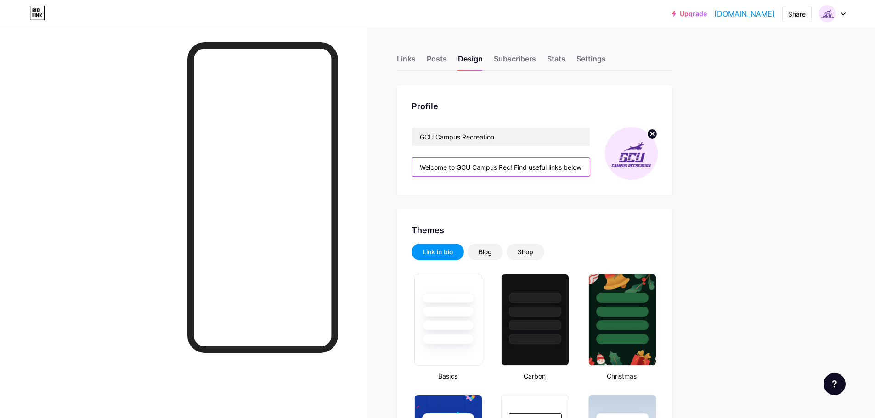
click at [499, 171] on input "Welcome to GCU Campus Rec! Find useful links below to stay connected and involv…" at bounding box center [501, 167] width 178 height 18
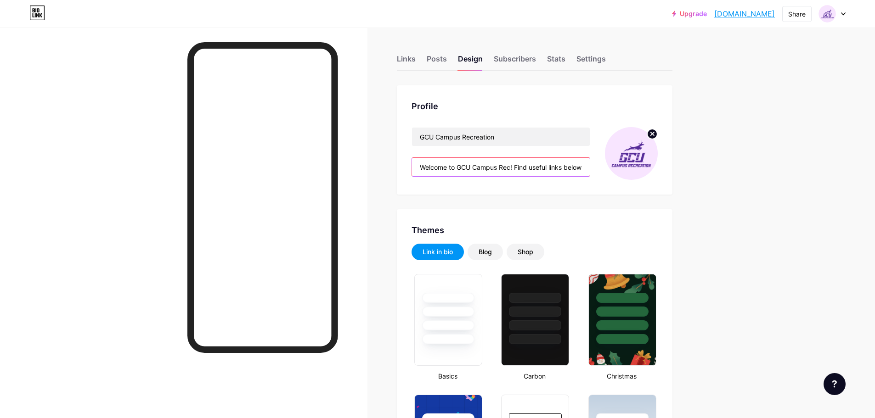
click at [519, 167] on input "Welcome to GCU Campus Rec! Find useful links below to stay connected and involv…" at bounding box center [501, 167] width 178 height 18
click at [534, 183] on div "Profile GCU Campus Recreation Welcome to GCU Campus Rec! Find useful links belo…" at bounding box center [535, 139] width 276 height 109
click at [411, 60] on div "Links" at bounding box center [406, 61] width 19 height 17
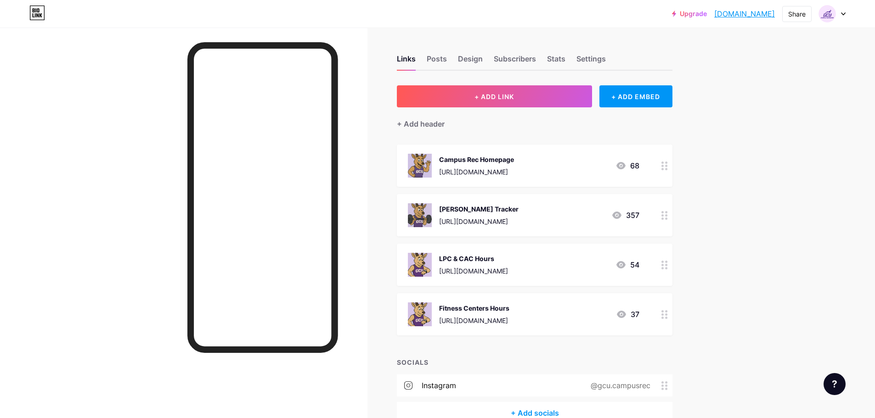
click at [733, 256] on div "Upgrade [DOMAIN_NAME]... [DOMAIN_NAME] Share Switch accounts GCU Campus Recreat…" at bounding box center [437, 235] width 875 height 470
click at [483, 60] on div "Design" at bounding box center [470, 61] width 25 height 17
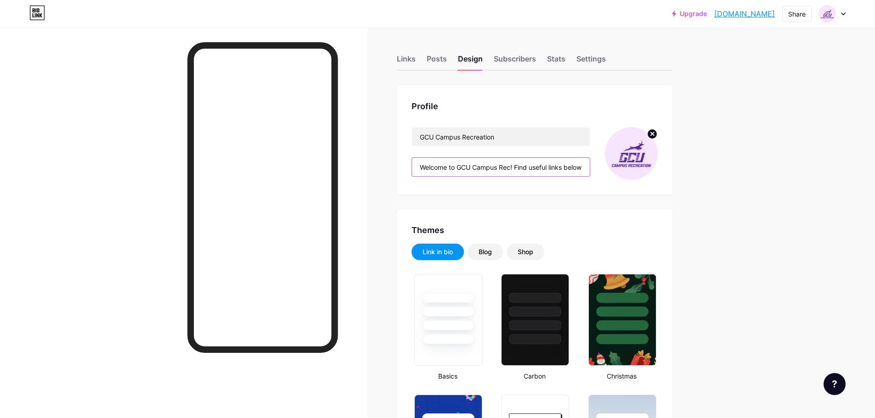
click at [558, 170] on input "Welcome to GCU Campus Rec! Find useful links below to stay connected and involv…" at bounding box center [501, 167] width 178 height 18
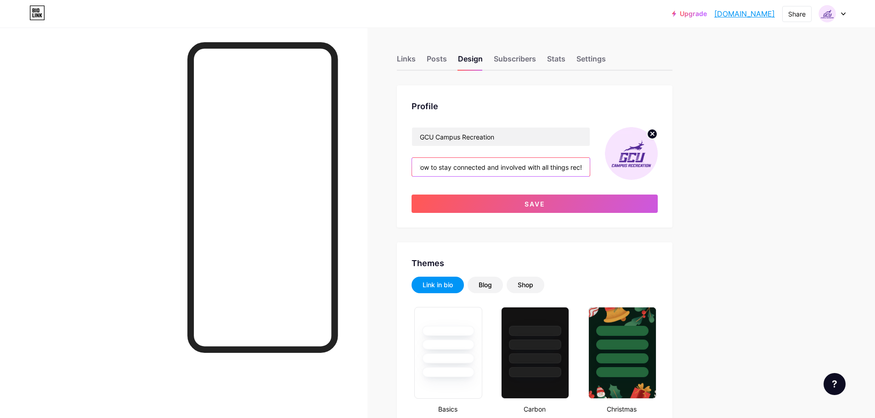
scroll to position [0, 156]
click at [548, 214] on div "Profile GCU Campus Recreation Welcome to GCU Campus Rec! Find useful links belo…" at bounding box center [535, 156] width 276 height 142
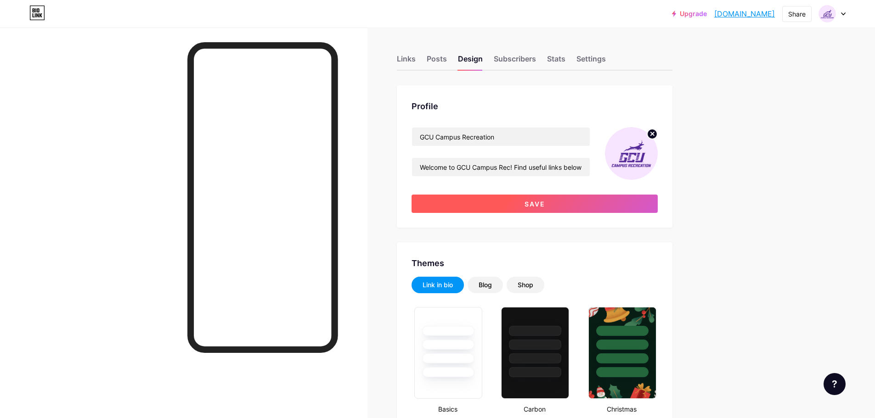
click at [540, 203] on span "Save" at bounding box center [534, 204] width 21 height 8
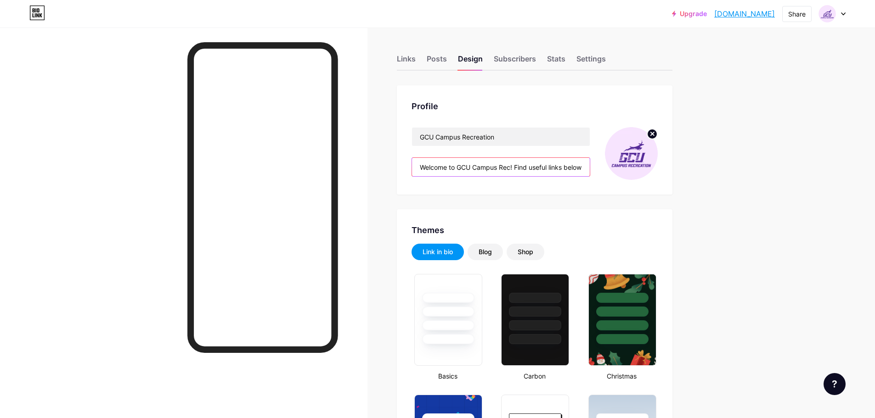
click at [534, 168] on input "Welcome to GCU Campus Rec! Find useful links below to stay connected and involv…" at bounding box center [501, 167] width 178 height 18
drag, startPoint x: 518, startPoint y: 168, endPoint x: 594, endPoint y: 168, distance: 75.8
click at [594, 168] on div "GCU Campus Recreation Welcome to GCU Campus Rec! Find useful links below to sta…" at bounding box center [535, 153] width 246 height 53
click at [525, 164] on input "Welcome to GCU Campus Rec! Find useful links below to stay connected and involv…" at bounding box center [501, 167] width 178 height 18
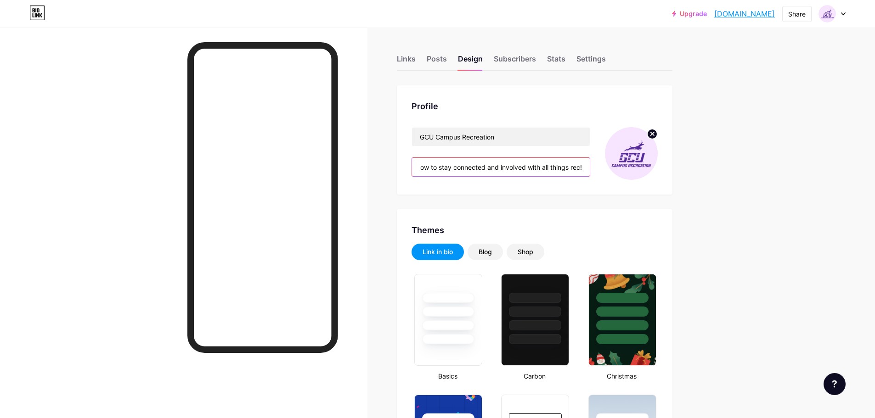
drag, startPoint x: 490, startPoint y: 168, endPoint x: 531, endPoint y: 166, distance: 41.8
click at [531, 166] on input "Welcome to GCU Campus Rec! Find useful links below to stay connected and involv…" at bounding box center [501, 167] width 178 height 18
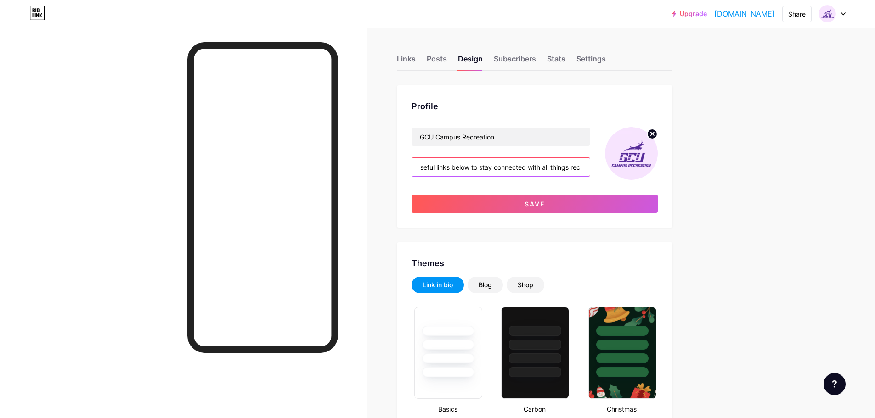
scroll to position [0, 116]
drag, startPoint x: 546, startPoint y: 168, endPoint x: 596, endPoint y: 171, distance: 50.7
click at [596, 171] on div "GCU Campus Recreation Welcome to GCU Campus Rec! Find useful links below to sta…" at bounding box center [535, 153] width 246 height 53
click at [561, 168] on input "Welcome to GCU Campus Rec! Find useful links below to stay connected with every…" at bounding box center [501, 167] width 178 height 18
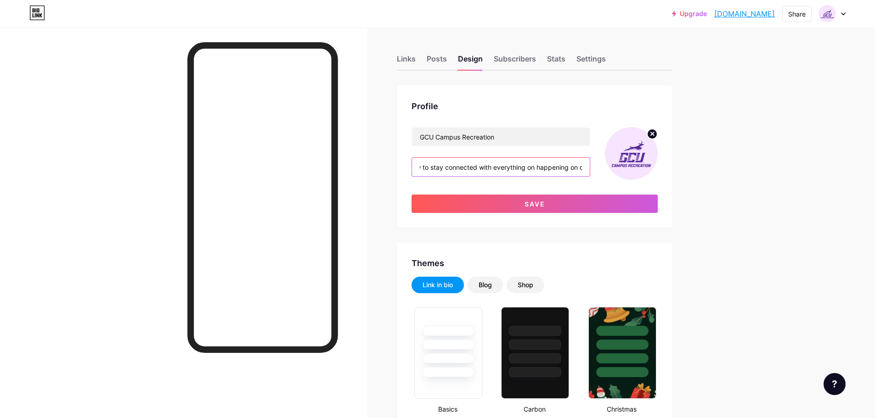
scroll to position [0, 163]
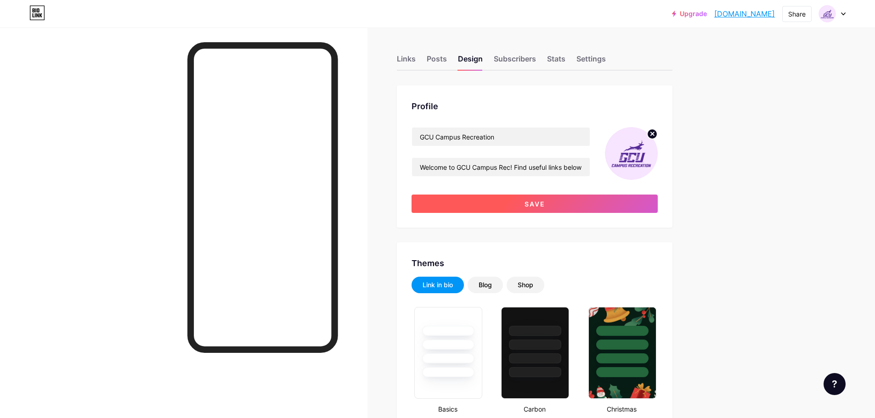
click at [603, 198] on button "Save" at bounding box center [535, 204] width 246 height 18
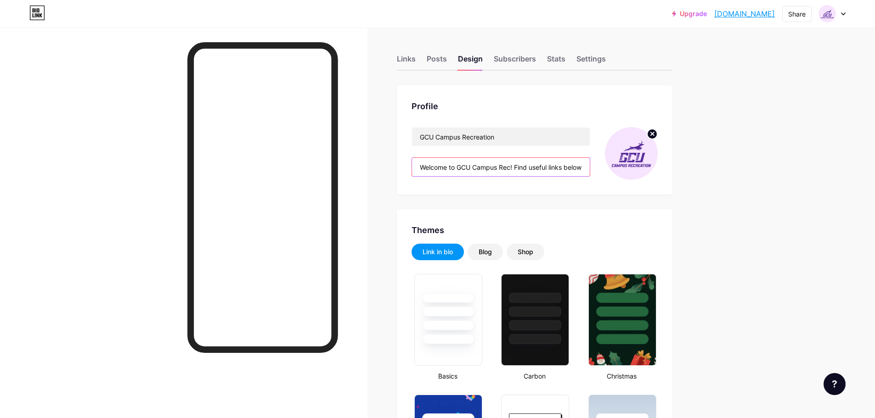
click at [550, 167] on input "Welcome to GCU Campus Rec! Find useful links below to stay connected with every…" at bounding box center [501, 167] width 178 height 18
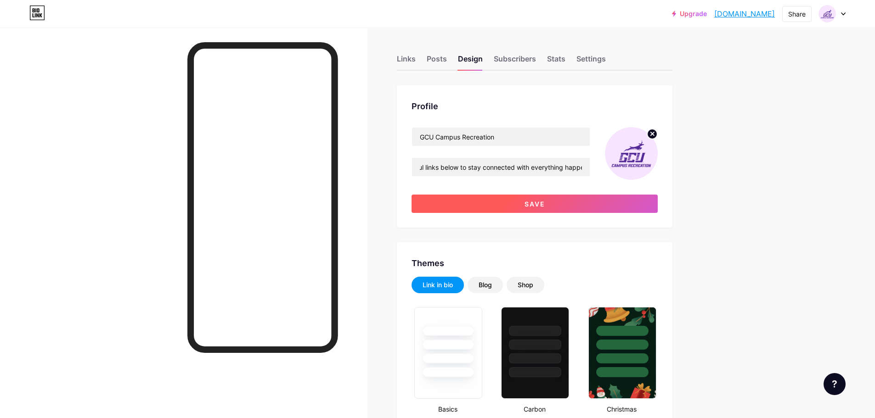
click at [562, 198] on button "Save" at bounding box center [535, 204] width 246 height 18
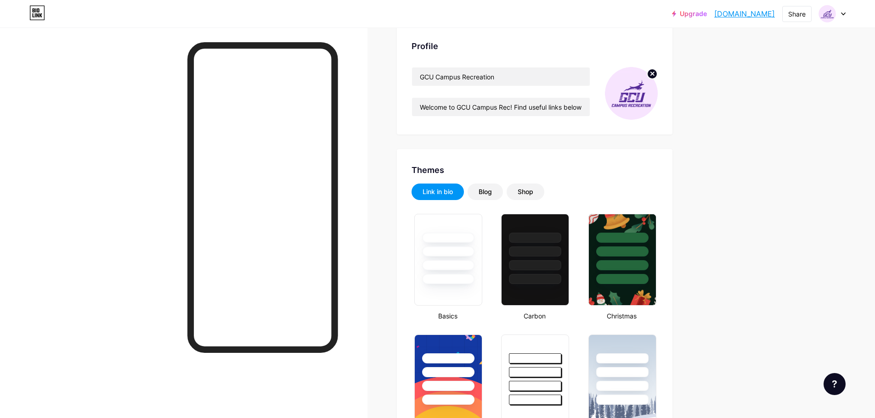
scroll to position [0, 0]
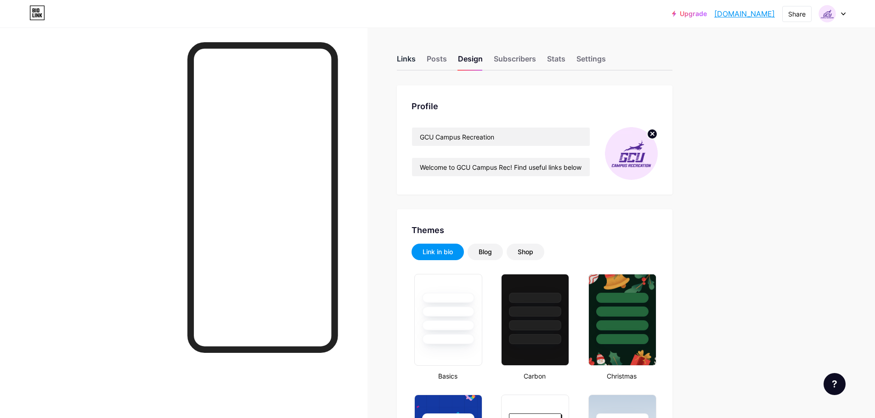
click at [416, 64] on div "Links" at bounding box center [406, 61] width 19 height 17
